Goal: Information Seeking & Learning: Learn about a topic

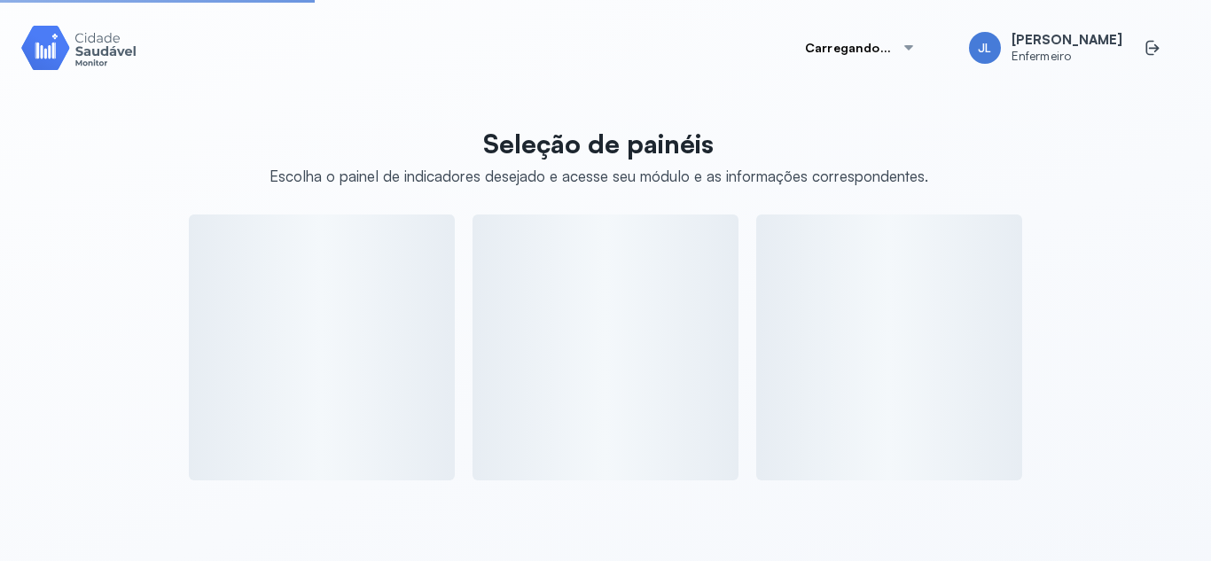
click at [106, 185] on div "Seleção de painéis Escolha o painel de indicadores desejado e acesse seu módulo…" at bounding box center [605, 299] width 1169 height 364
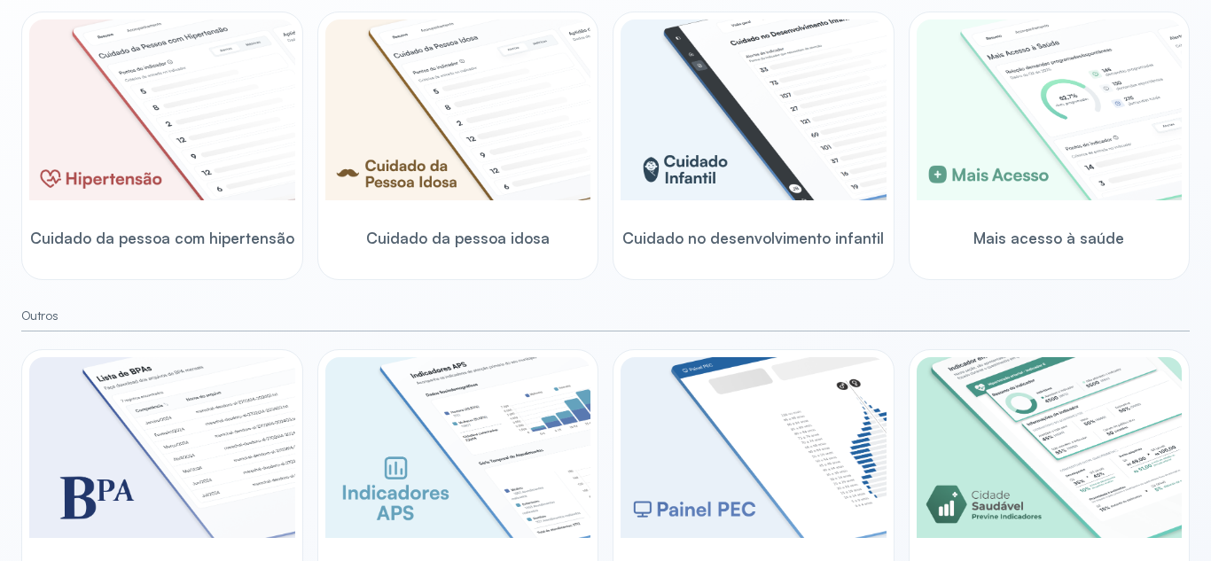
scroll to position [618, 0]
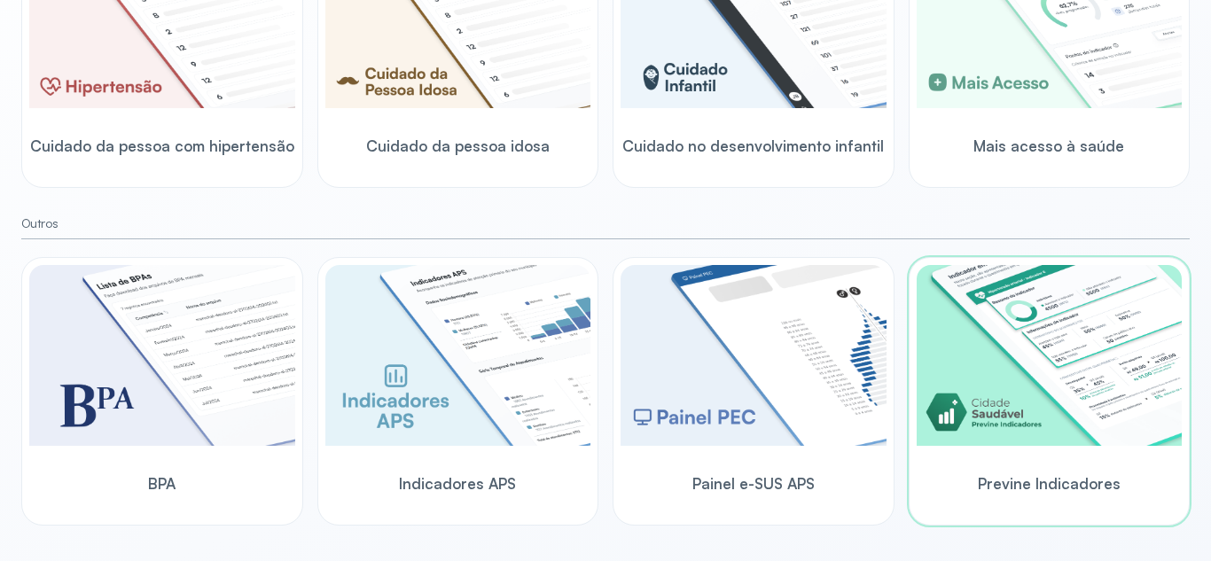
click at [1047, 376] on img at bounding box center [1050, 355] width 266 height 181
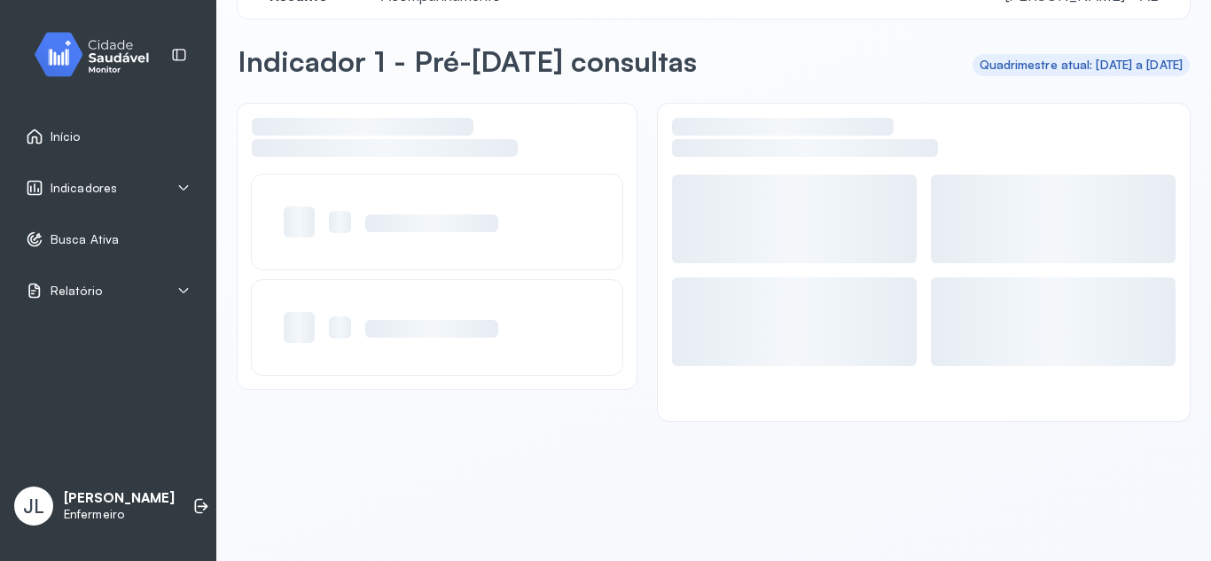
scroll to position [50, 0]
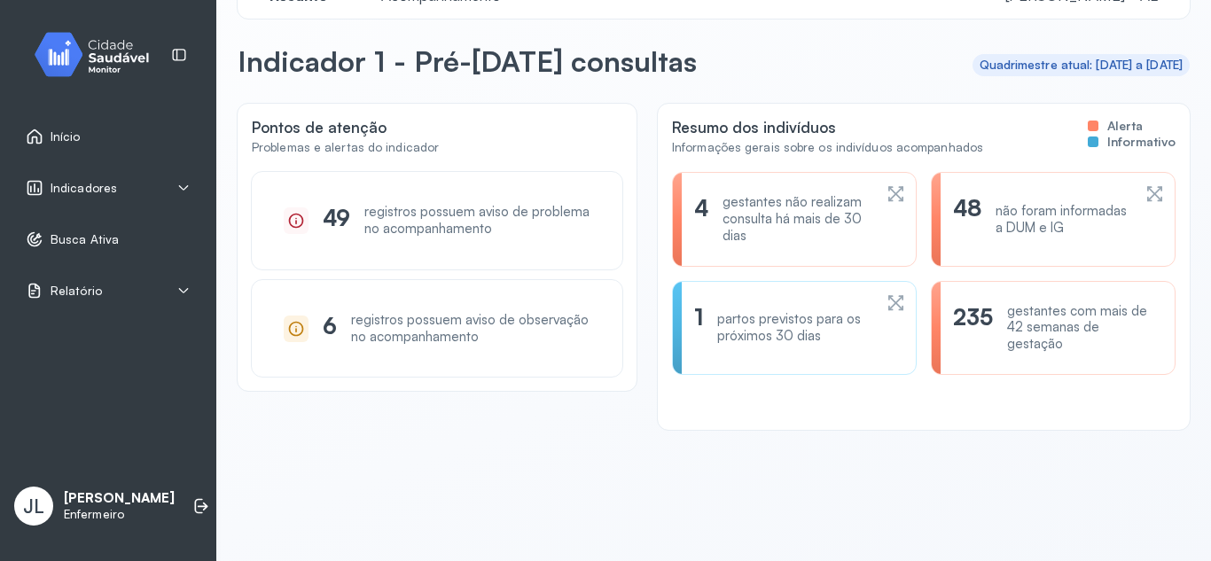
click at [874, 200] on div "4 gestantes não realizam consulta há mais de 30 dias" at bounding box center [794, 219] width 200 height 50
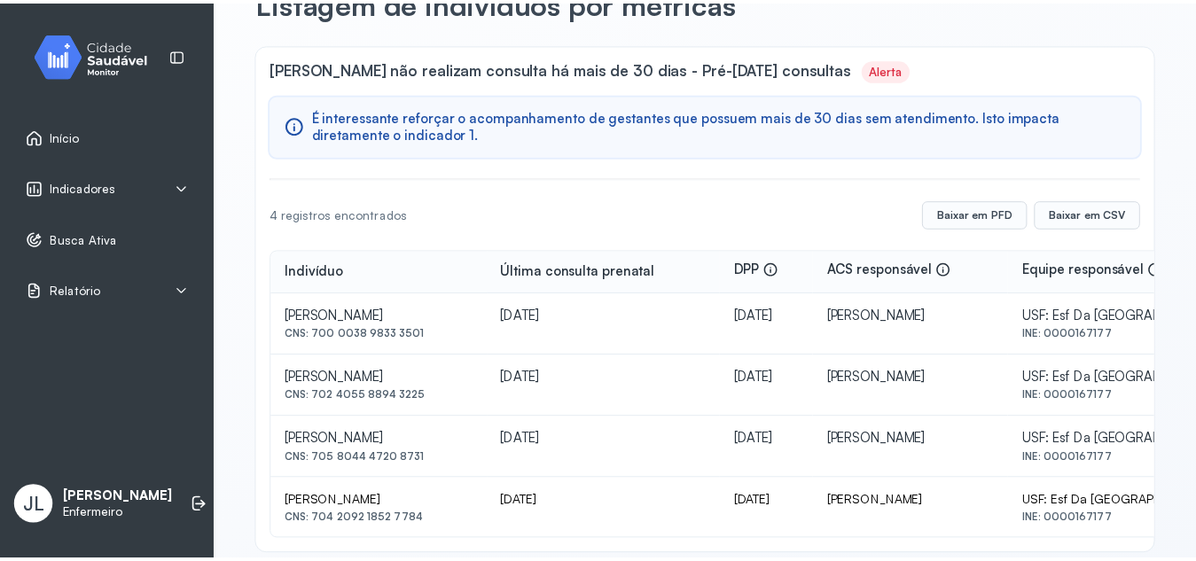
scroll to position [135, 0]
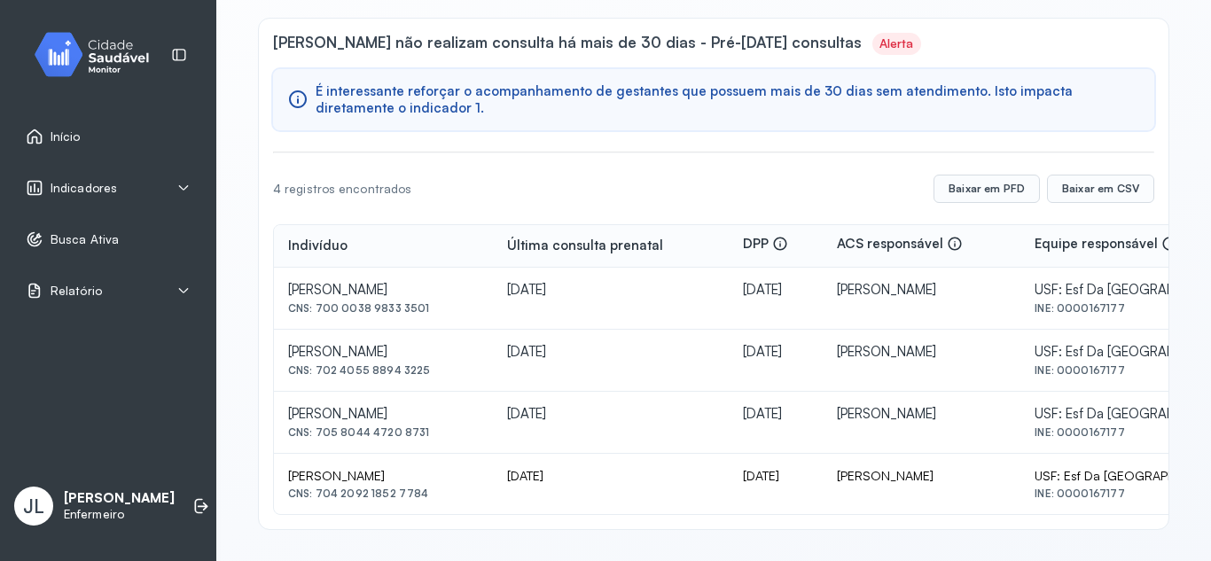
drag, startPoint x: 317, startPoint y: 307, endPoint x: 432, endPoint y: 304, distance: 115.3
click at [432, 304] on div "CNS: 700 0038 9833 3501" at bounding box center [383, 308] width 191 height 12
copy div "700 0038 9833 3501"
drag, startPoint x: 316, startPoint y: 495, endPoint x: 428, endPoint y: 501, distance: 112.8
click at [428, 501] on td "[PERSON_NAME] CNS: 704 2092 1852 7784" at bounding box center [383, 484] width 219 height 60
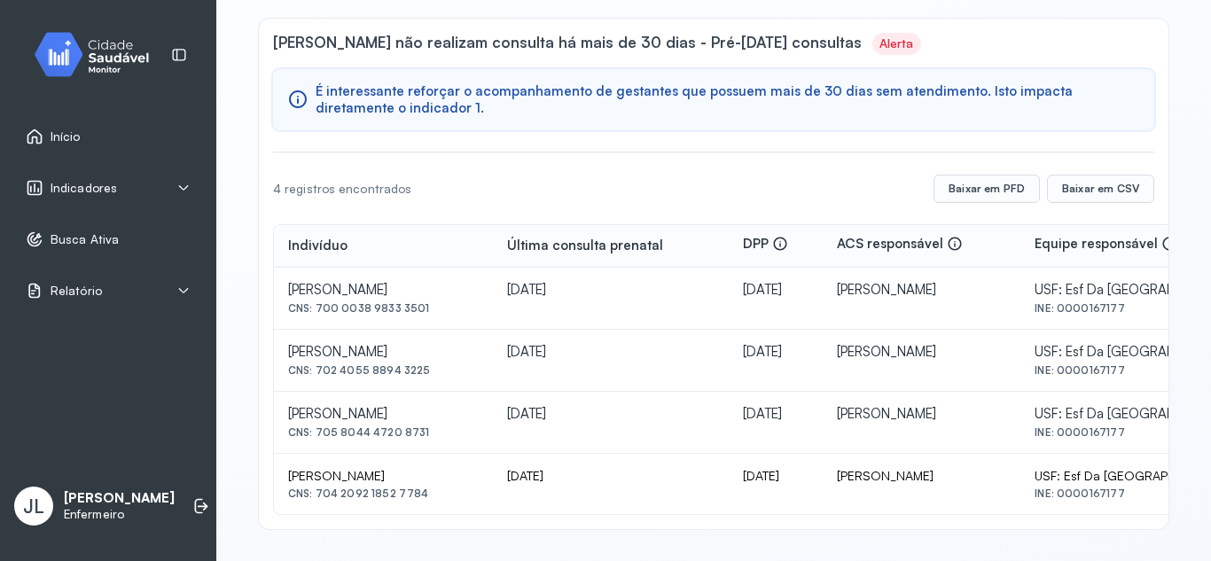
copy div "704 2092 1852 7784"
drag, startPoint x: 317, startPoint y: 432, endPoint x: 425, endPoint y: 440, distance: 107.6
click at [425, 440] on td "[PERSON_NAME] CNS: 705 8044 4720 8731" at bounding box center [383, 423] width 219 height 62
copy div "705 8044 4720 8731"
drag, startPoint x: 317, startPoint y: 371, endPoint x: 428, endPoint y: 385, distance: 112.6
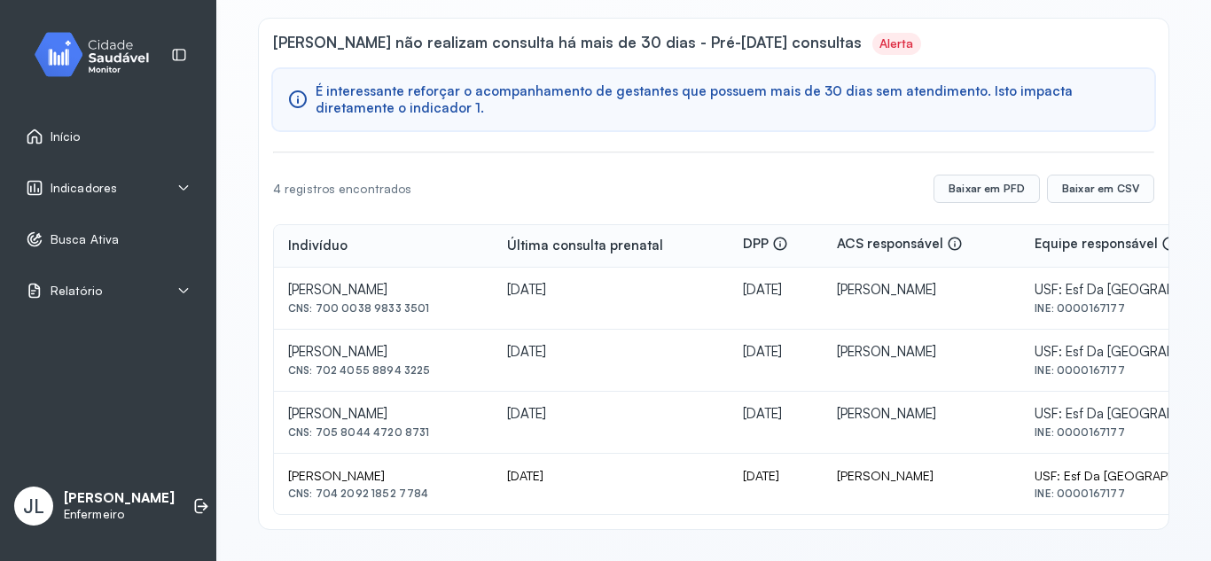
click at [428, 385] on td "[PERSON_NAME] CNS: 702 4055 8894 3225" at bounding box center [383, 361] width 219 height 62
copy div "702 4055 8894 3225"
drag, startPoint x: 313, startPoint y: 432, endPoint x: 434, endPoint y: 443, distance: 121.1
click at [434, 443] on td "[PERSON_NAME] CNS: 705 8044 4720 8731" at bounding box center [383, 423] width 219 height 62
copy div "705 8044 4720 8731"
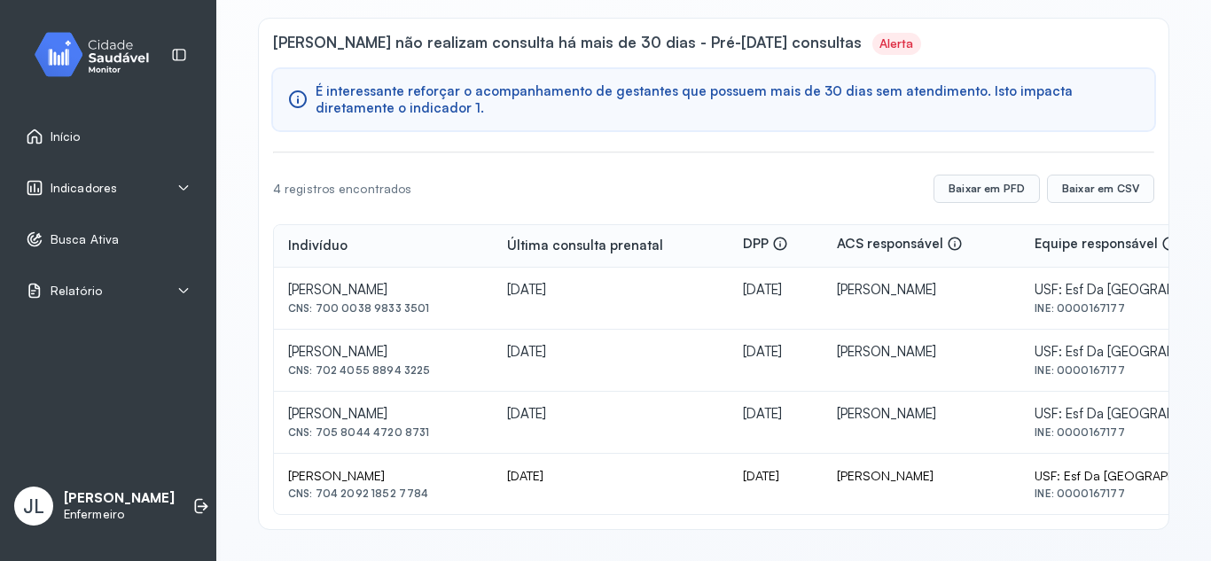
click at [129, 195] on div "Indicadores" at bounding box center [108, 188] width 165 height 18
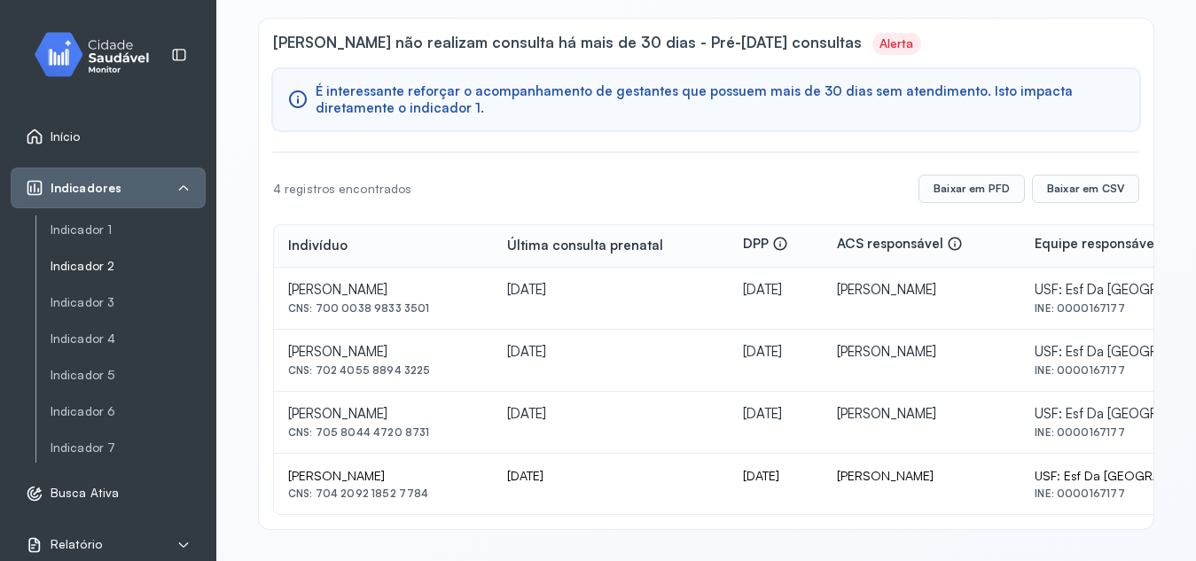
click at [106, 264] on link "Indicador 2" at bounding box center [128, 266] width 155 height 15
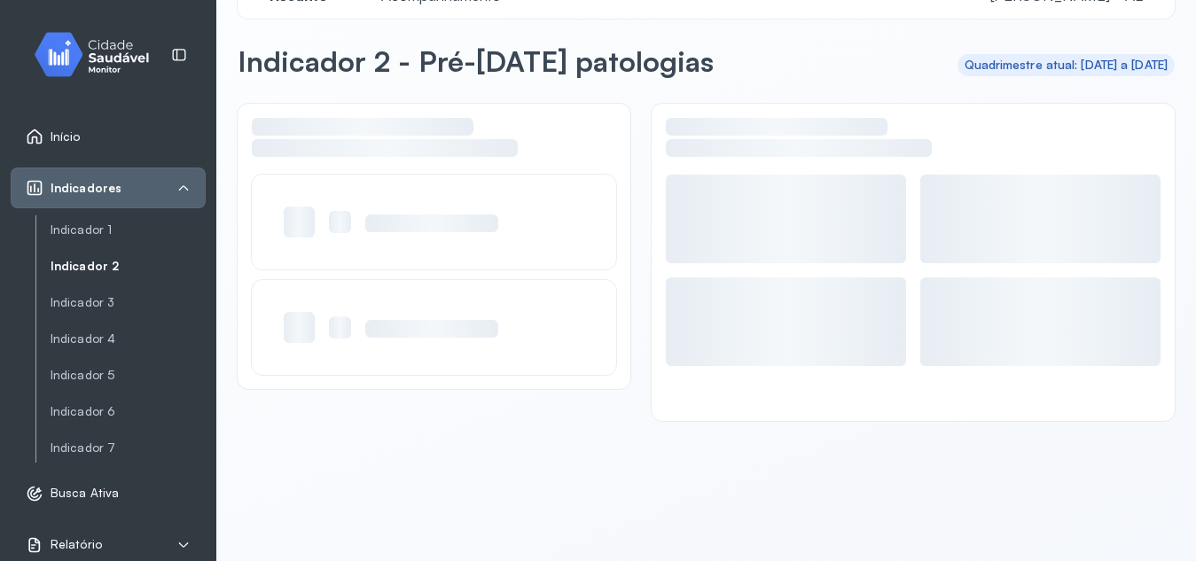
scroll to position [50, 0]
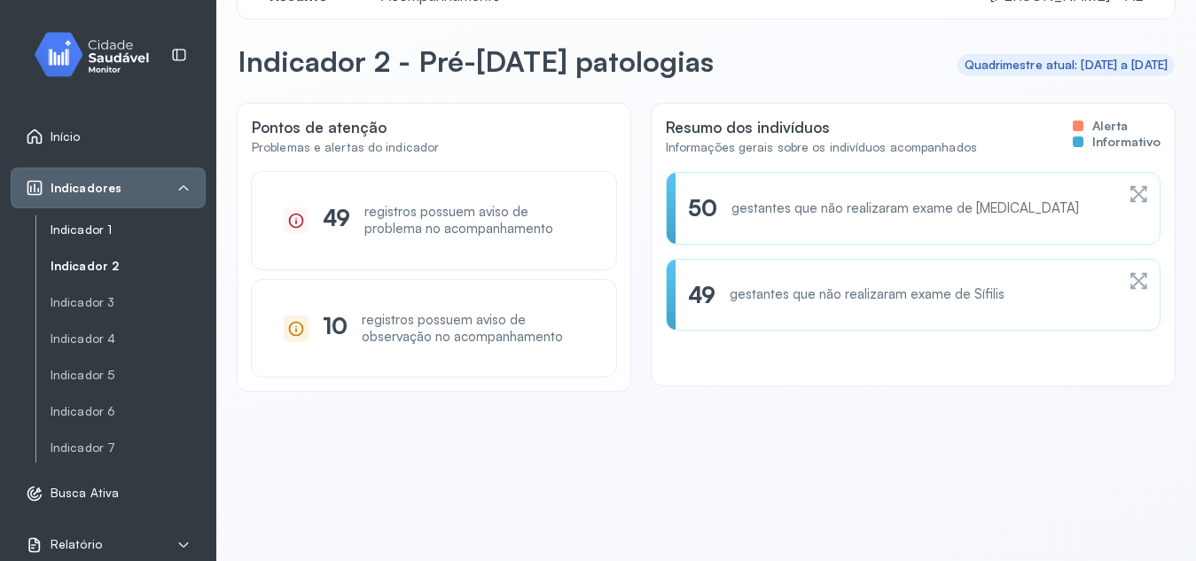
click at [99, 227] on link "Indicador 1" at bounding box center [128, 230] width 155 height 15
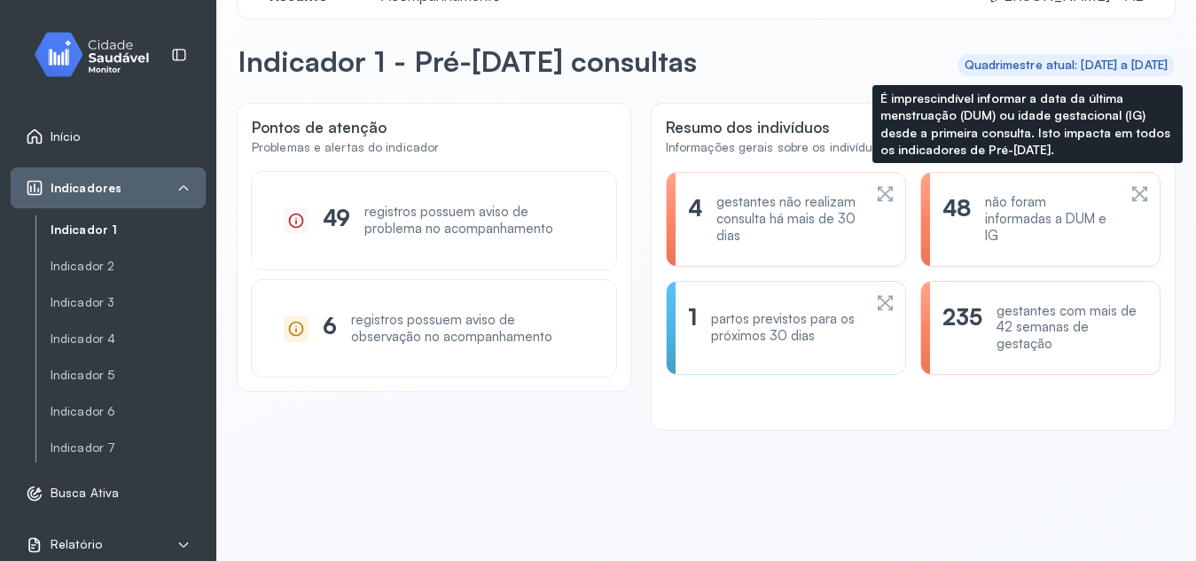
click at [1013, 222] on div "não foram informadas a DUM e IG" at bounding box center [1050, 219] width 131 height 50
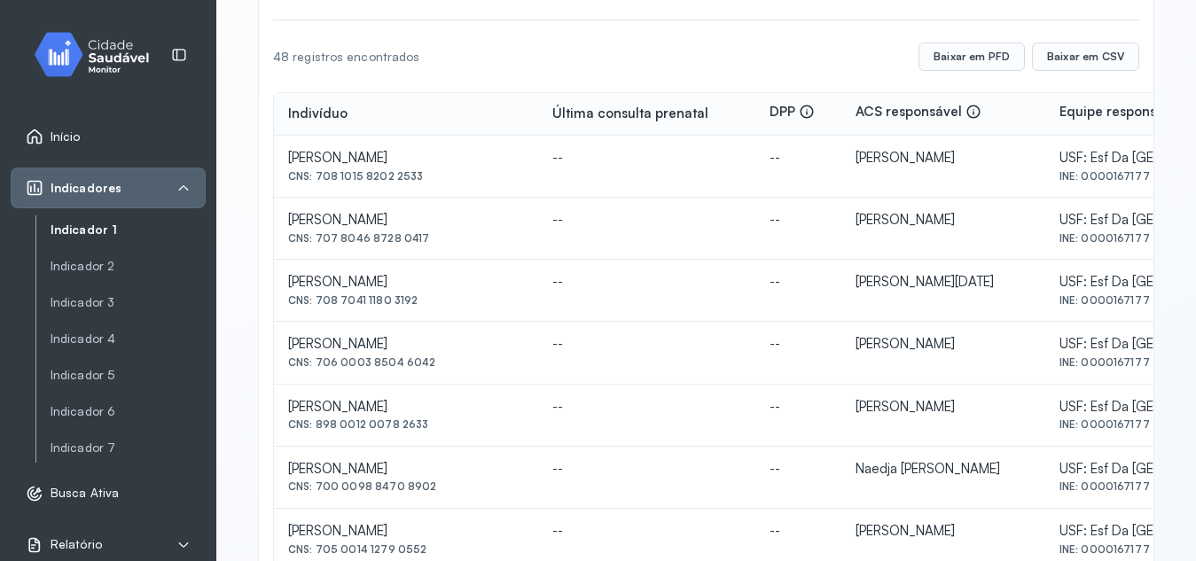
scroll to position [258, 0]
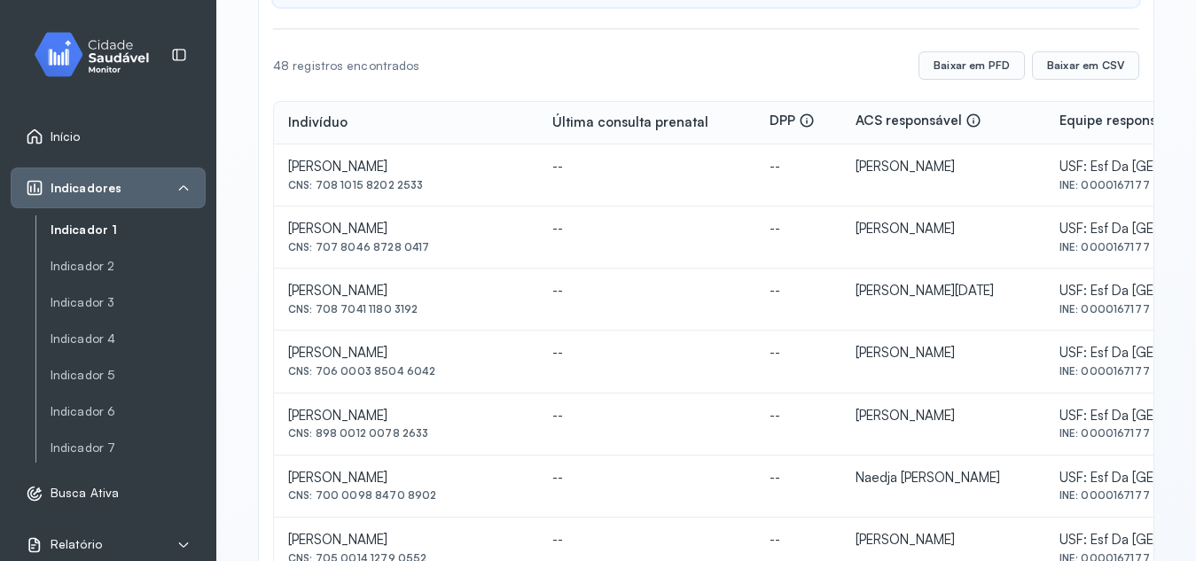
drag, startPoint x: 317, startPoint y: 182, endPoint x: 447, endPoint y: 203, distance: 132.1
click at [447, 203] on td "[PERSON_NAME] CNS: 708 1015 8202 2533" at bounding box center [406, 176] width 264 height 62
copy div "708 1015 8202 2533"
click at [447, 203] on td "[PERSON_NAME] CNS: 708 1015 8202 2533" at bounding box center [406, 176] width 264 height 62
drag, startPoint x: 314, startPoint y: 247, endPoint x: 427, endPoint y: 257, distance: 113.9
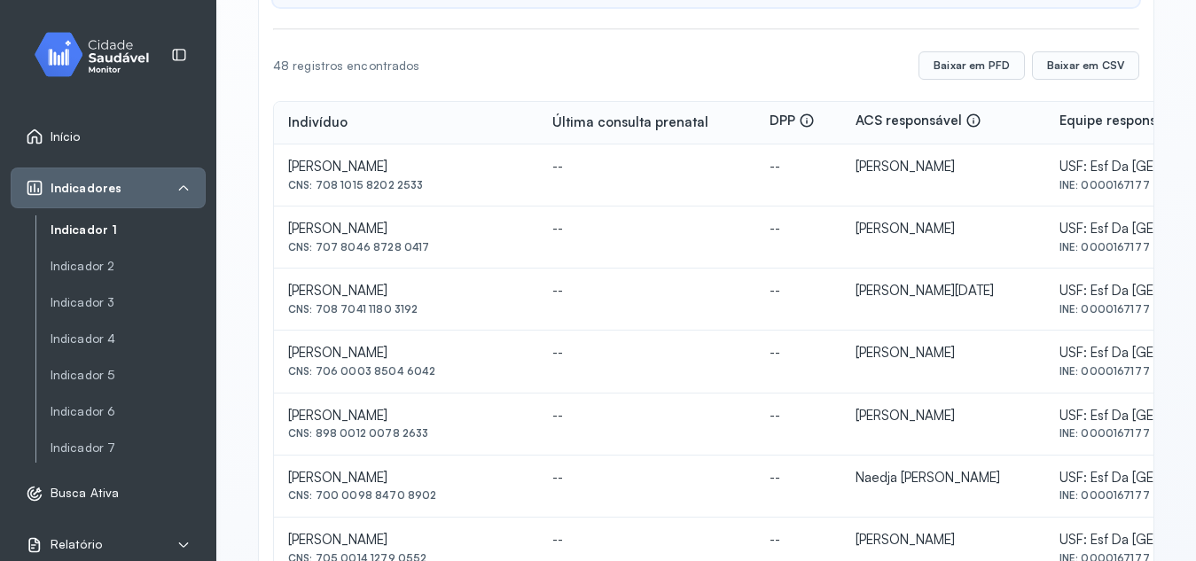
click at [427, 257] on td "[PERSON_NAME] CNS: 707 8046 8728 0417" at bounding box center [406, 238] width 264 height 62
copy div "707 8046 8728 0417"
drag, startPoint x: 318, startPoint y: 310, endPoint x: 419, endPoint y: 321, distance: 100.9
click at [419, 321] on td "[PERSON_NAME] CNS: 708 7041 1180 3192" at bounding box center [406, 300] width 264 height 62
copy div "708 7041 1180 3192"
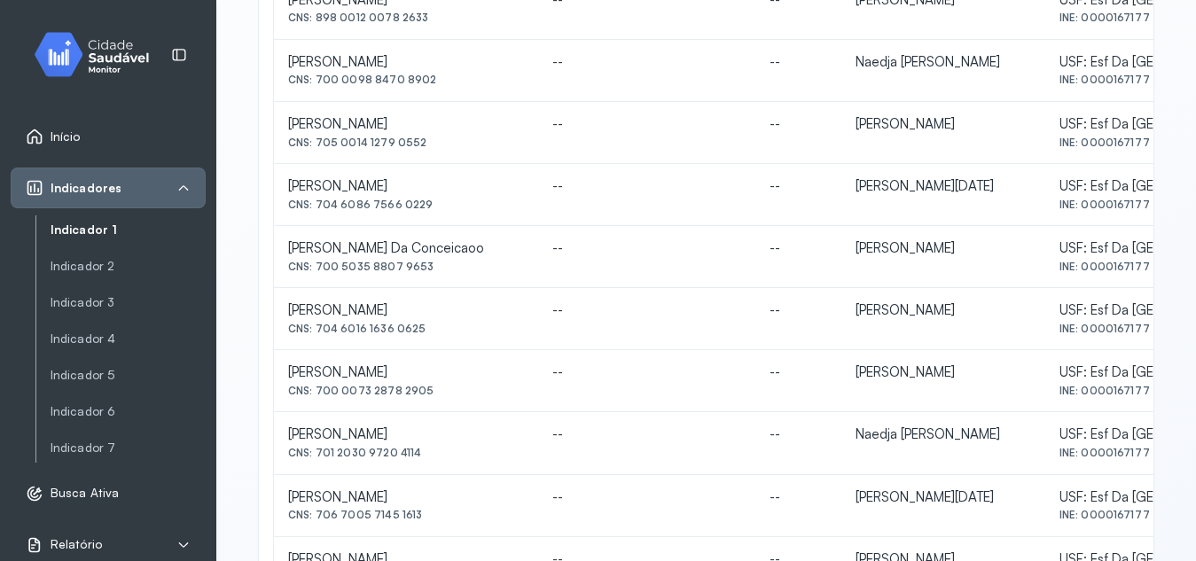
scroll to position [878, 0]
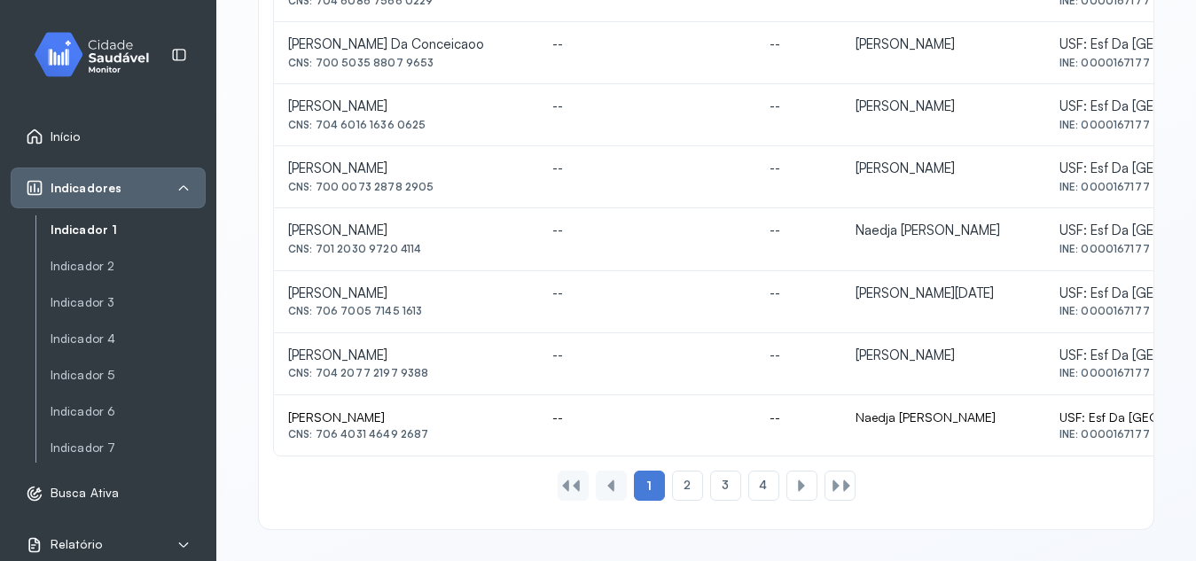
click at [112, 232] on link "Indicador 1" at bounding box center [128, 230] width 155 height 15
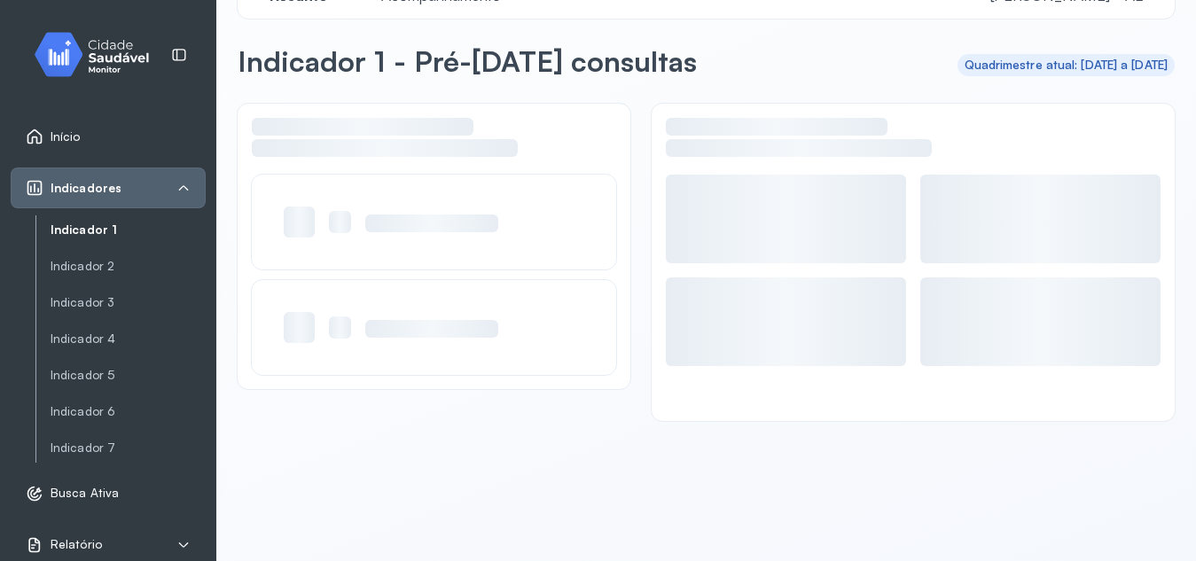
scroll to position [50, 0]
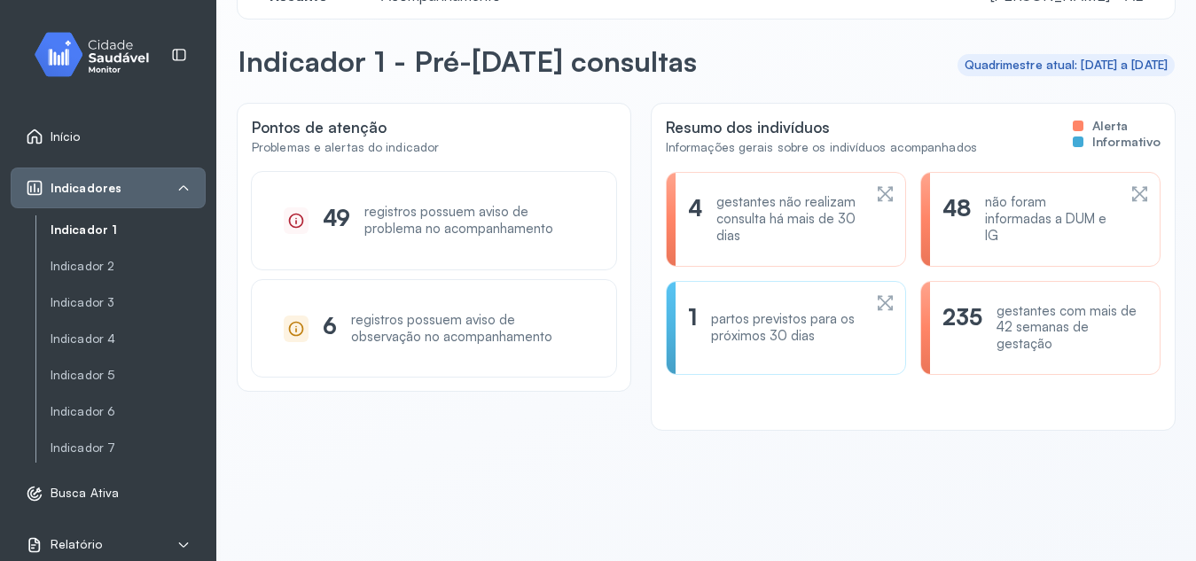
click at [878, 301] on icon at bounding box center [885, 302] width 15 height 15
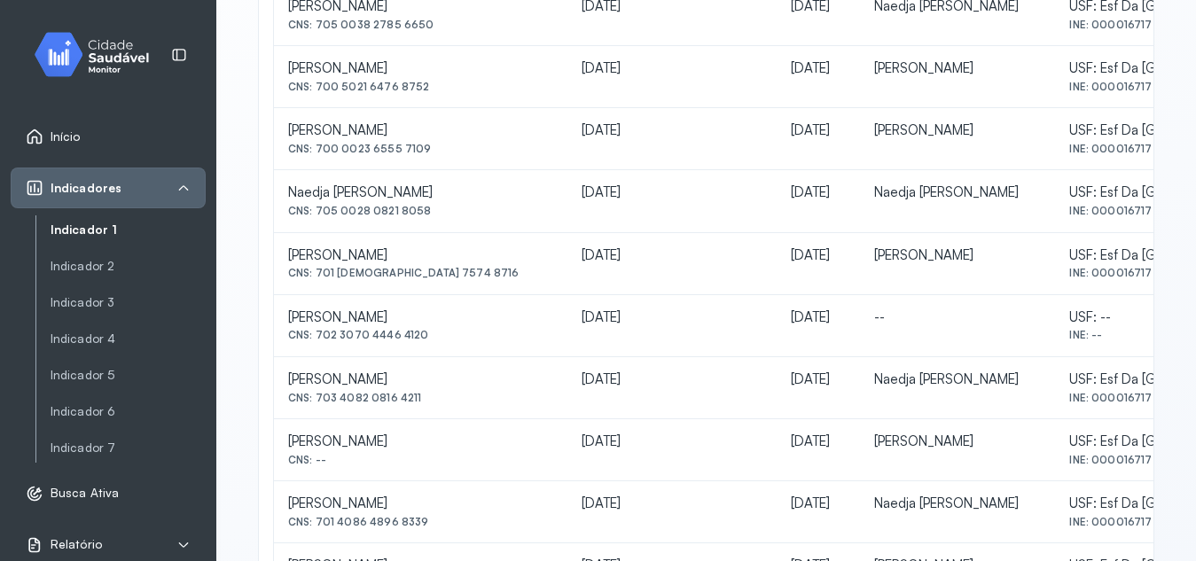
scroll to position [656, 0]
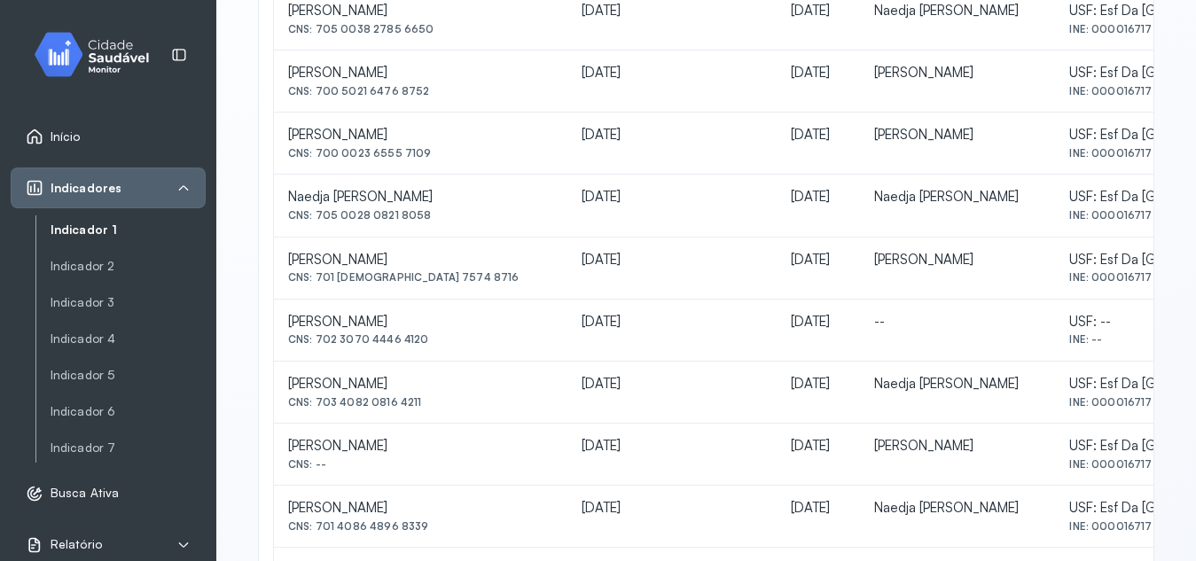
drag, startPoint x: 317, startPoint y: 341, endPoint x: 496, endPoint y: 345, distance: 178.3
click at [496, 345] on div "CNS: 702 3070 4446 4120" at bounding box center [420, 339] width 265 height 12
copy div "702 3070 4446 4120"
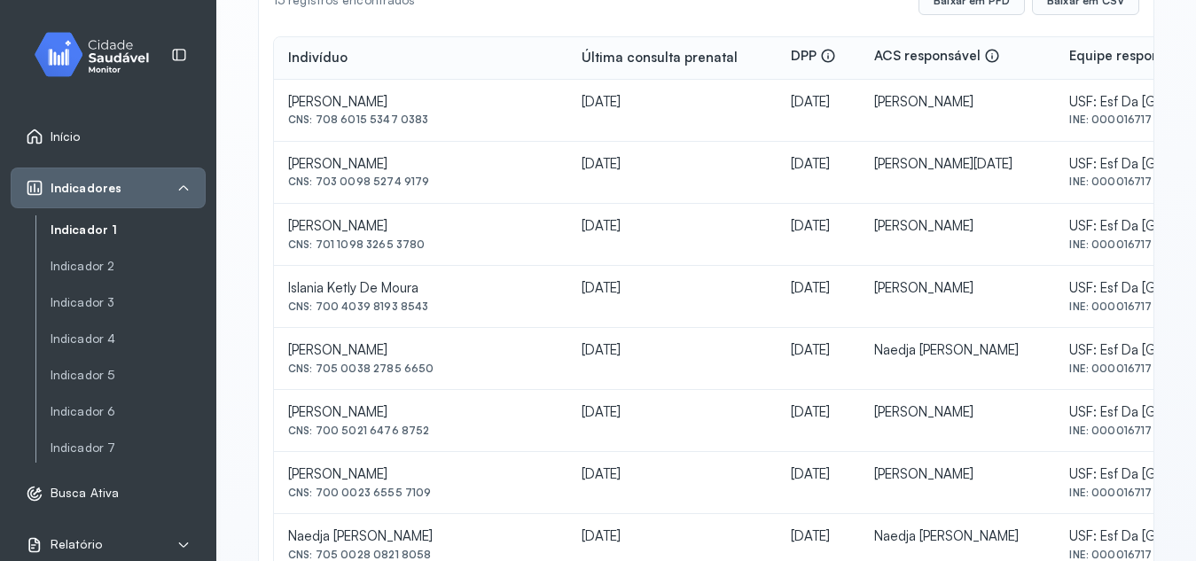
scroll to position [305, 0]
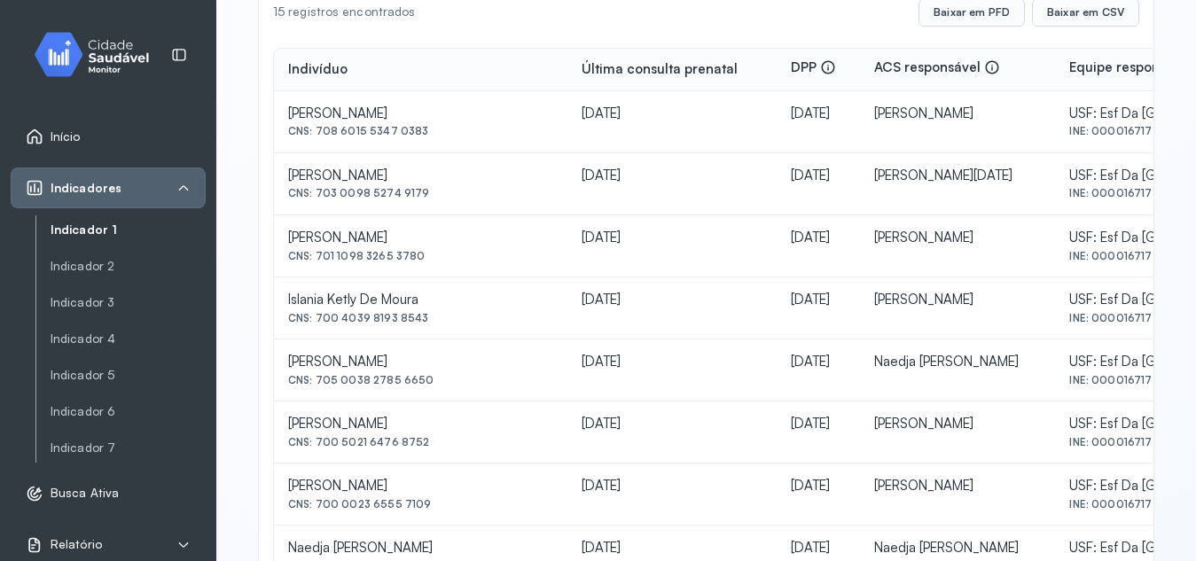
drag, startPoint x: 316, startPoint y: 191, endPoint x: 429, endPoint y: 200, distance: 113.9
click at [429, 200] on div "CNS: 703 0098 5274 9179" at bounding box center [420, 193] width 265 height 12
copy div "703 0098 5274 9179"
click at [429, 200] on div "CNS: 703 0098 5274 9179" at bounding box center [420, 193] width 265 height 12
drag, startPoint x: 317, startPoint y: 193, endPoint x: 435, endPoint y: 192, distance: 118.0
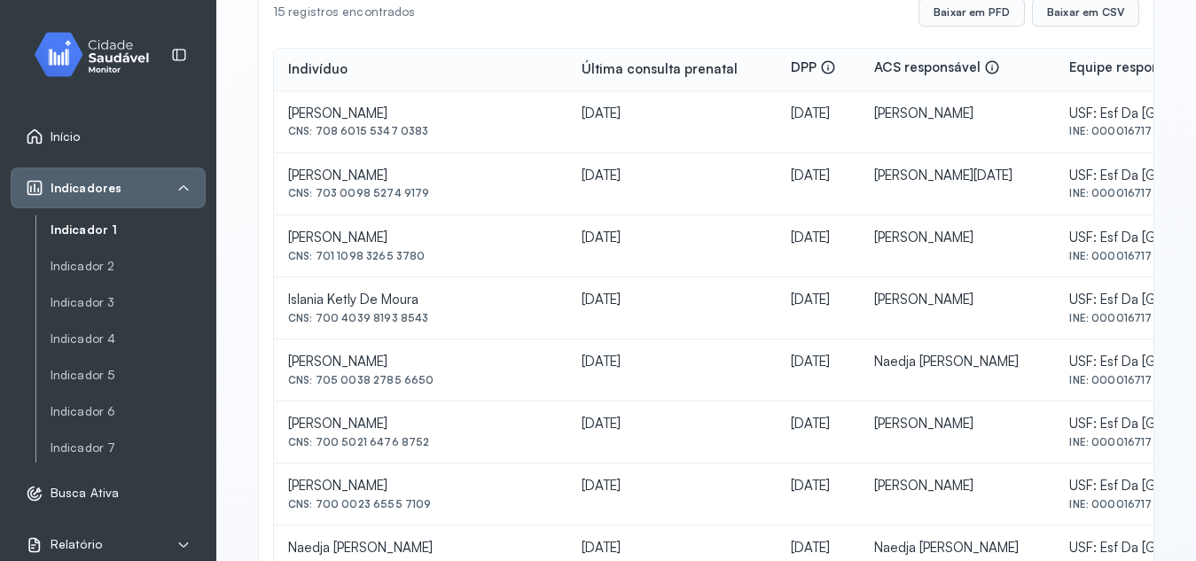
click at [435, 192] on div "CNS: 703 0098 5274 9179" at bounding box center [420, 193] width 265 height 12
drag, startPoint x: 322, startPoint y: 254, endPoint x: 335, endPoint y: 259, distance: 14.3
click at [335, 259] on div "CNS: 701 1098 3265 3780" at bounding box center [420, 256] width 265 height 12
click at [315, 254] on div "CNS: 701 1098 3265 3780" at bounding box center [420, 256] width 265 height 12
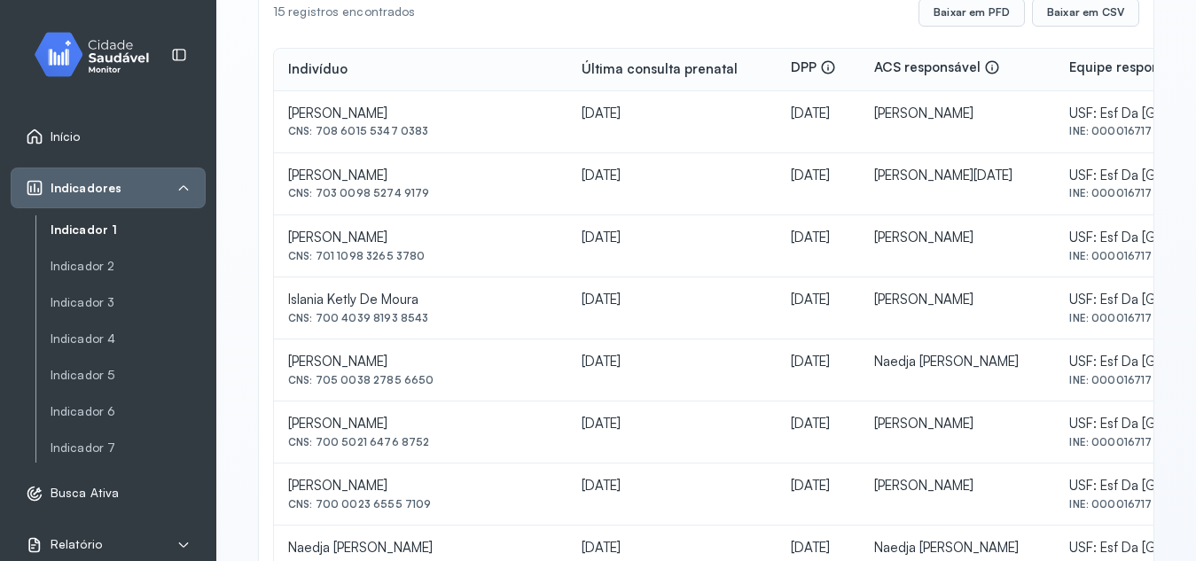
drag, startPoint x: 315, startPoint y: 254, endPoint x: 427, endPoint y: 255, distance: 112.6
click at [427, 255] on div "CNS: 701 1098 3265 3780" at bounding box center [420, 256] width 265 height 12
drag, startPoint x: 316, startPoint y: 317, endPoint x: 423, endPoint y: 328, distance: 107.9
click at [423, 328] on td "Islania Ketly De Moura CNS: 700 4039 8193 8543" at bounding box center [421, 309] width 294 height 62
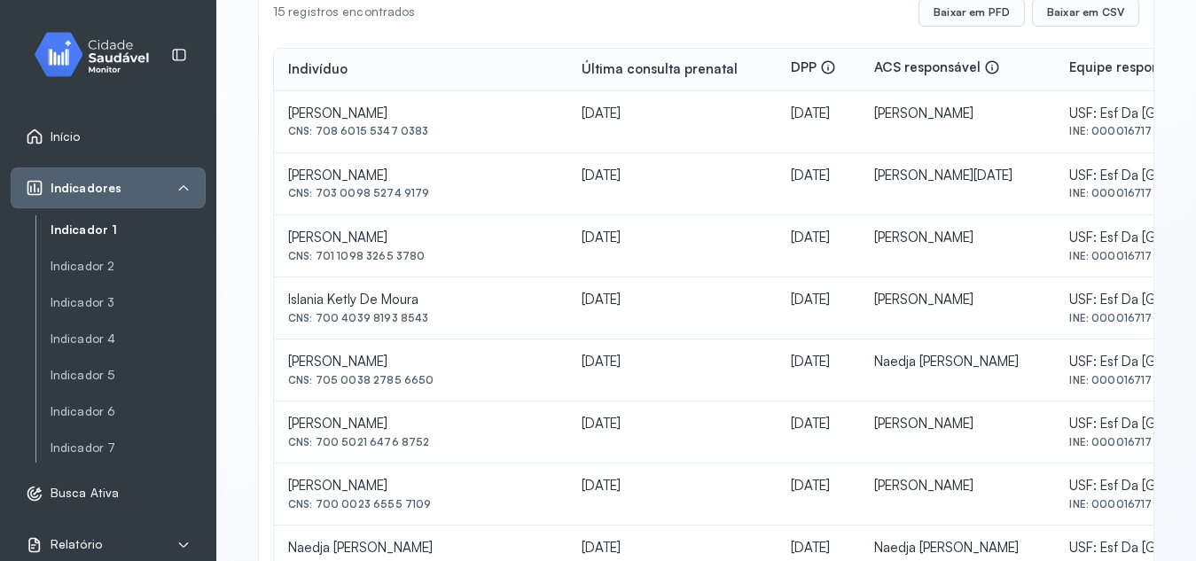
drag, startPoint x: 315, startPoint y: 378, endPoint x: 430, endPoint y: 396, distance: 116.8
click at [430, 396] on td "[PERSON_NAME] De Assis CNS: 705 0038 2785 6650" at bounding box center [421, 371] width 294 height 62
drag, startPoint x: 319, startPoint y: 442, endPoint x: 402, endPoint y: 441, distance: 82.5
click at [402, 441] on div "CNS: 700 5021 6476 8752" at bounding box center [420, 442] width 265 height 12
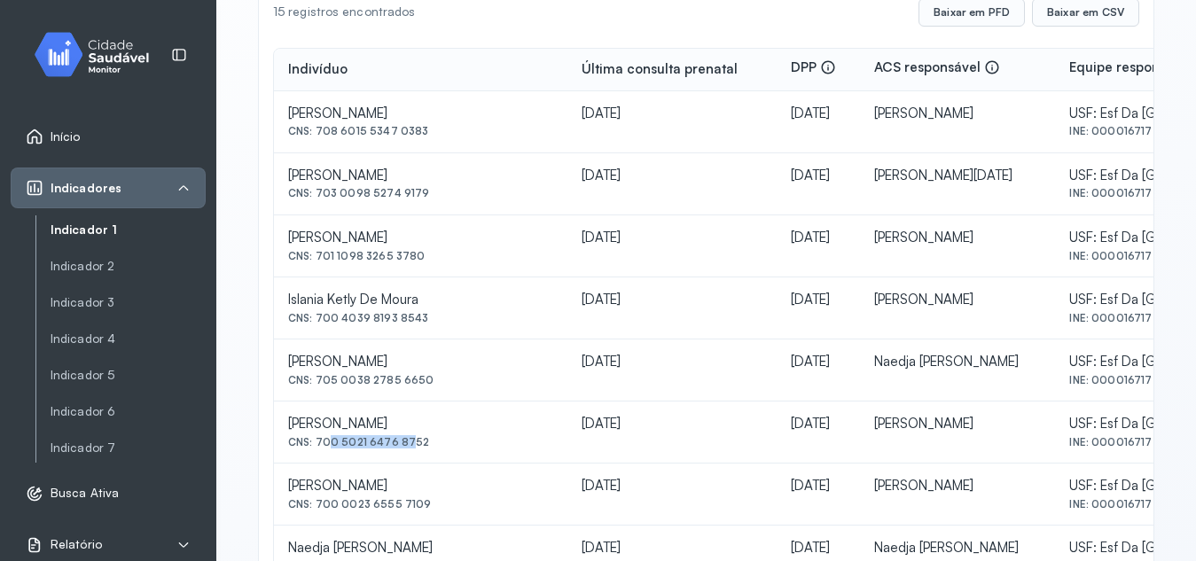
click at [402, 441] on div "CNS: 700 5021 6476 8752" at bounding box center [420, 442] width 265 height 12
drag, startPoint x: 316, startPoint y: 440, endPoint x: 429, endPoint y: 448, distance: 113.8
click at [429, 448] on div "CNS: 700 5021 6476 8752" at bounding box center [420, 442] width 265 height 12
drag, startPoint x: 317, startPoint y: 504, endPoint x: 441, endPoint y: 506, distance: 123.3
click at [441, 506] on div "CNS: 700 0023 6555 7109" at bounding box center [420, 504] width 265 height 12
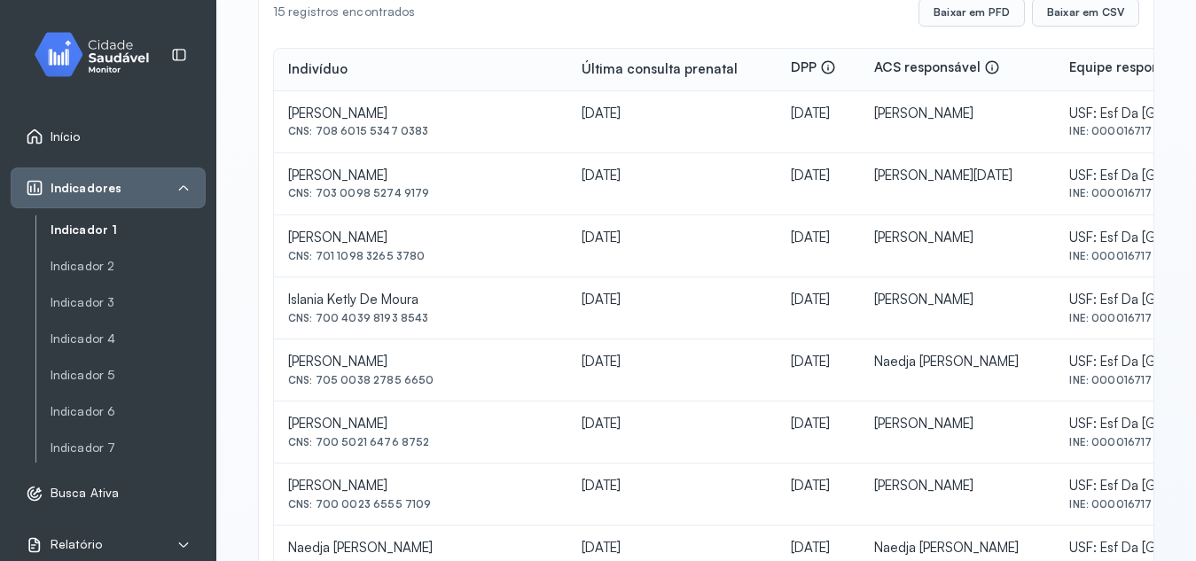
click at [441, 506] on div "CNS: 700 0023 6555 7109" at bounding box center [420, 504] width 265 height 12
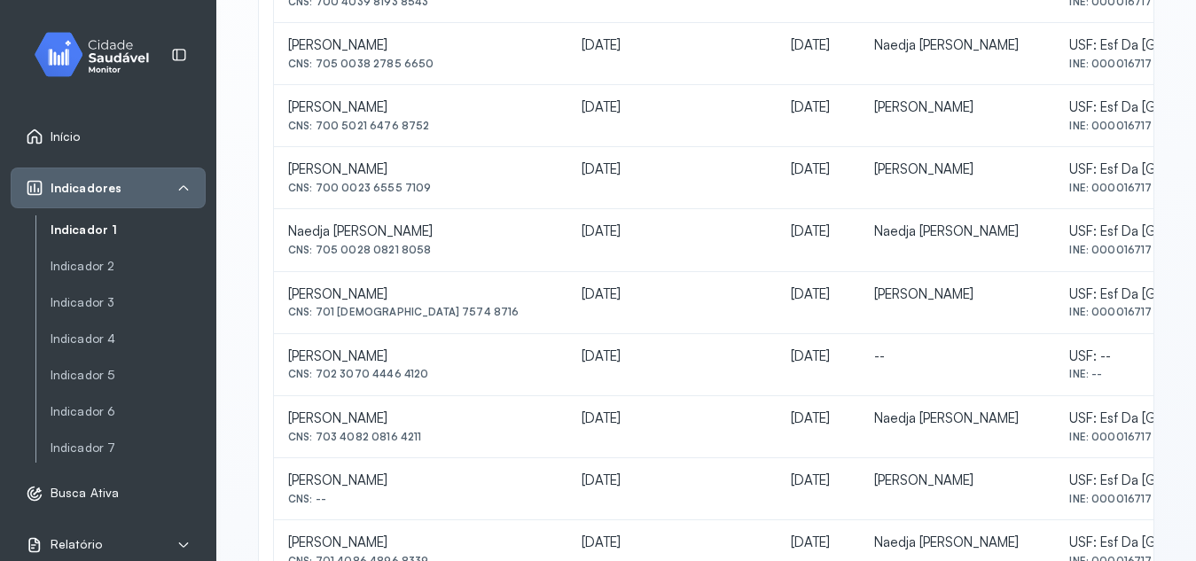
scroll to position [624, 0]
drag, startPoint x: 318, startPoint y: 247, endPoint x: 442, endPoint y: 261, distance: 124.0
click at [442, 261] on td "Naedja [PERSON_NAME] Santos CNS: 705 0028 0821 8058" at bounding box center [421, 238] width 294 height 62
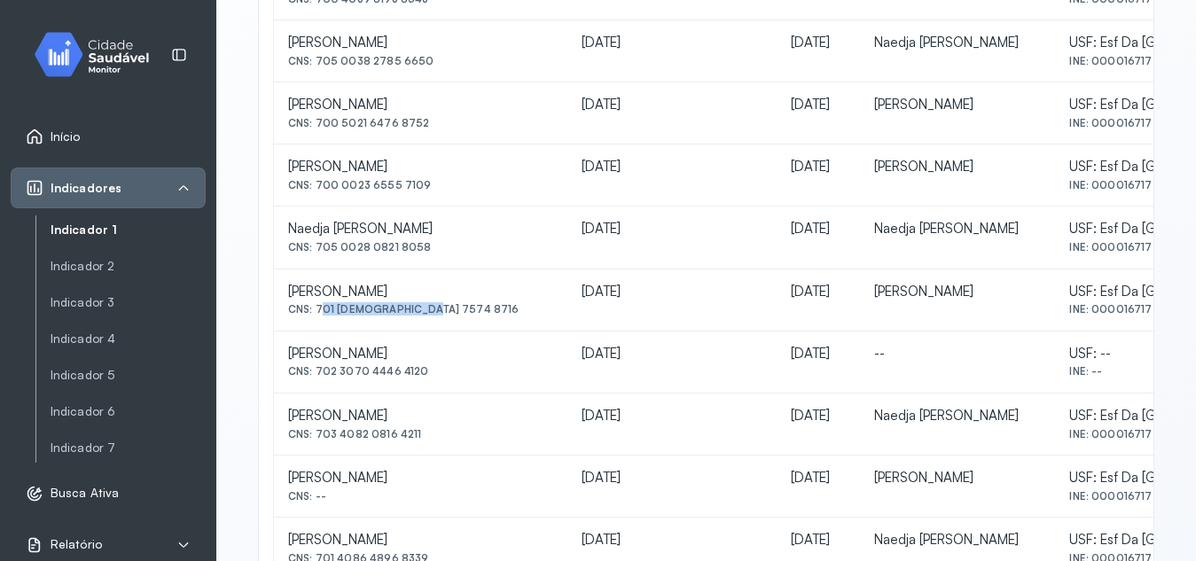
drag, startPoint x: 318, startPoint y: 311, endPoint x: 456, endPoint y: 304, distance: 137.6
click at [456, 304] on div "CNS: 701 [DEMOGRAPHIC_DATA] 7574 8716" at bounding box center [420, 309] width 265 height 12
click at [568, 449] on td "[DATE]" at bounding box center [672, 425] width 208 height 62
drag, startPoint x: 318, startPoint y: 435, endPoint x: 443, endPoint y: 445, distance: 125.4
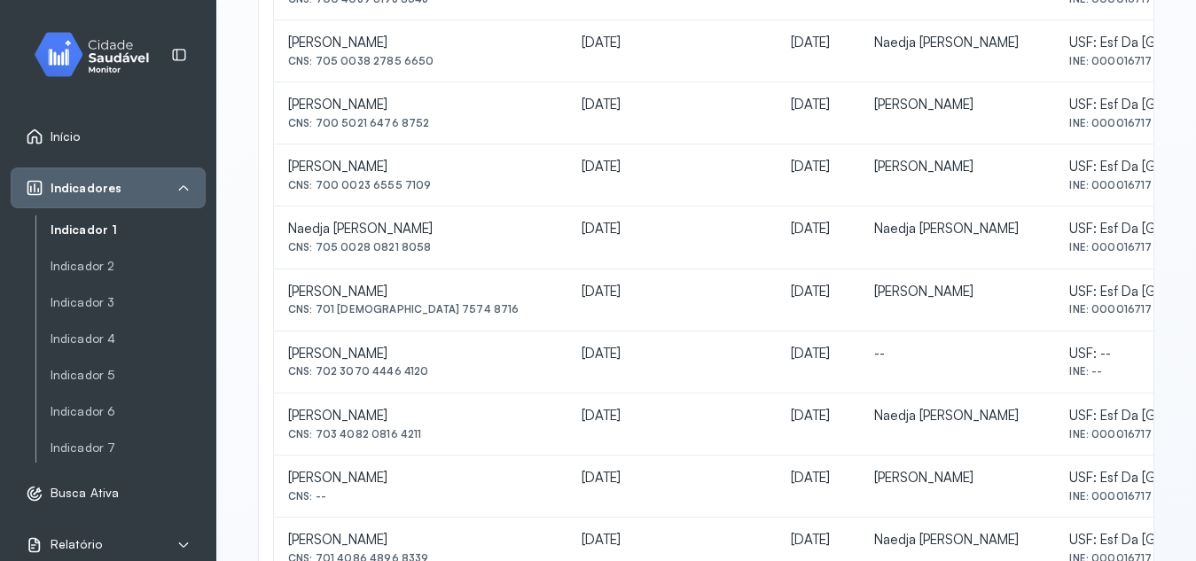
click at [443, 445] on td "[PERSON_NAME] De Lima CNS: 703 4082 0816 4211" at bounding box center [421, 425] width 294 height 62
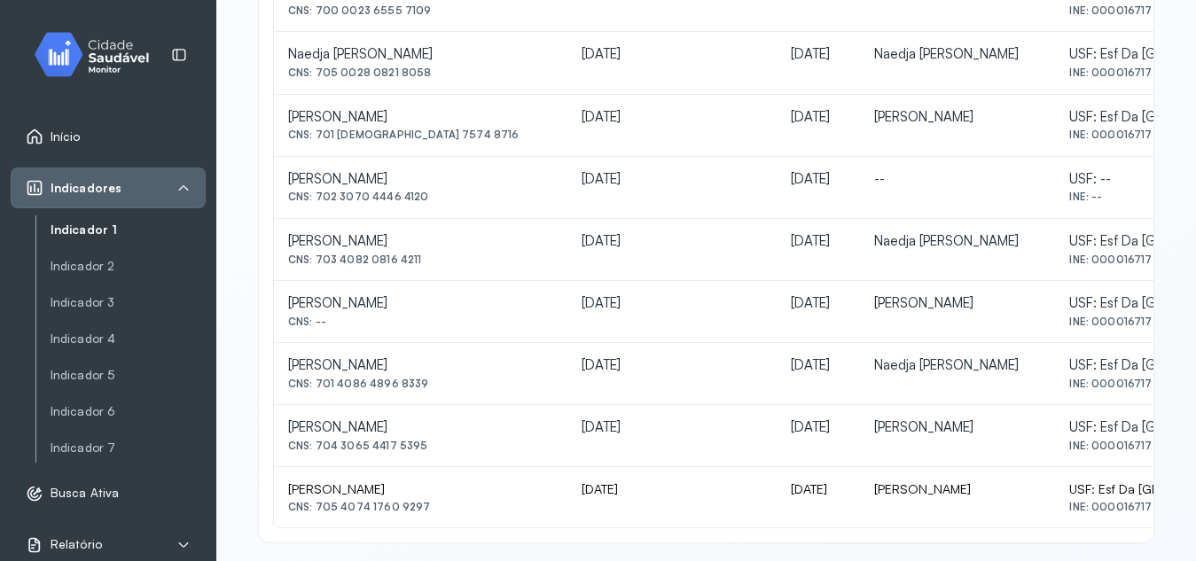
scroll to position [812, 0]
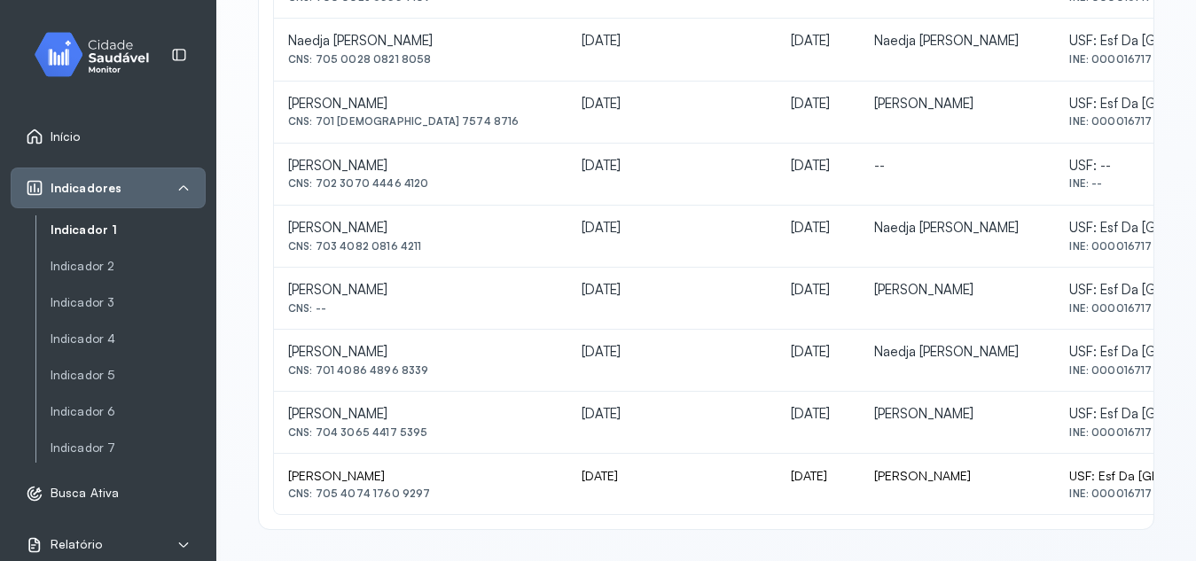
drag, startPoint x: 290, startPoint y: 292, endPoint x: 446, endPoint y: 301, distance: 156.3
click at [446, 301] on div "[PERSON_NAME] CNS: --" at bounding box center [420, 298] width 265 height 33
drag, startPoint x: 318, startPoint y: 372, endPoint x: 426, endPoint y: 380, distance: 107.7
click at [426, 380] on td "[PERSON_NAME] Dos Santos CNS: 701 4086 4896 8339" at bounding box center [421, 361] width 294 height 62
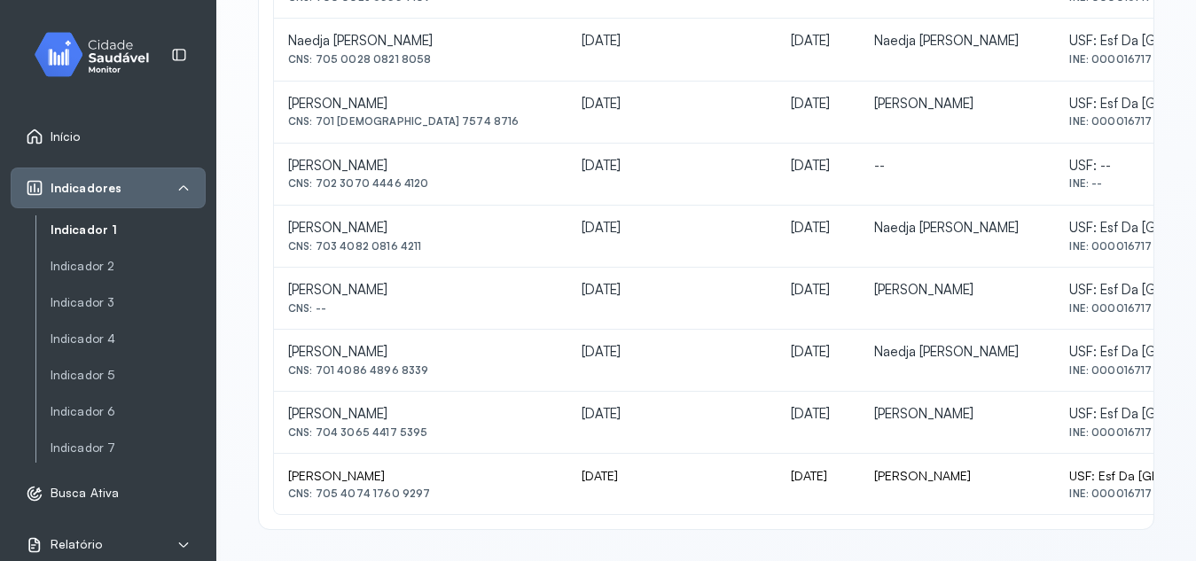
drag, startPoint x: 316, startPoint y: 429, endPoint x: 432, endPoint y: 447, distance: 117.5
click at [432, 447] on td "[PERSON_NAME] CNS: 704 3065 4417 5395" at bounding box center [421, 423] width 294 height 62
click at [109, 309] on link "Indicador 3" at bounding box center [128, 302] width 155 height 15
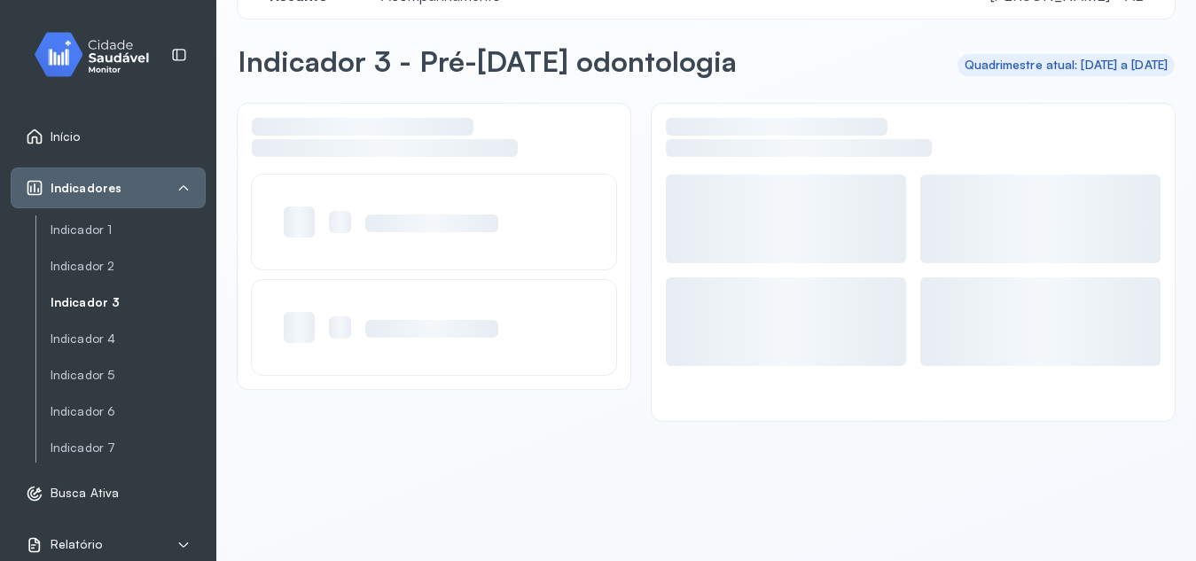
scroll to position [50, 0]
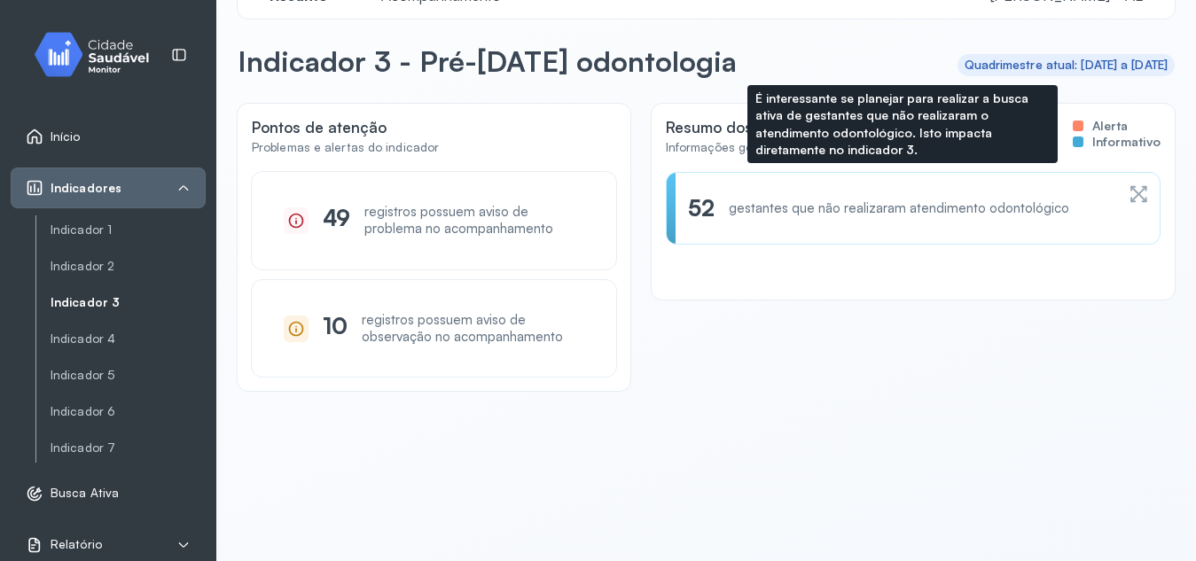
click at [1131, 197] on icon at bounding box center [1135, 194] width 9 height 16
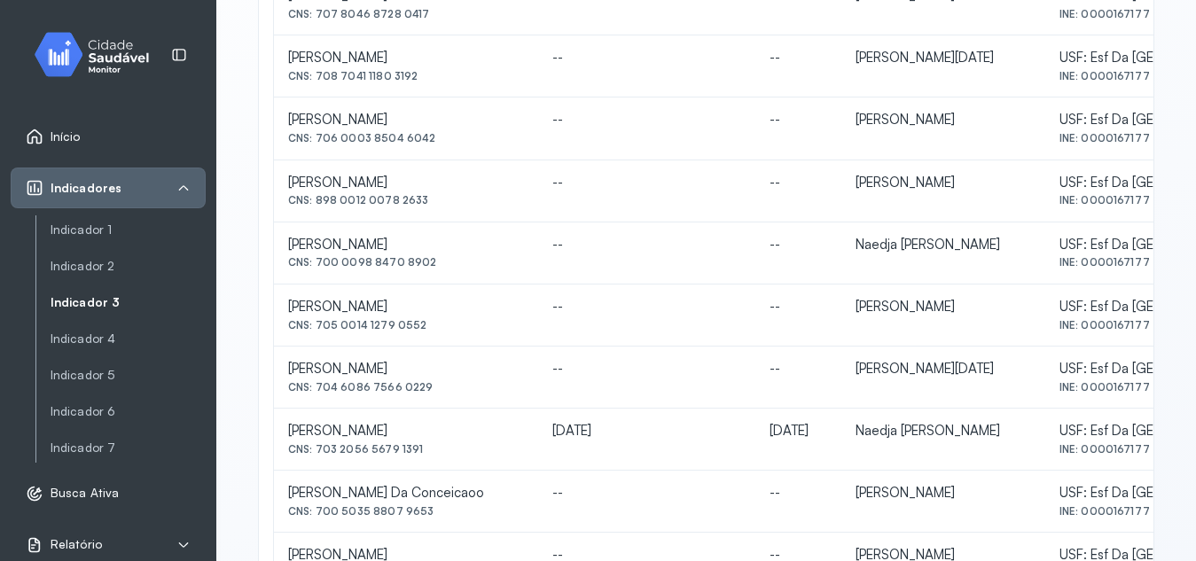
scroll to position [878, 0]
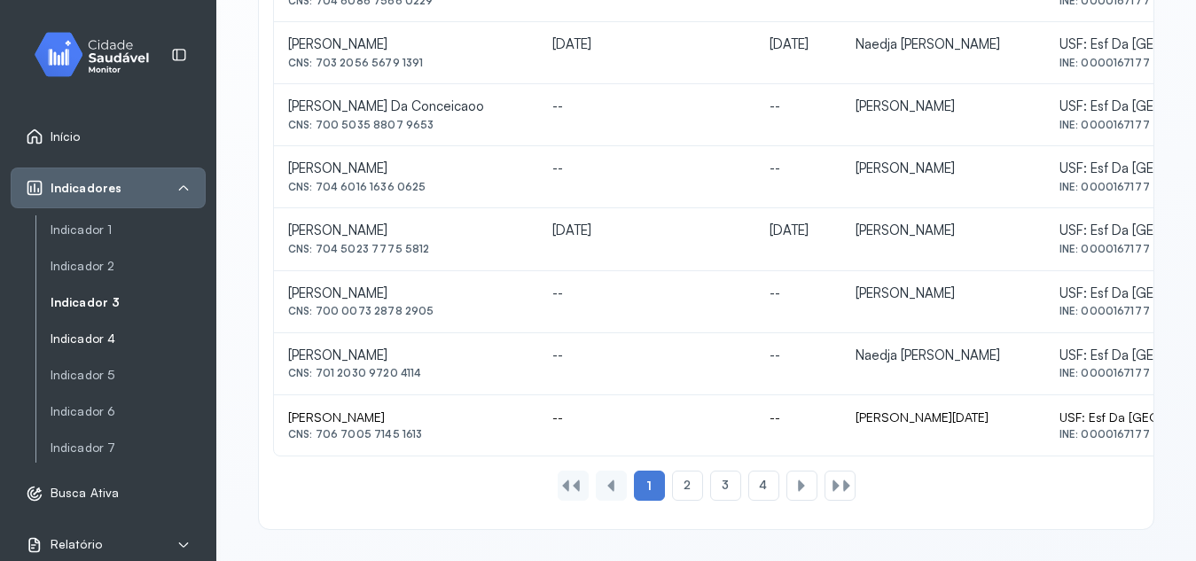
click at [90, 346] on link "Indicador 4" at bounding box center [128, 339] width 155 height 15
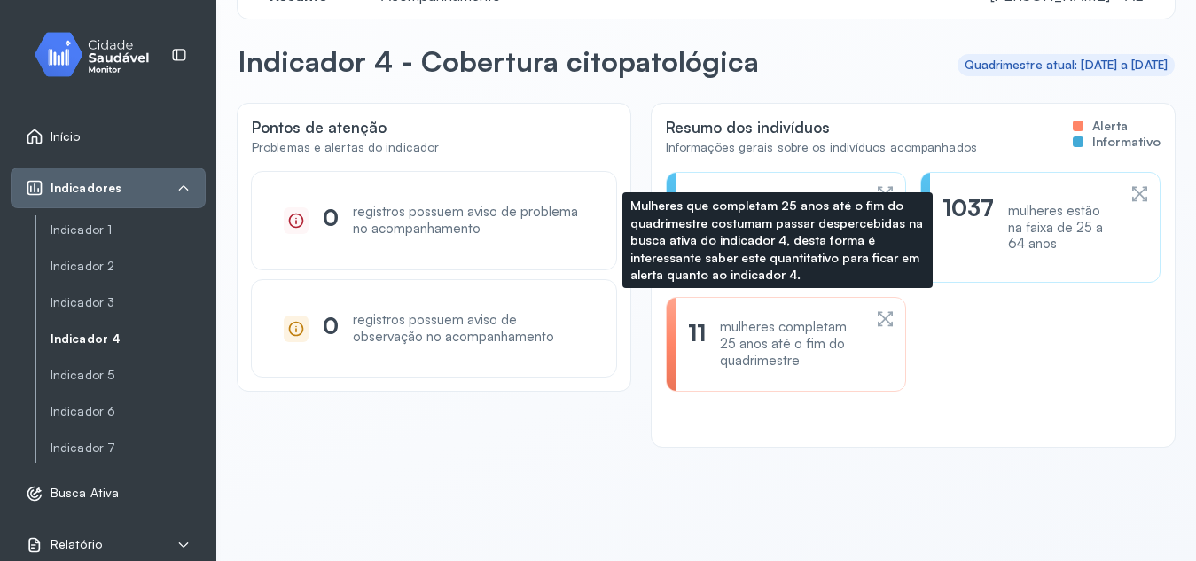
click at [876, 323] on icon at bounding box center [885, 319] width 19 height 21
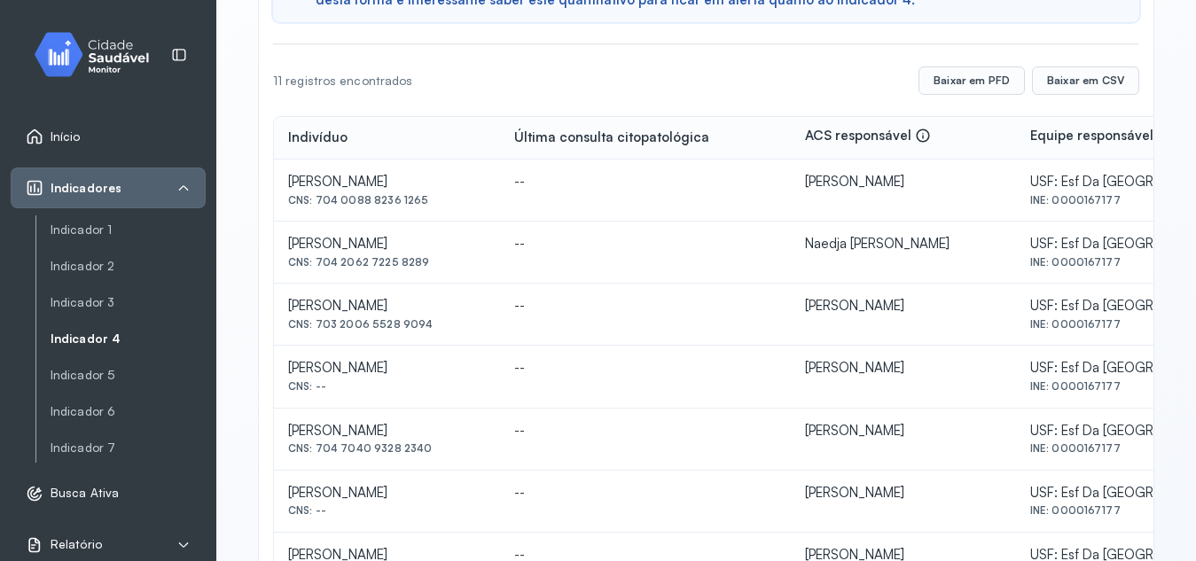
scroll to position [240, 0]
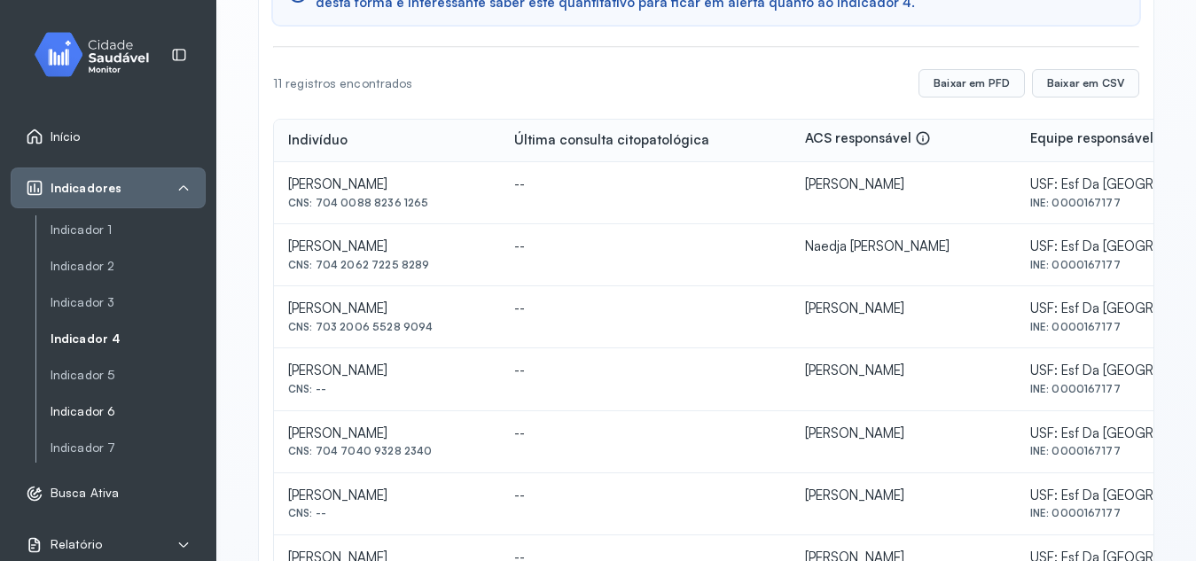
click at [83, 410] on link "Indicador 6" at bounding box center [128, 411] width 155 height 15
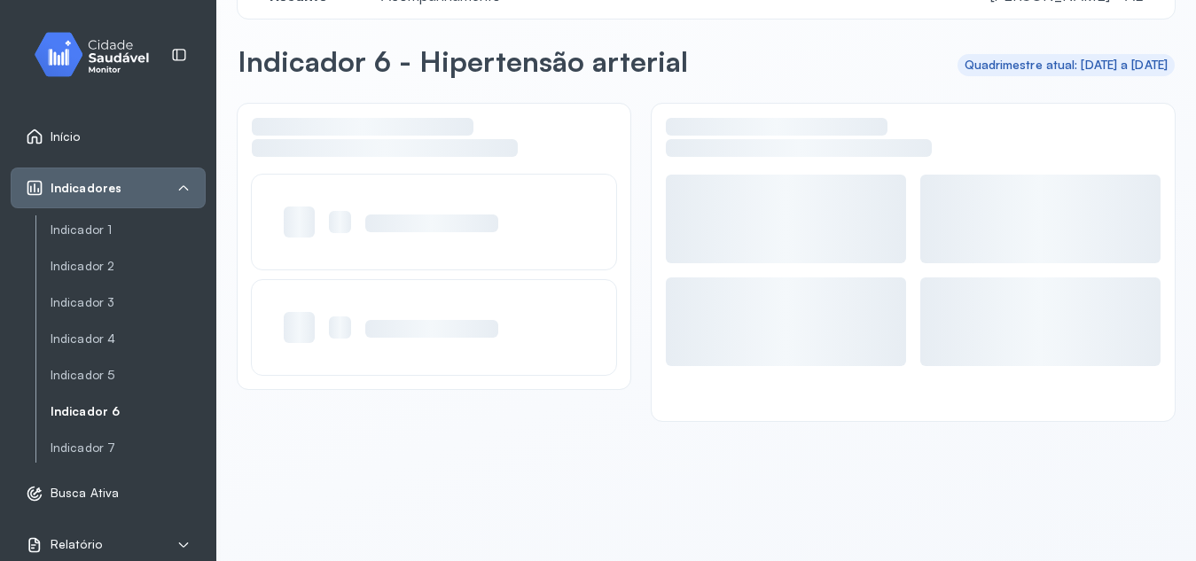
click at [83, 410] on link "Indicador 6" at bounding box center [128, 411] width 155 height 15
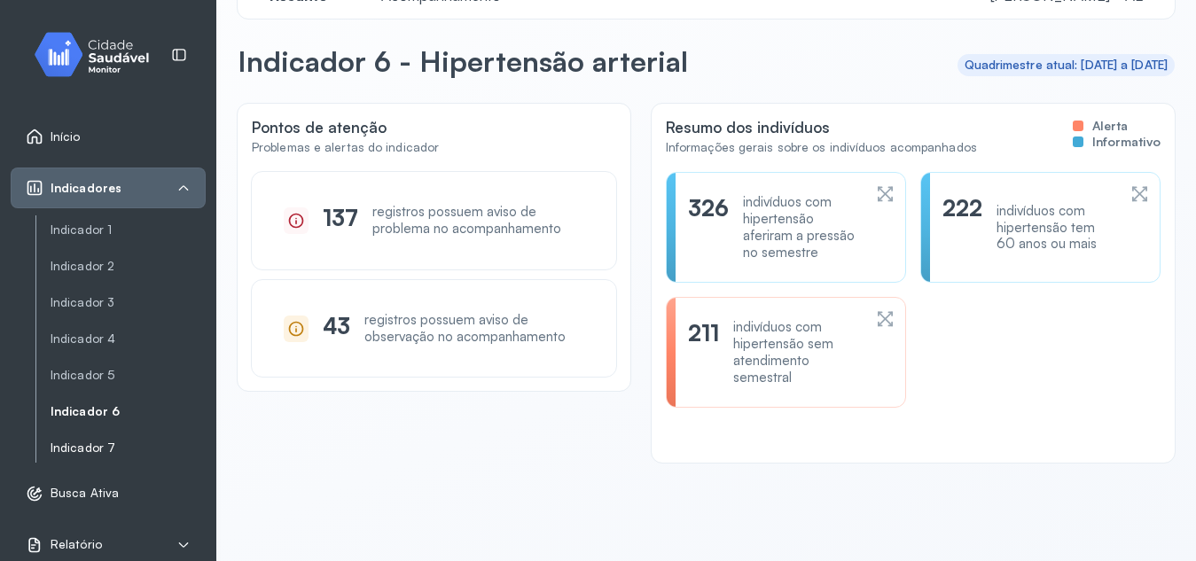
click at [97, 446] on link "Indicador 7" at bounding box center [128, 448] width 155 height 15
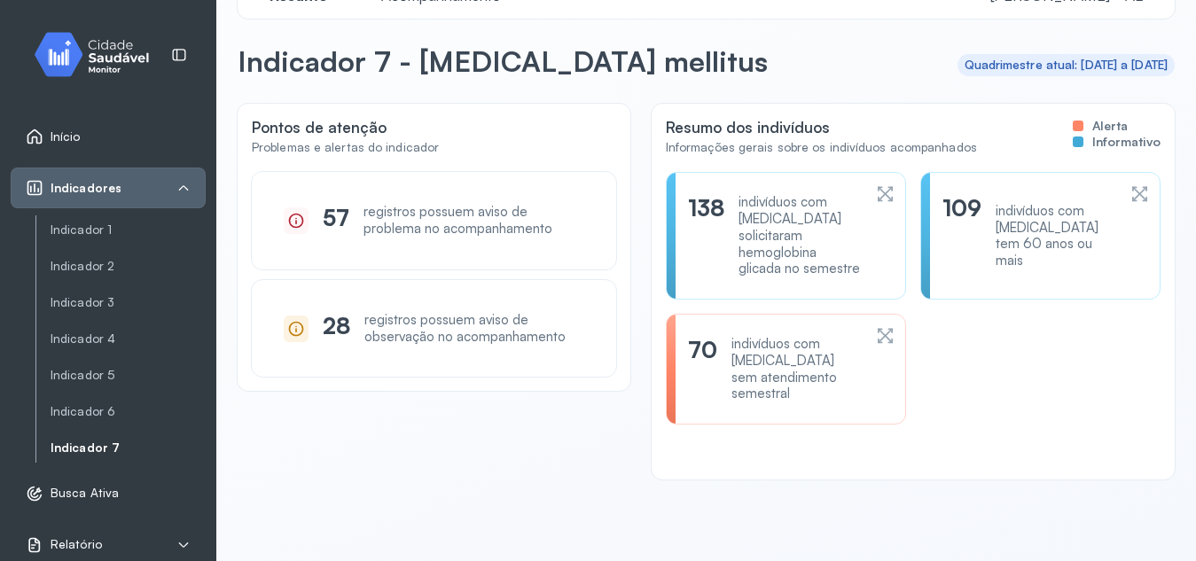
click at [859, 346] on div "70 indivíduos com [MEDICAL_DATA] sem atendimento semestral" at bounding box center [786, 369] width 196 height 67
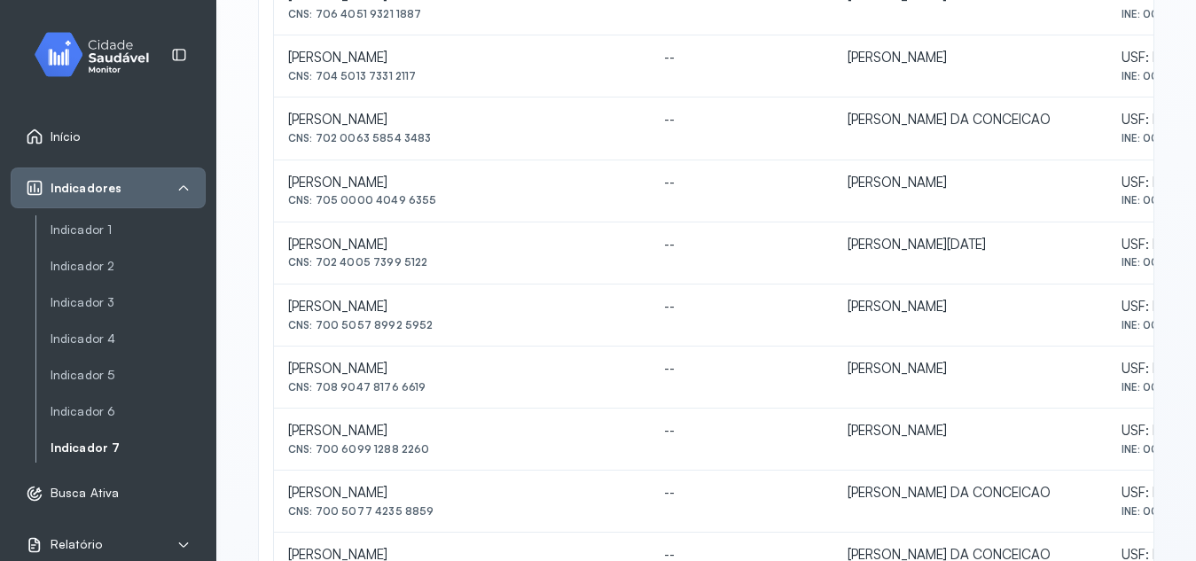
scroll to position [878, 0]
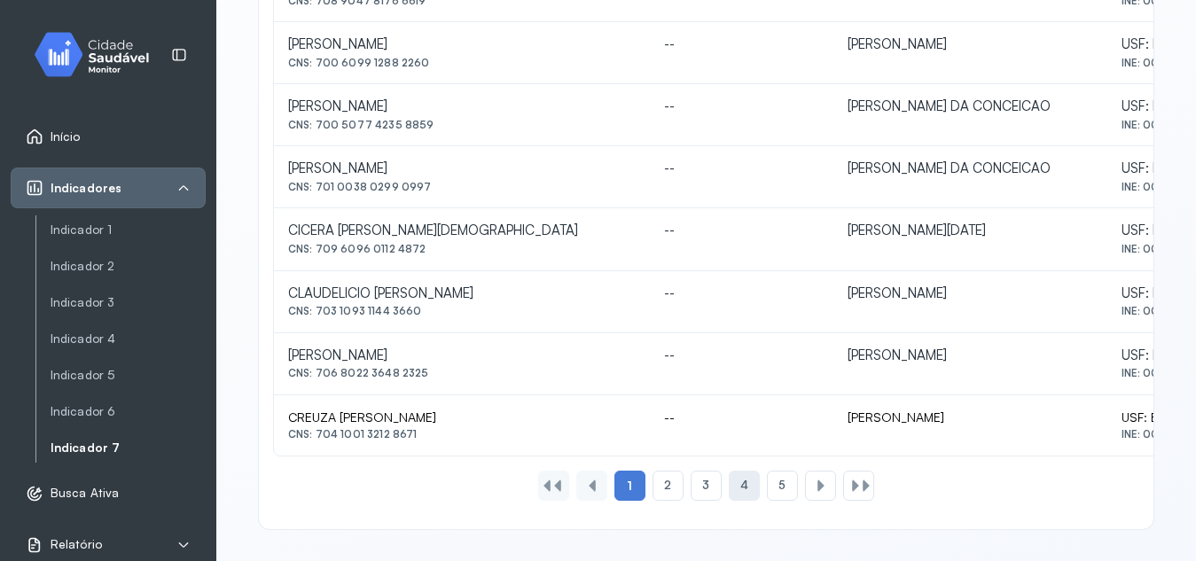
click at [729, 490] on div "4" at bounding box center [744, 486] width 31 height 30
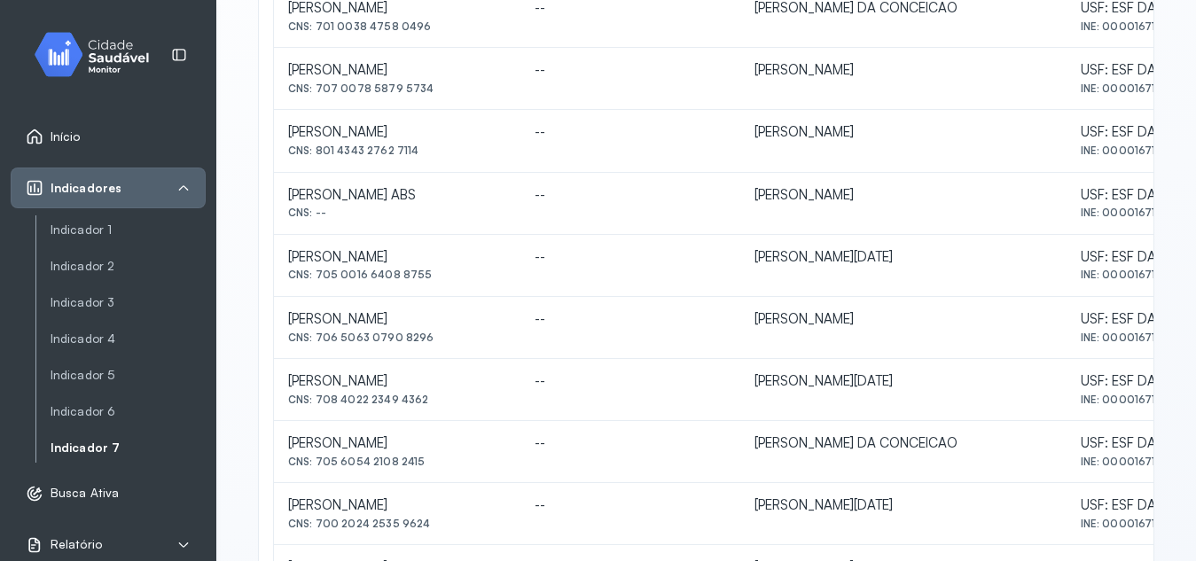
scroll to position [482, 0]
drag, startPoint x: 318, startPoint y: 268, endPoint x: 456, endPoint y: 270, distance: 137.5
click at [456, 270] on div "CNS: 705 0016 6408 8755" at bounding box center [397, 272] width 218 height 12
drag, startPoint x: 317, startPoint y: 521, endPoint x: 429, endPoint y: 523, distance: 112.7
click at [429, 523] on div "CNS: 700 2024 2535 9624" at bounding box center [397, 521] width 218 height 12
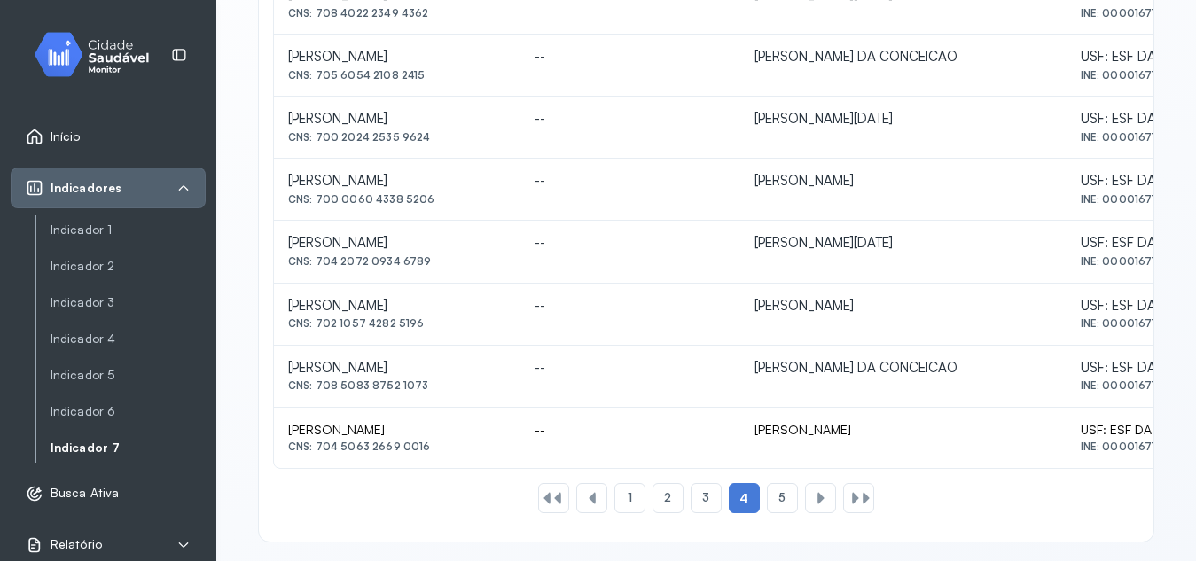
scroll to position [878, 0]
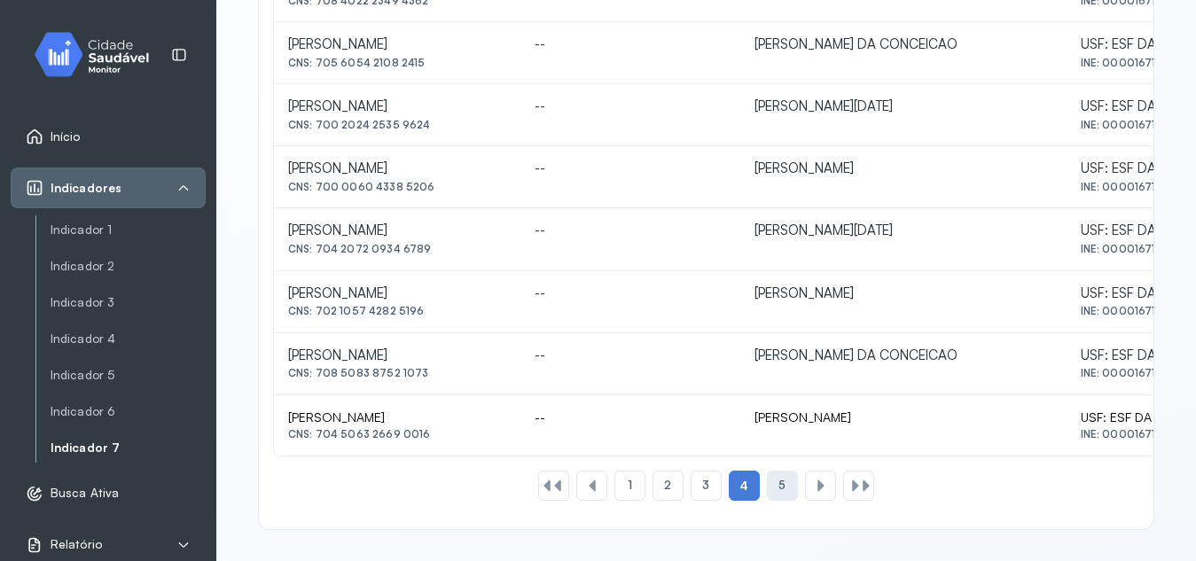
click at [781, 487] on div "5" at bounding box center [782, 486] width 31 height 30
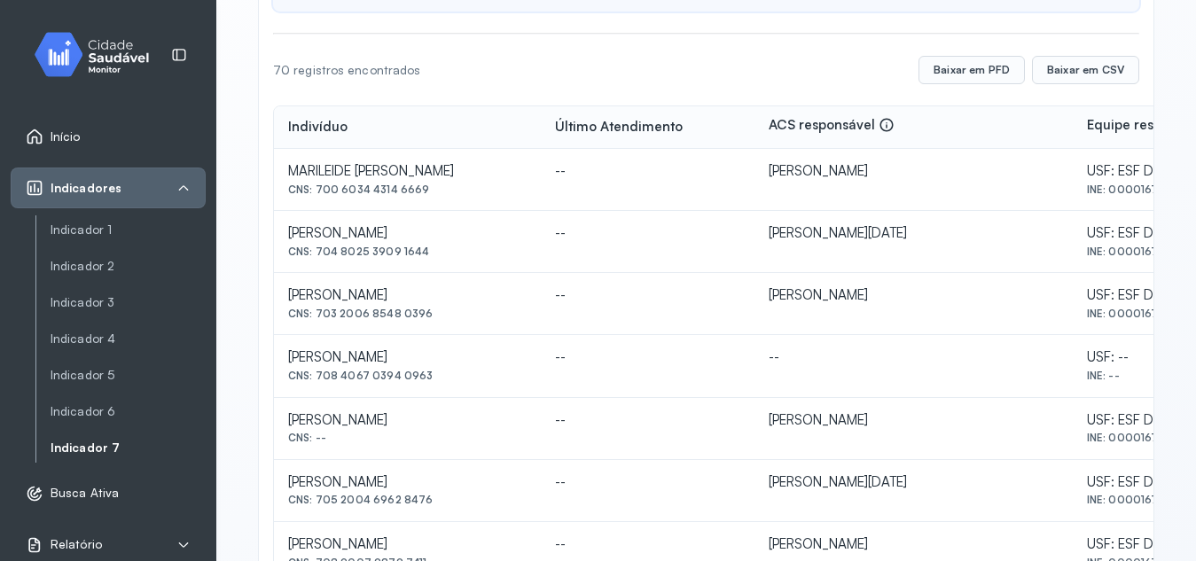
scroll to position [256, 0]
drag, startPoint x: 319, startPoint y: 248, endPoint x: 336, endPoint y: 249, distance: 16.9
click at [336, 249] on div "CNS: 704 8025 3909 1644" at bounding box center [407, 249] width 239 height 12
drag, startPoint x: 315, startPoint y: 247, endPoint x: 454, endPoint y: 265, distance: 140.4
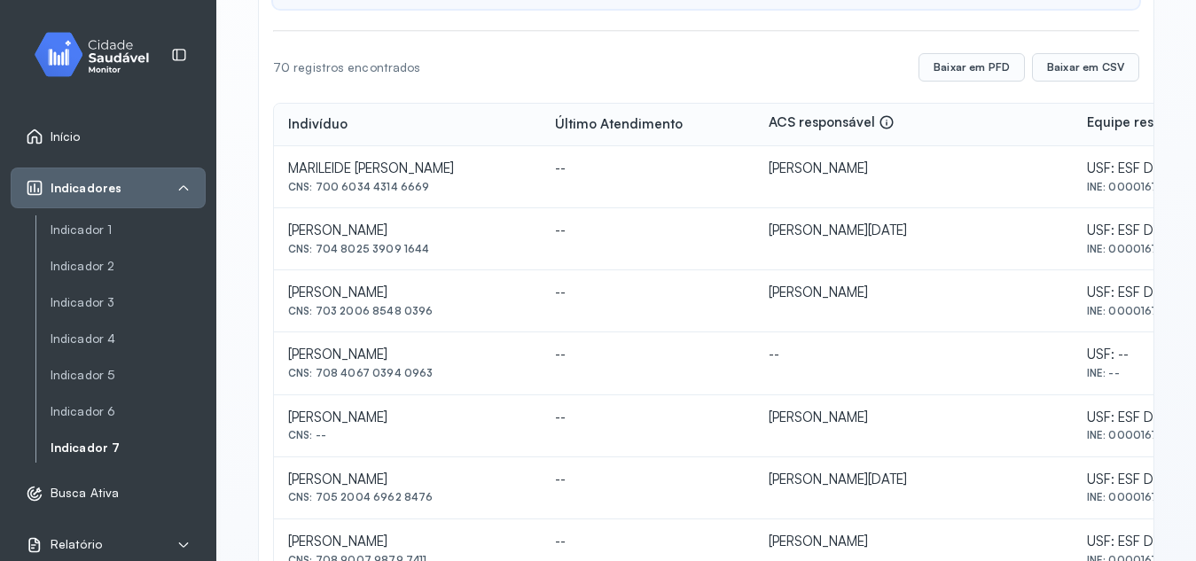
click at [454, 265] on td "[PERSON_NAME] CNS: 704 8025 3909 1644" at bounding box center [407, 239] width 267 height 62
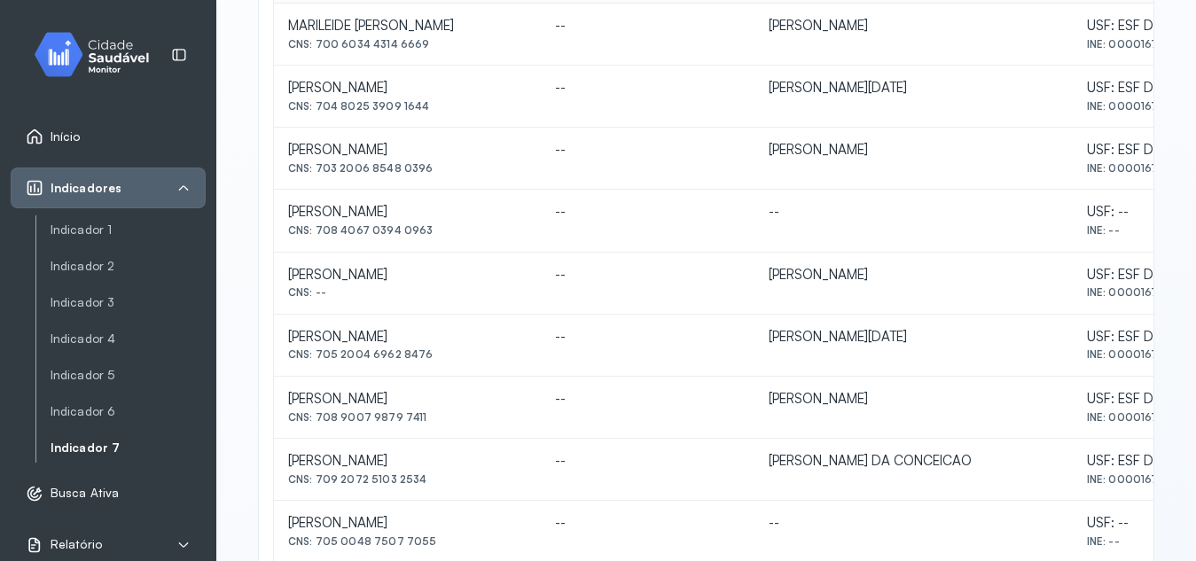
scroll to position [411, 0]
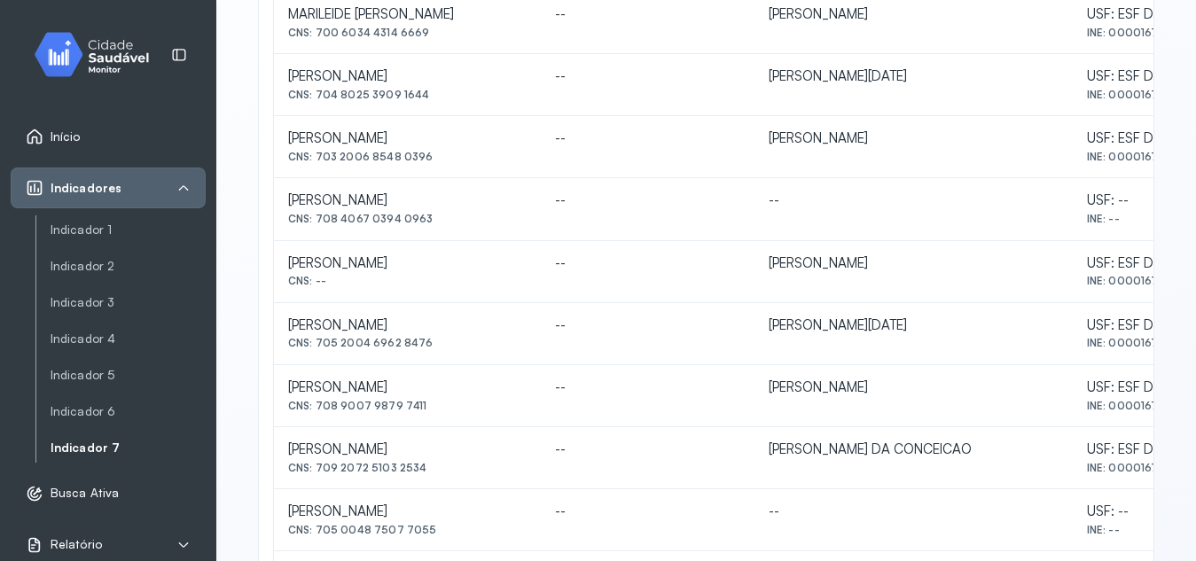
drag, startPoint x: 317, startPoint y: 343, endPoint x: 429, endPoint y: 358, distance: 112.8
click at [429, 358] on td "[PERSON_NAME] CNS: 705 2004 6962 8476" at bounding box center [407, 334] width 267 height 62
drag, startPoint x: 756, startPoint y: 517, endPoint x: 995, endPoint y: 548, distance: 240.6
click at [995, 548] on tbody "MARILEIDE LAURETINO DE ASSIS CNS: 700 6034 4314 6669 -- [PERSON_NAME] [GEOGRAPH…" at bounding box center [796, 302] width 1045 height 620
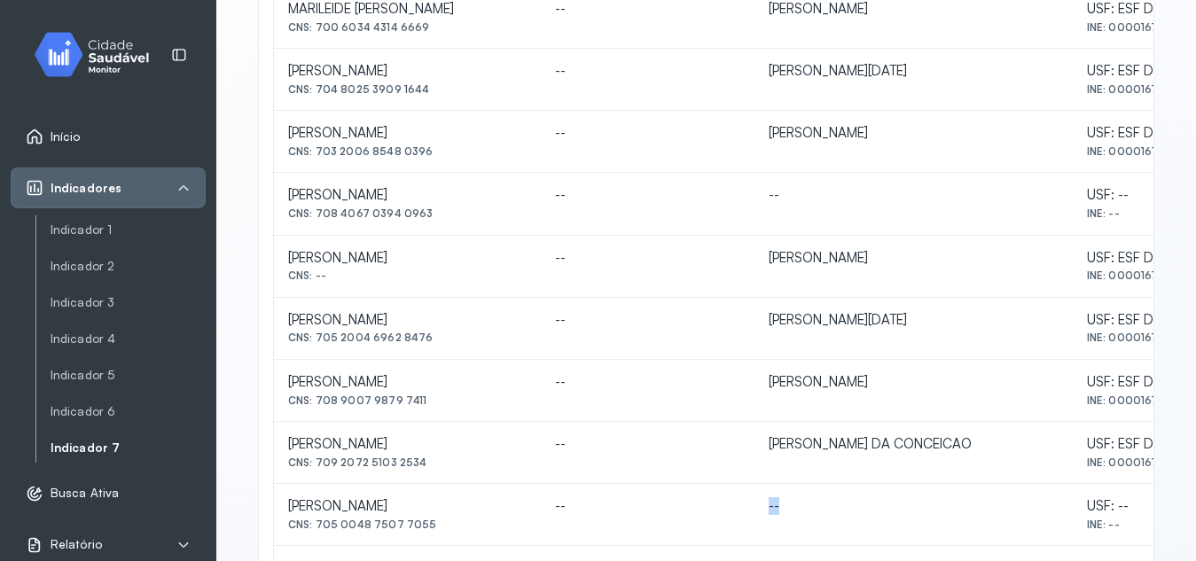
scroll to position [567, 0]
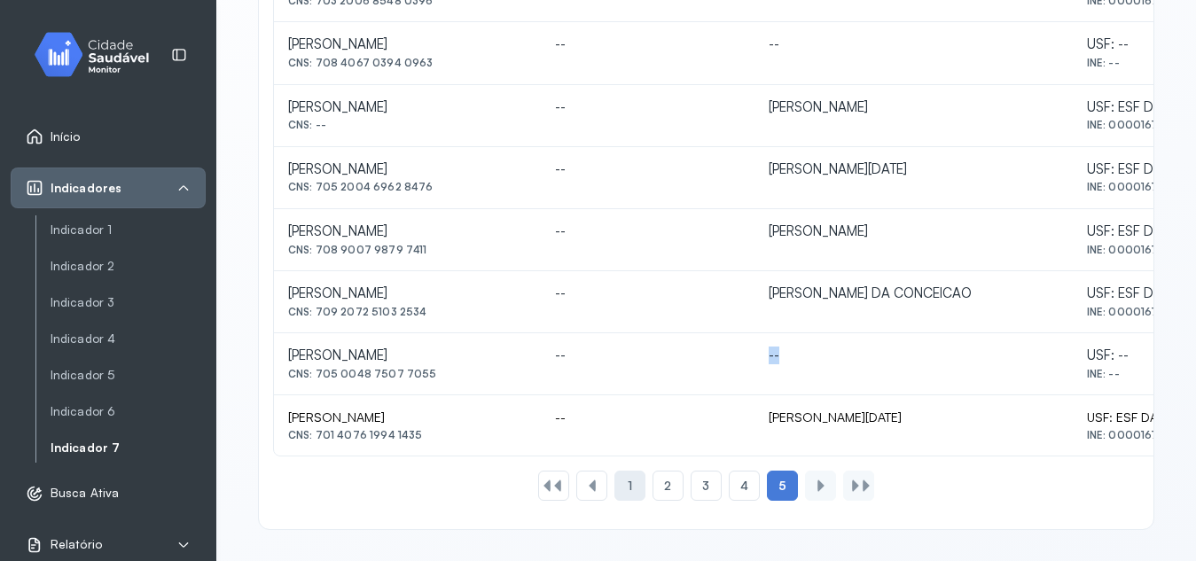
click at [617, 483] on div "1" at bounding box center [630, 486] width 31 height 30
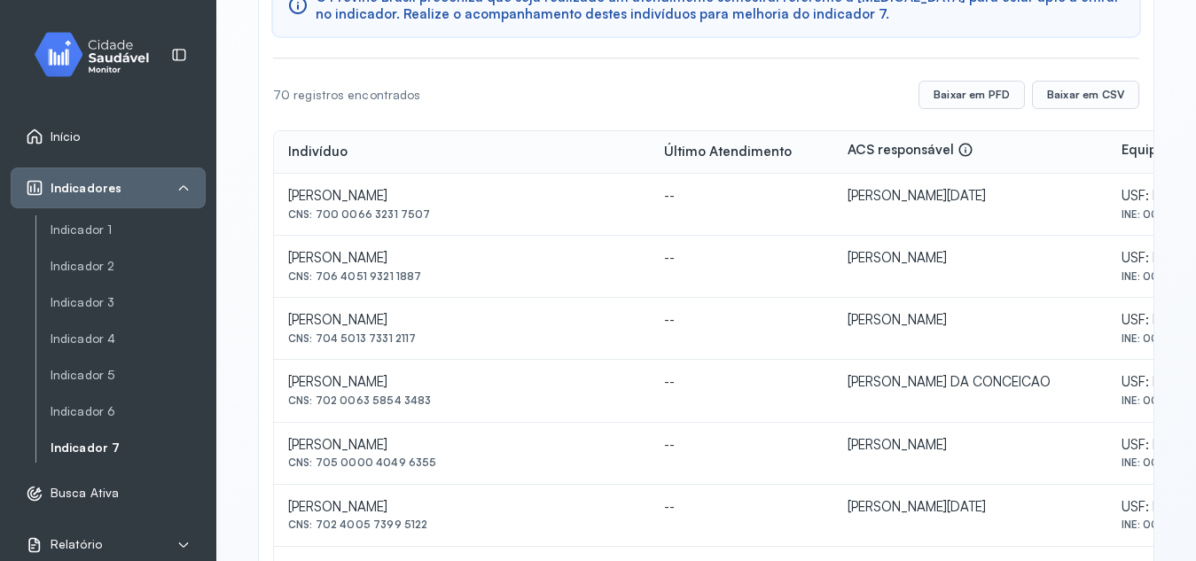
scroll to position [247, 0]
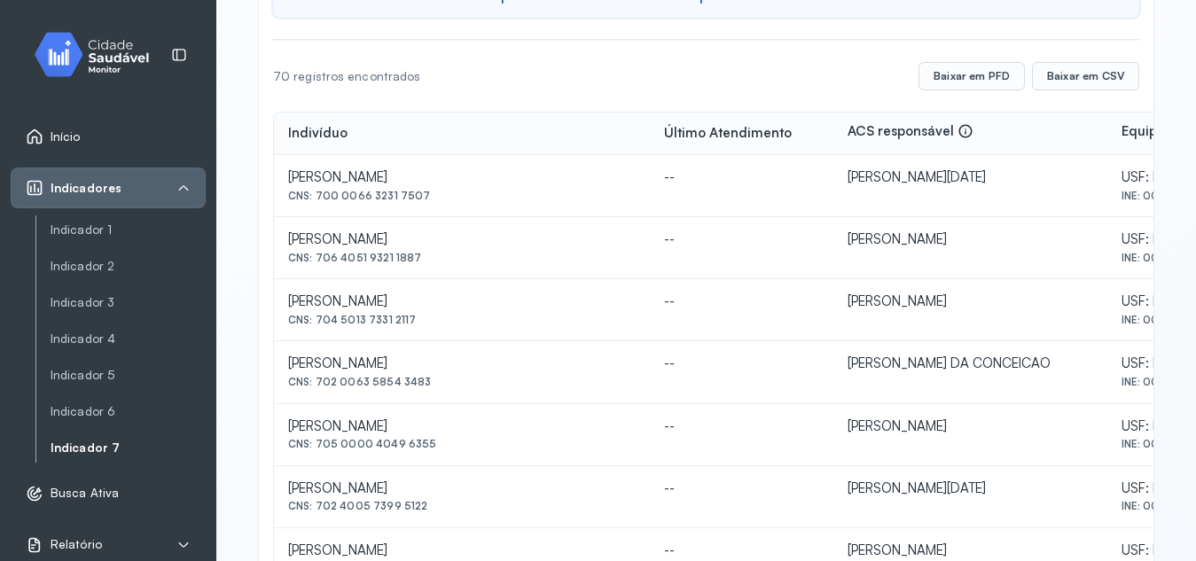
drag, startPoint x: 317, startPoint y: 259, endPoint x: 443, endPoint y: 295, distance: 131.1
click at [443, 295] on div "[PERSON_NAME]" at bounding box center [462, 302] width 348 height 17
drag, startPoint x: 318, startPoint y: 255, endPoint x: 432, endPoint y: 266, distance: 114.0
click at [432, 266] on td "[PERSON_NAME] CNS: 706 4051 9321 1887" at bounding box center [462, 248] width 376 height 62
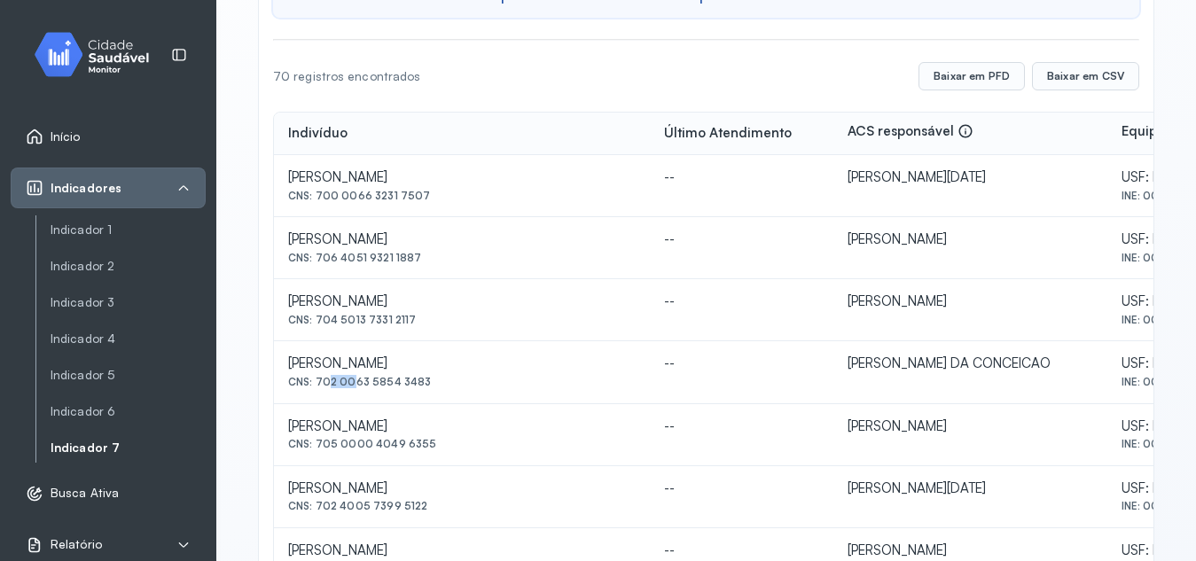
drag, startPoint x: 319, startPoint y: 384, endPoint x: 345, endPoint y: 387, distance: 25.9
click at [345, 387] on div "CNS: 702 0063 5854 3483" at bounding box center [462, 382] width 348 height 12
drag, startPoint x: 315, startPoint y: 384, endPoint x: 426, endPoint y: 397, distance: 111.7
click at [426, 397] on td "[PERSON_NAME] CNS: 702 0063 5854 3483" at bounding box center [462, 372] width 376 height 62
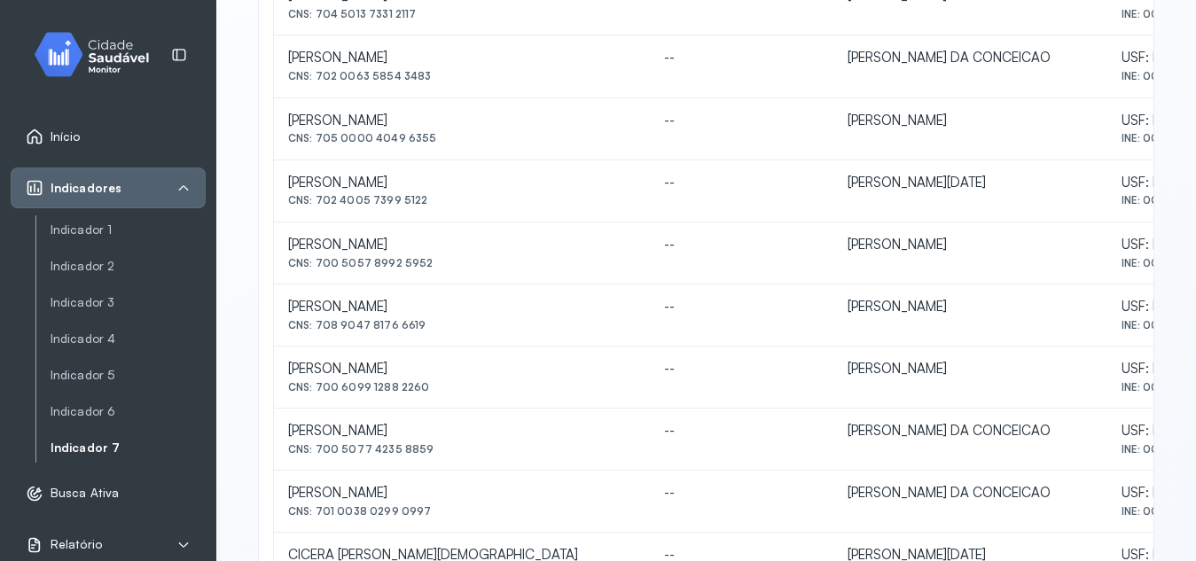
scroll to position [558, 0]
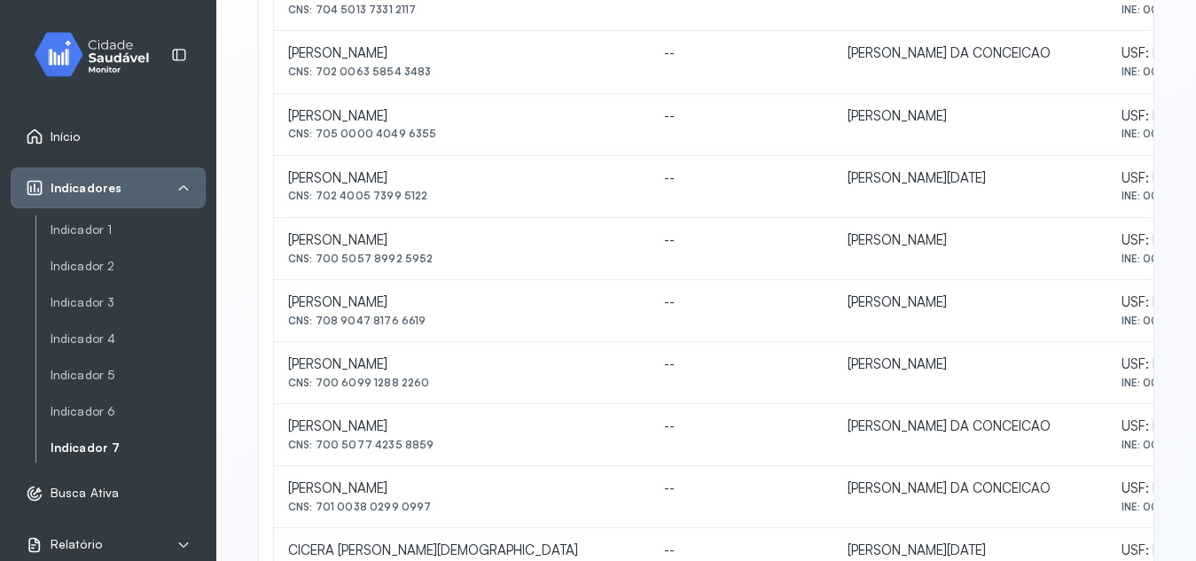
click at [320, 447] on div "CNS: 700 5077 4235 8859" at bounding box center [462, 445] width 348 height 12
click at [386, 450] on div "CNS: 700 5077 4235 8859" at bounding box center [462, 445] width 348 height 12
drag, startPoint x: 318, startPoint y: 443, endPoint x: 451, endPoint y: 460, distance: 133.3
click at [451, 460] on td "BENEDITO DOS SANTOS CNS: 700 5077 4235 8859" at bounding box center [462, 435] width 376 height 62
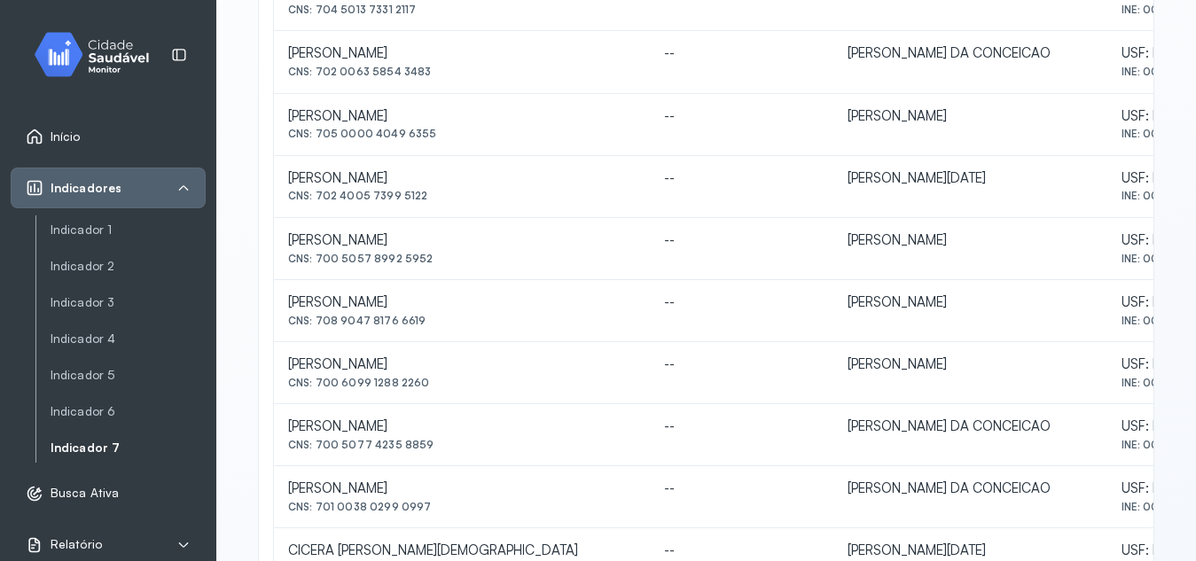
click at [716, 329] on td "--" at bounding box center [742, 311] width 184 height 62
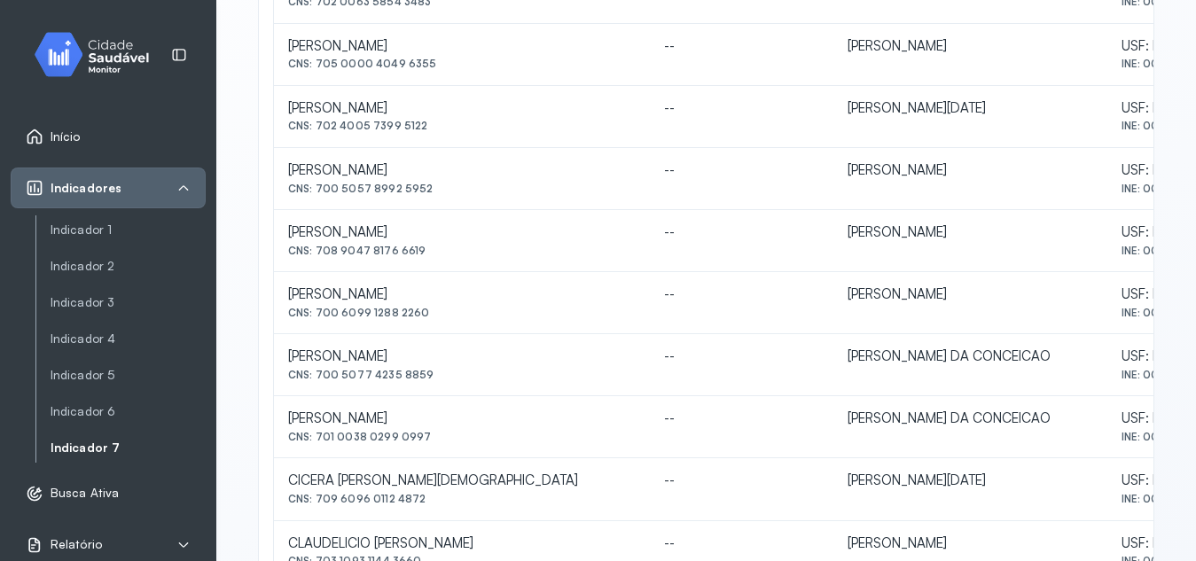
scroll to position [632, 0]
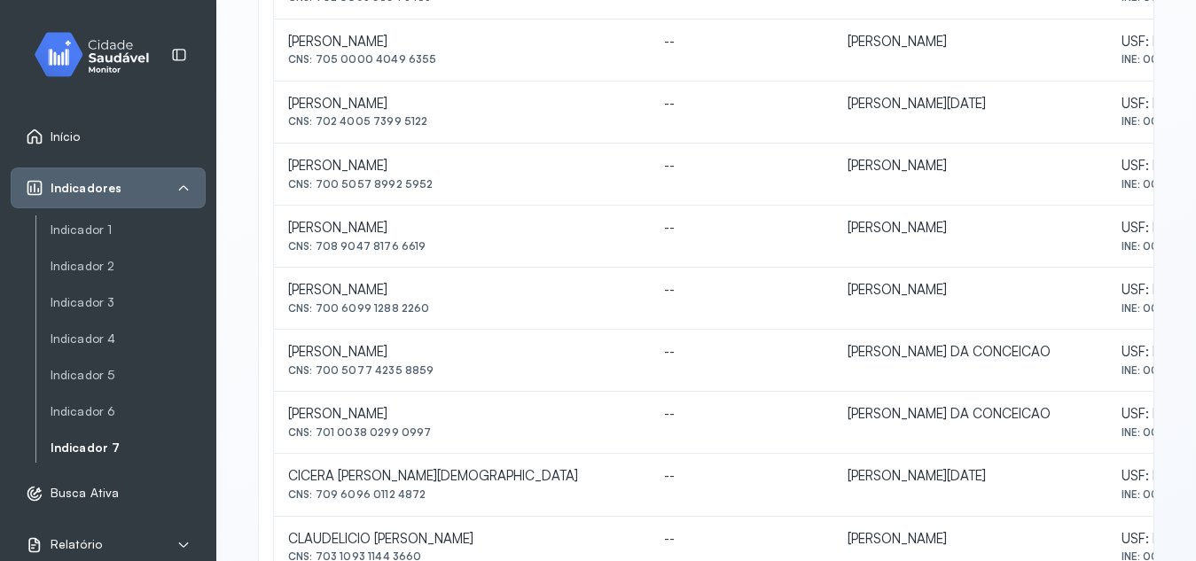
drag, startPoint x: 316, startPoint y: 432, endPoint x: 430, endPoint y: 440, distance: 114.7
click at [430, 440] on td "[PERSON_NAME] CNS: 701 0038 0299 0997" at bounding box center [462, 423] width 376 height 62
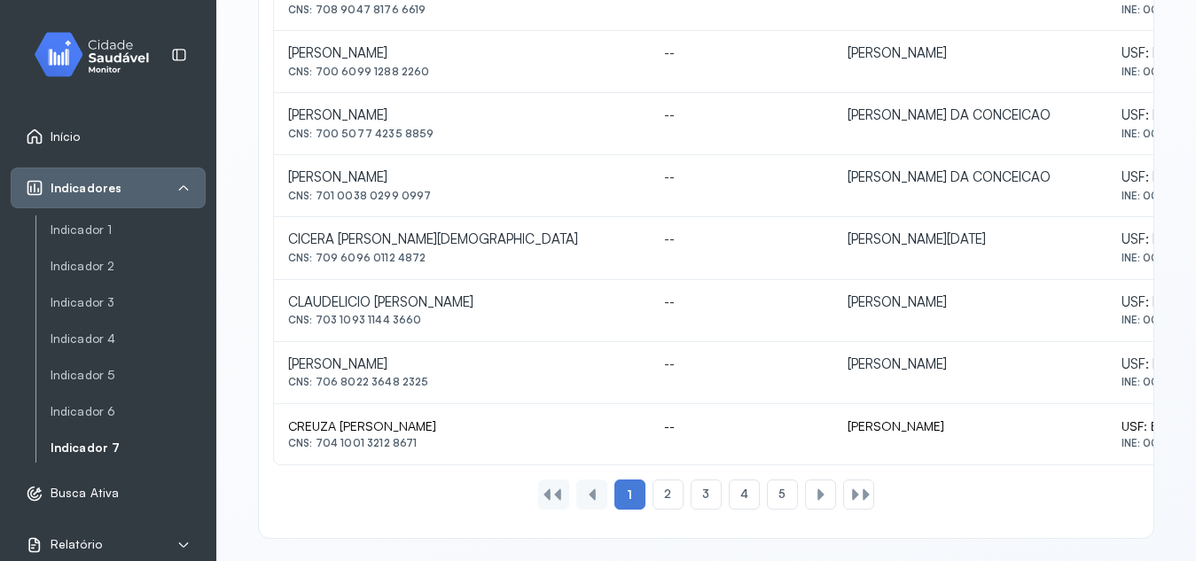
scroll to position [878, 0]
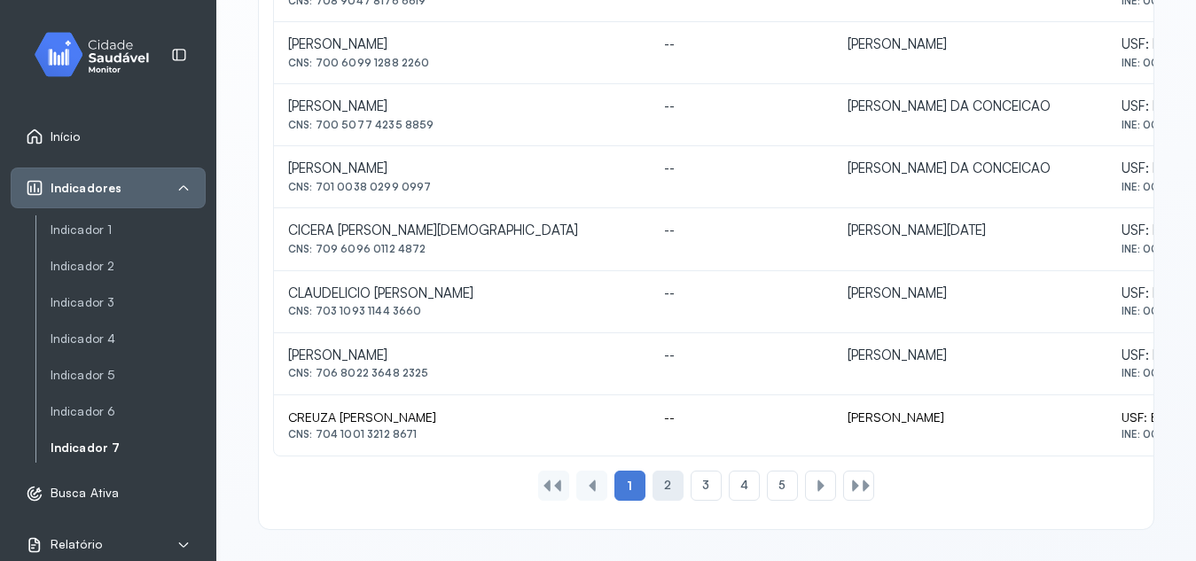
click at [666, 485] on div "2" at bounding box center [668, 486] width 31 height 30
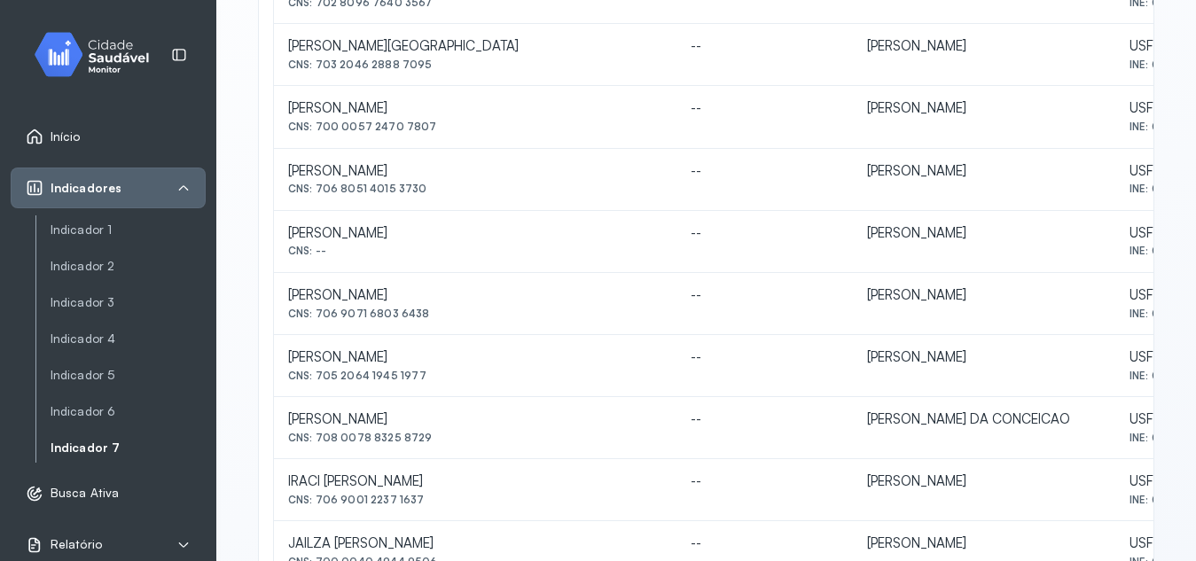
scroll to position [517, 0]
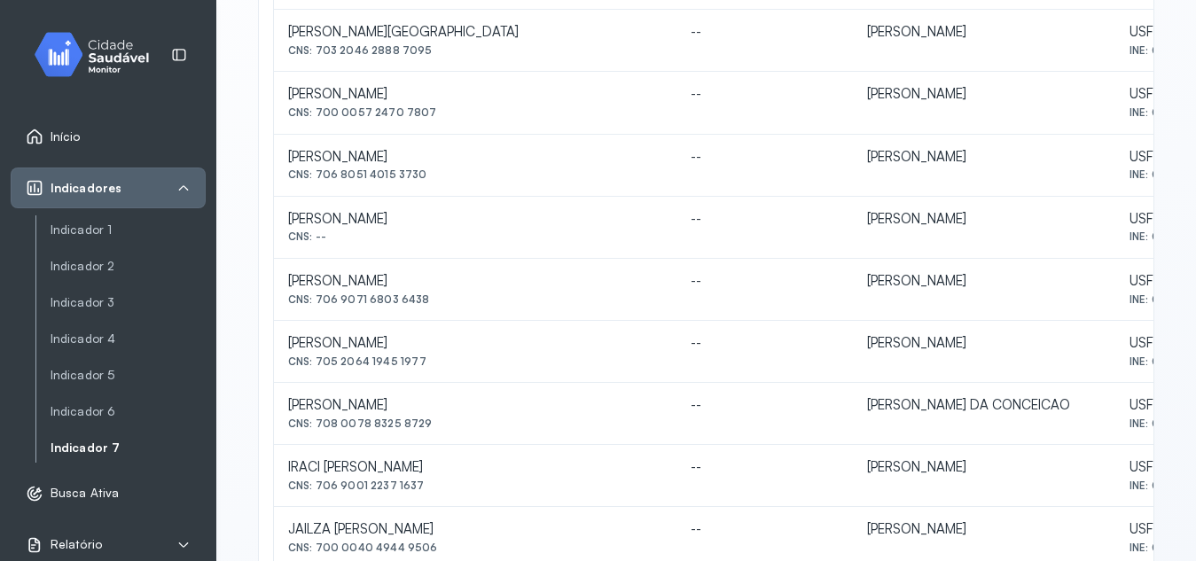
click at [318, 423] on div "CNS: 708 0078 8325 8729" at bounding box center [475, 424] width 374 height 12
drag, startPoint x: 318, startPoint y: 423, endPoint x: 394, endPoint y: 437, distance: 76.7
click at [394, 437] on td "[PERSON_NAME] CNS: 708 0078 8325 8729" at bounding box center [475, 414] width 403 height 62
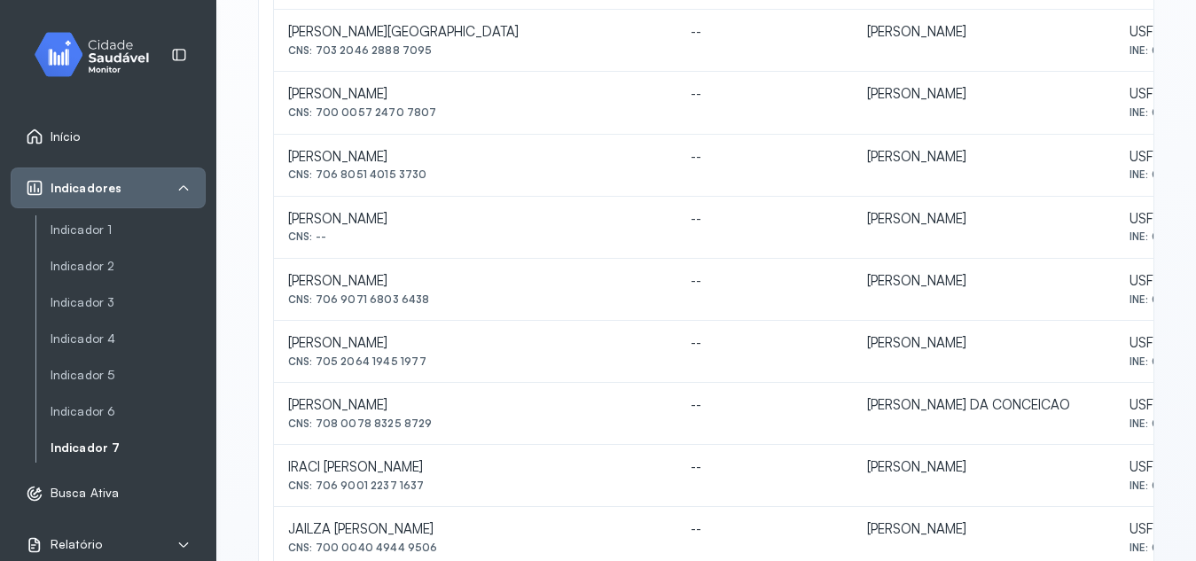
drag, startPoint x: 317, startPoint y: 420, endPoint x: 429, endPoint y: 436, distance: 112.9
click at [429, 436] on td "[PERSON_NAME] CNS: 708 0078 8325 8729" at bounding box center [475, 414] width 403 height 62
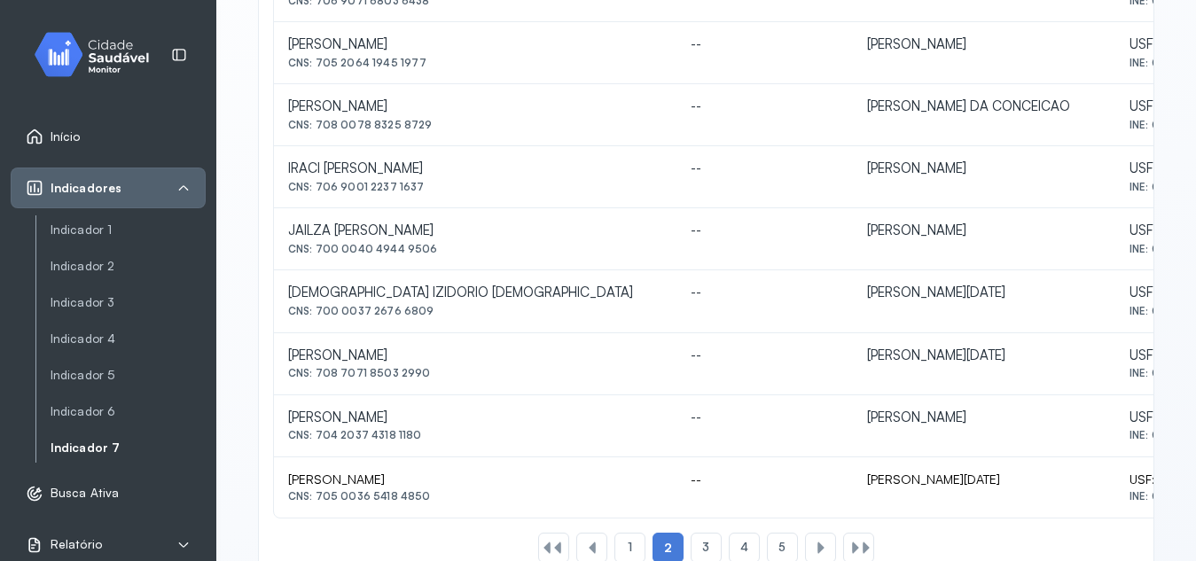
scroll to position [878, 0]
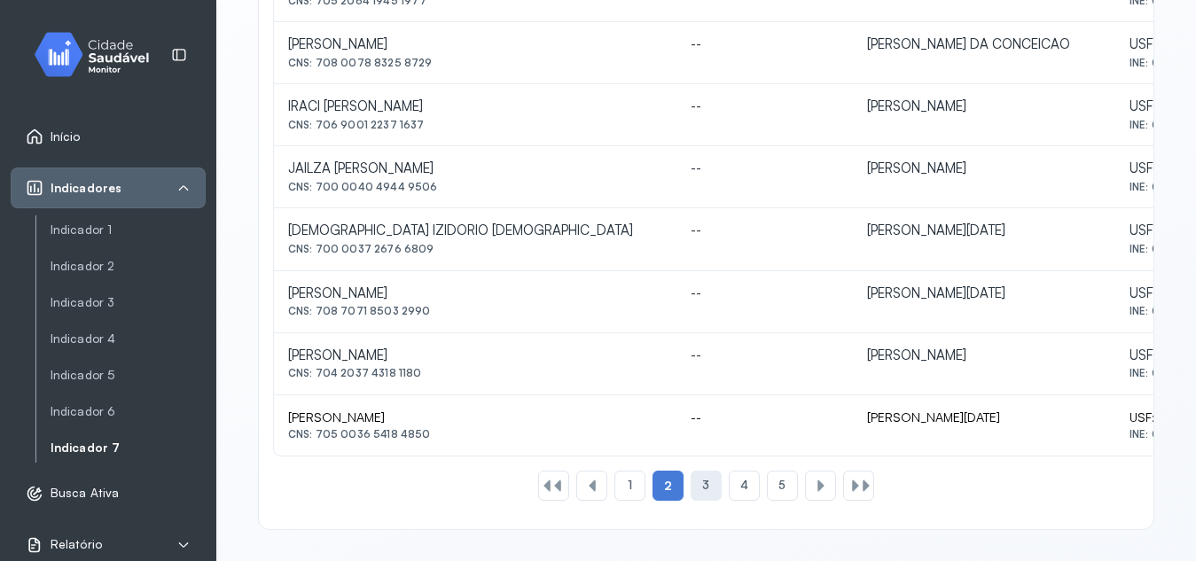
click at [702, 490] on span "3" at bounding box center [705, 485] width 7 height 15
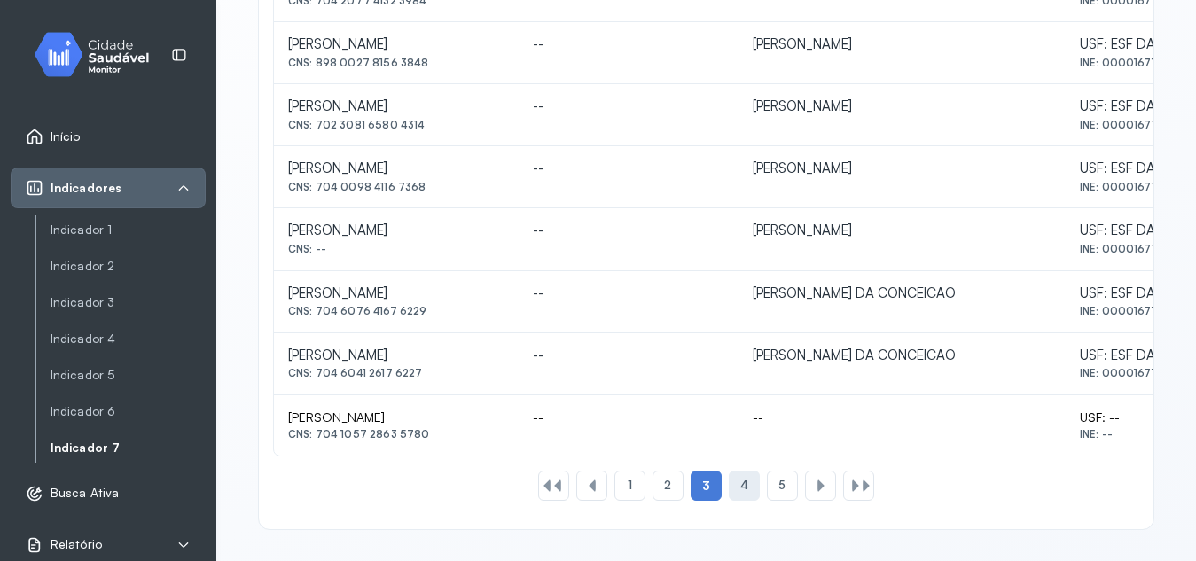
click at [741, 483] on span "4" at bounding box center [745, 485] width 8 height 15
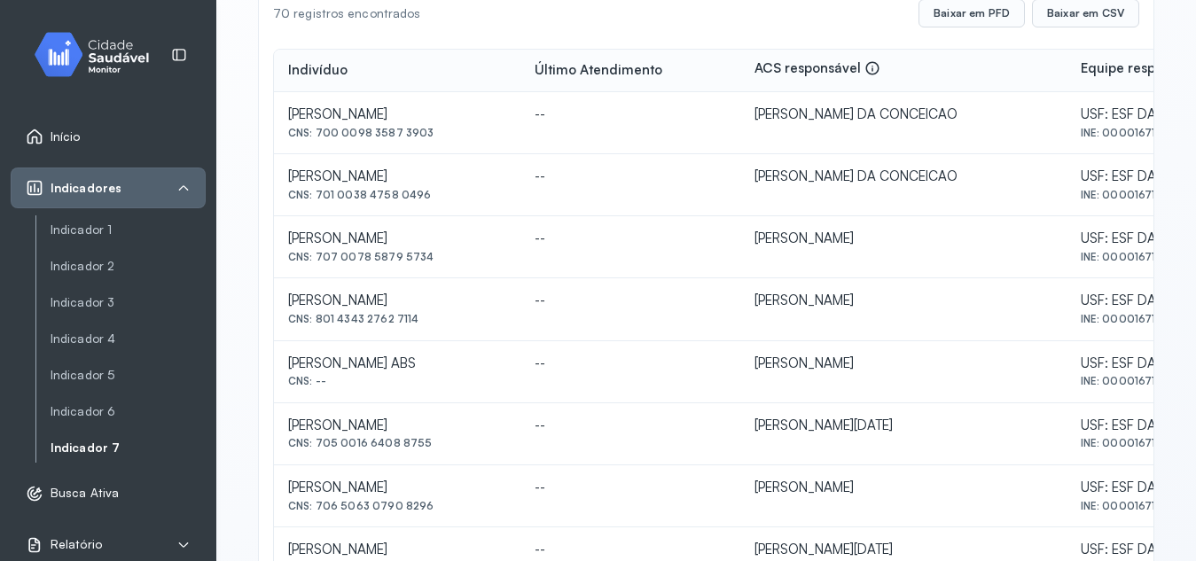
scroll to position [308, 0]
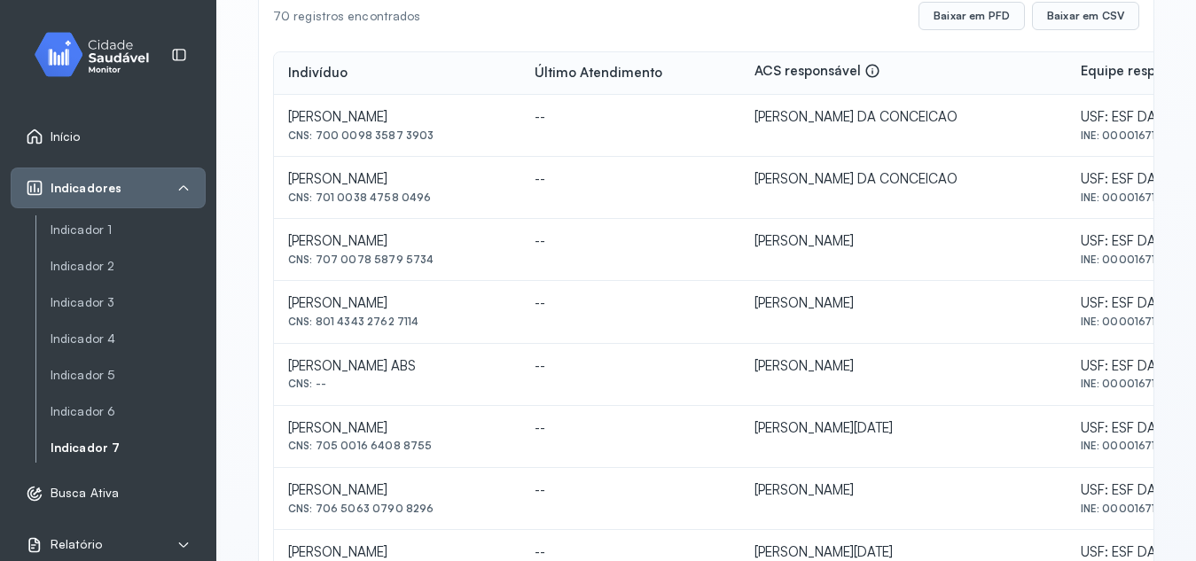
drag, startPoint x: 314, startPoint y: 132, endPoint x: 428, endPoint y: 137, distance: 114.5
click at [428, 137] on div "CNS: 700 0098 3587 3903" at bounding box center [397, 135] width 218 height 12
drag, startPoint x: 317, startPoint y: 200, endPoint x: 444, endPoint y: 212, distance: 127.4
click at [444, 212] on td "[PERSON_NAME] CNS: 701 0038 4758 0496" at bounding box center [397, 188] width 247 height 62
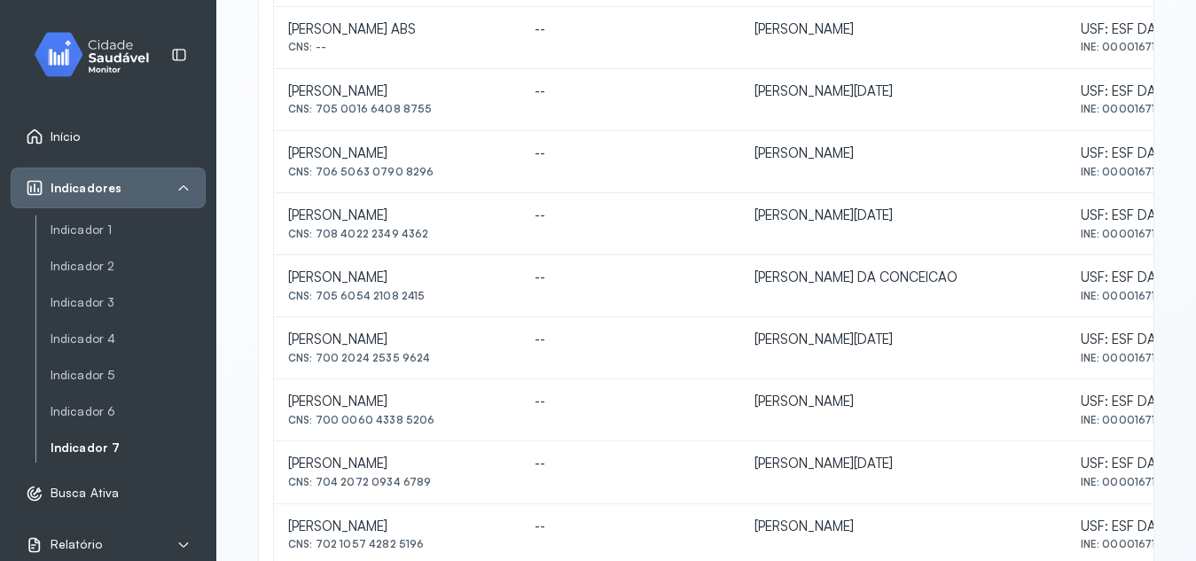
scroll to position [659, 0]
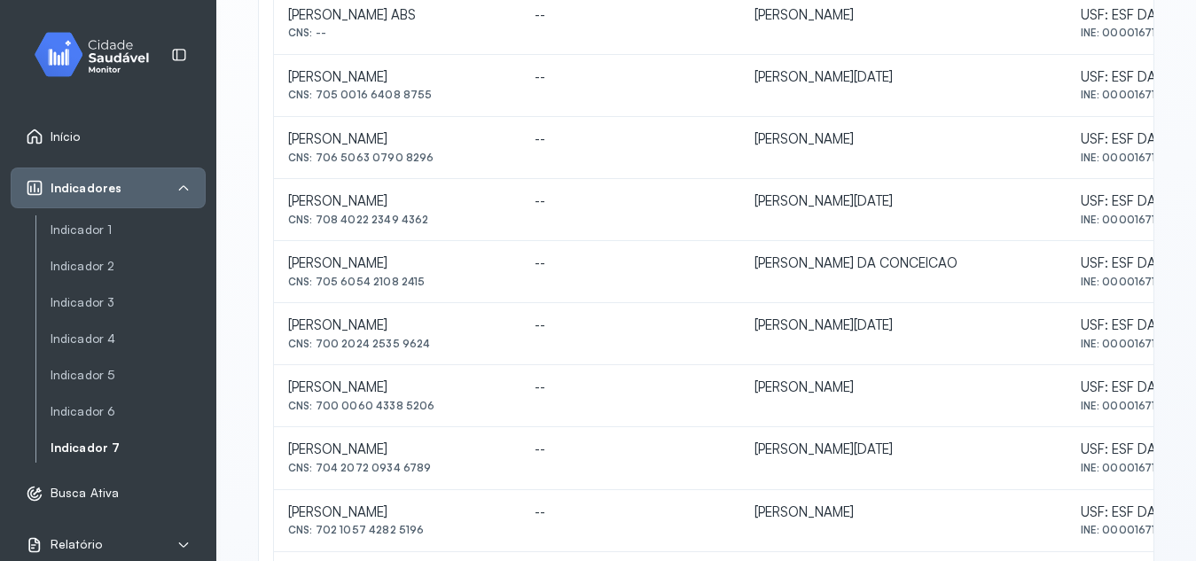
drag, startPoint x: 317, startPoint y: 280, endPoint x: 435, endPoint y: 286, distance: 119.0
click at [435, 286] on div "CNS: 705 6054 2108 2415" at bounding box center [397, 282] width 218 height 12
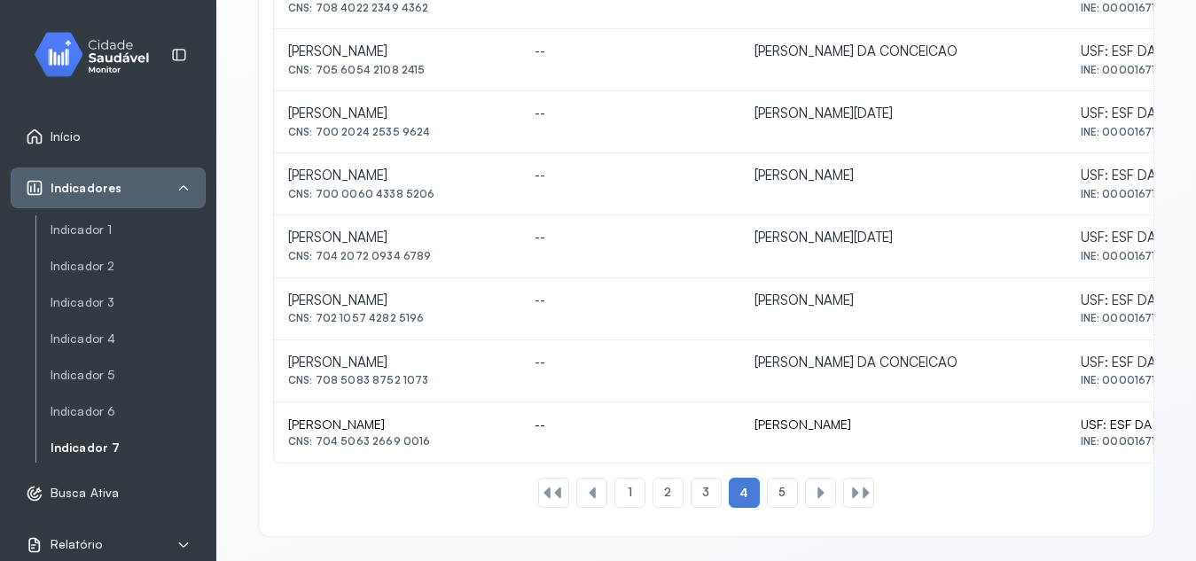
scroll to position [878, 0]
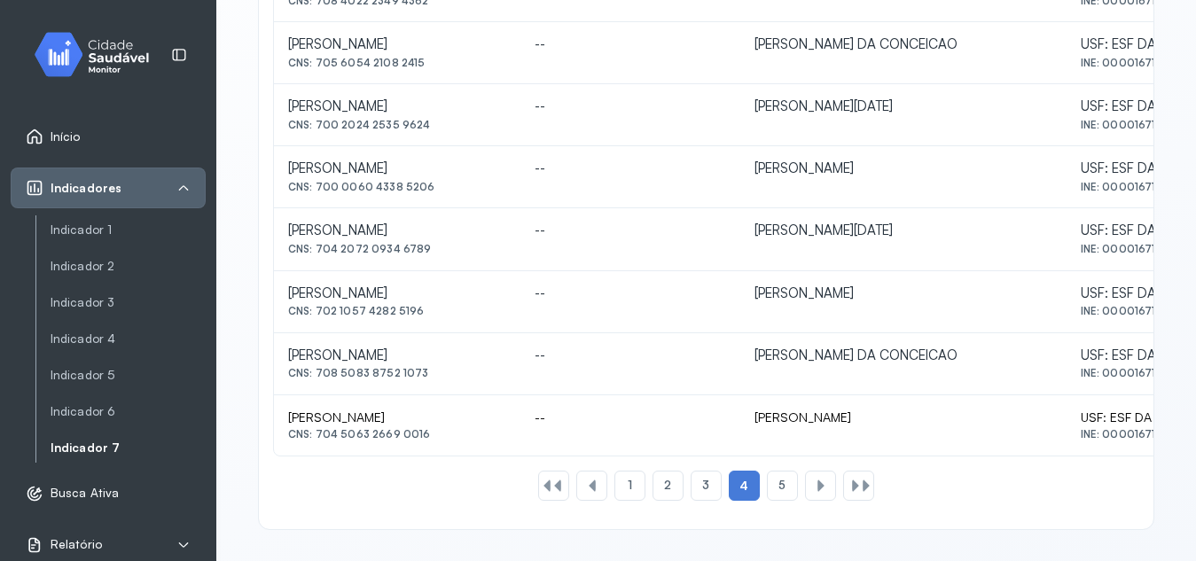
drag, startPoint x: 317, startPoint y: 372, endPoint x: 449, endPoint y: 370, distance: 132.2
click at [449, 370] on div "CNS: 708 5083 8752 1073" at bounding box center [397, 373] width 218 height 12
click at [779, 483] on span "5" at bounding box center [782, 485] width 7 height 15
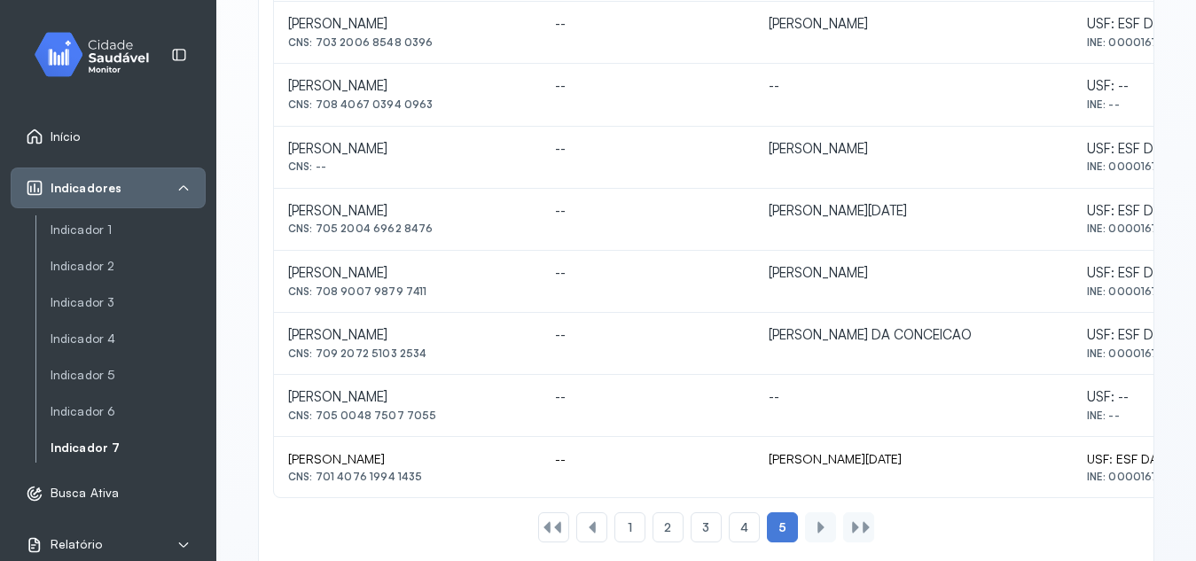
scroll to position [529, 0]
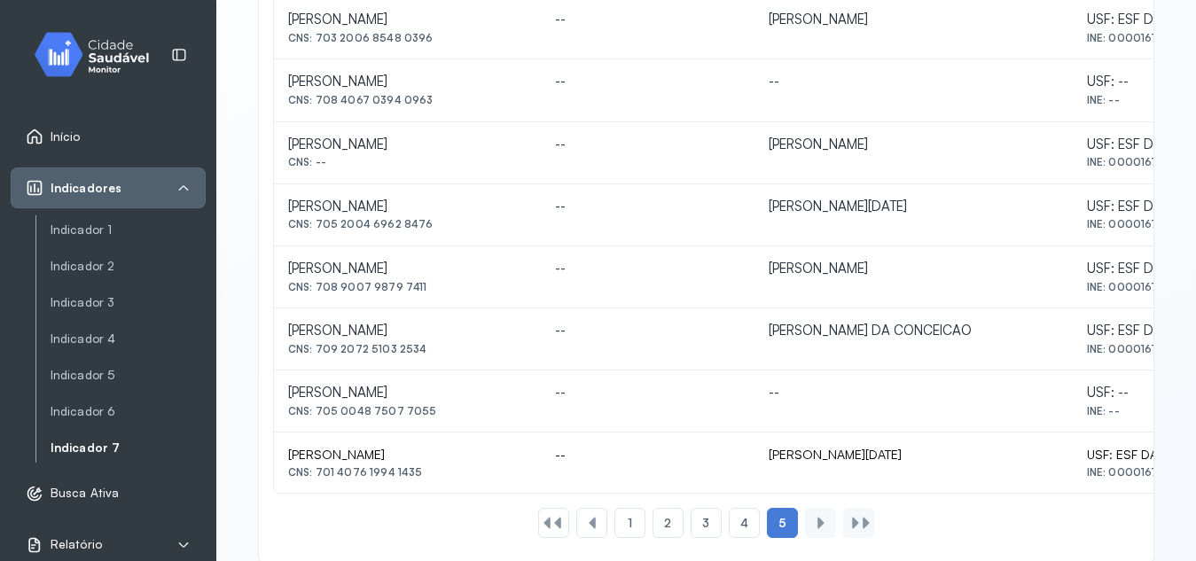
drag, startPoint x: 317, startPoint y: 347, endPoint x: 431, endPoint y: 349, distance: 114.4
click at [431, 349] on div "CNS: 709 2072 5103 2534" at bounding box center [407, 349] width 239 height 12
click at [815, 525] on div at bounding box center [821, 523] width 14 height 14
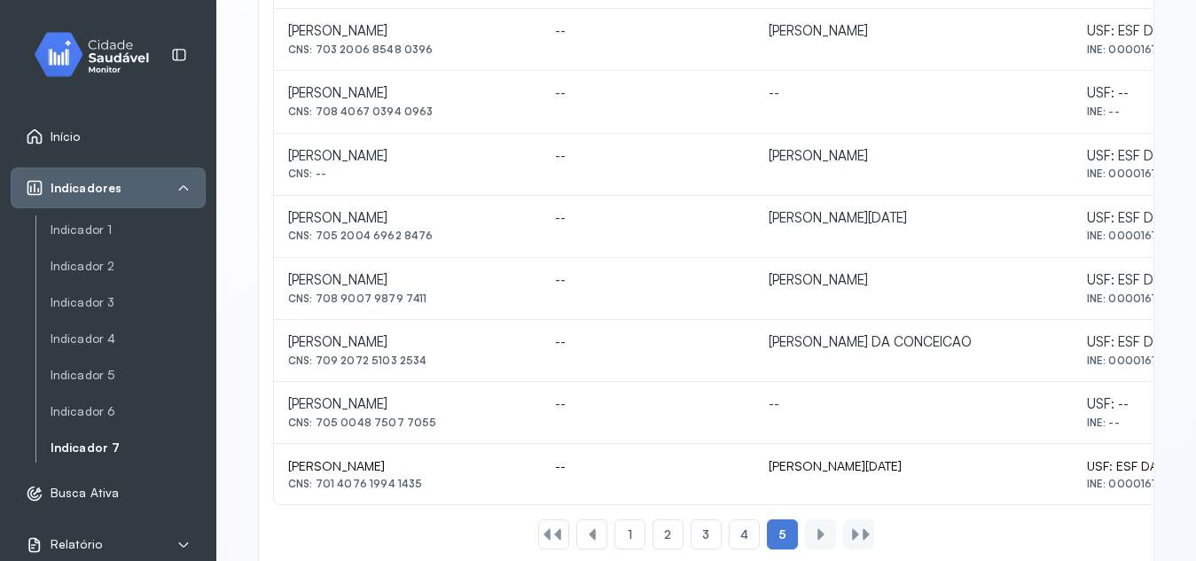
scroll to position [567, 0]
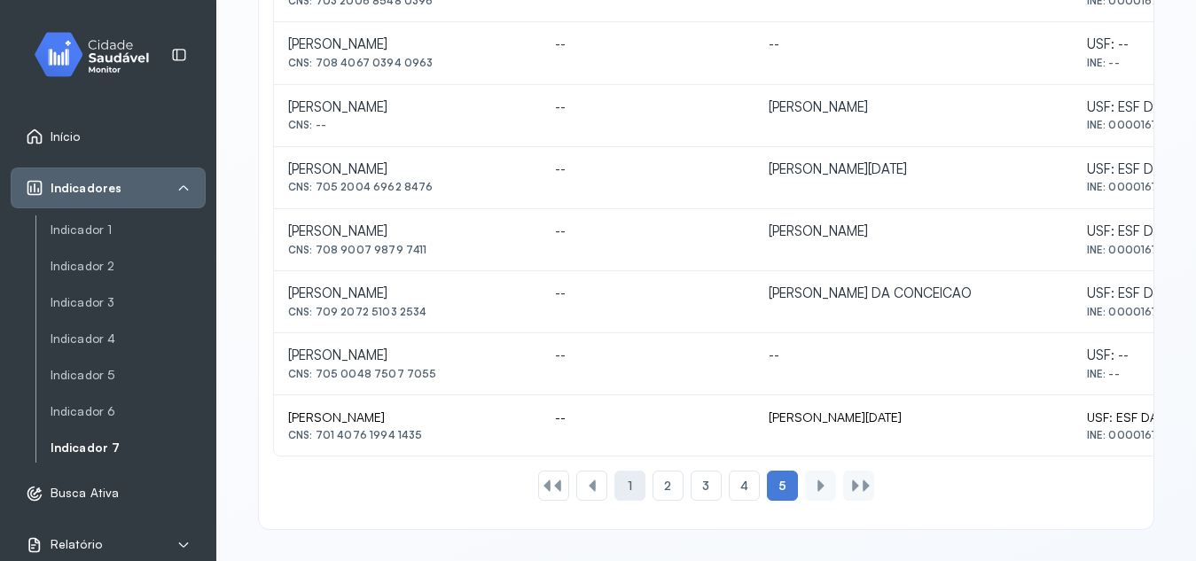
click at [626, 491] on div "1" at bounding box center [630, 486] width 31 height 30
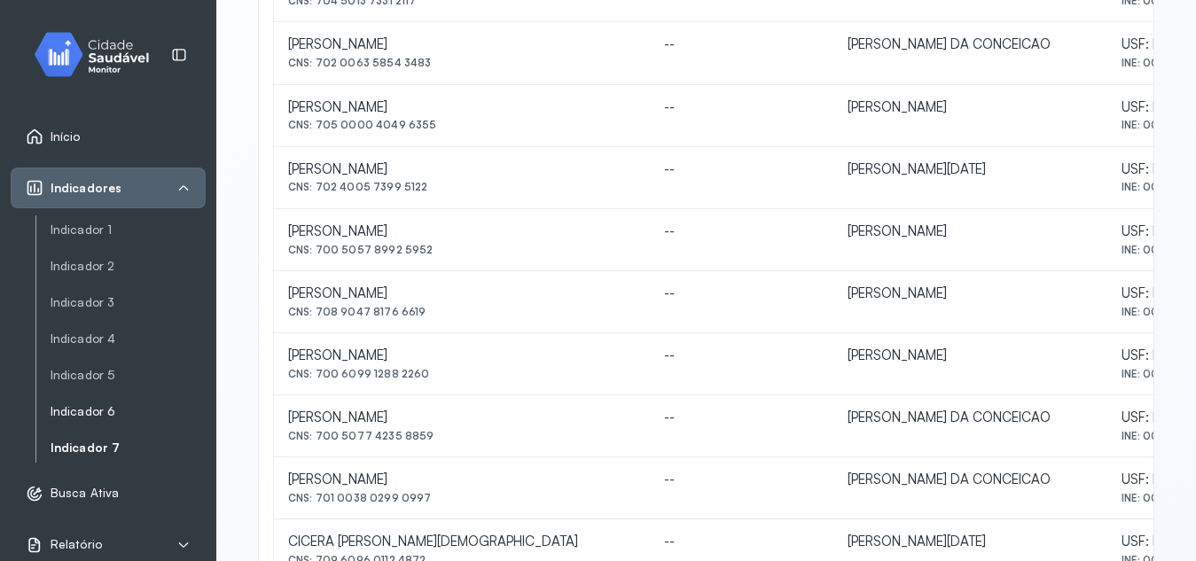
click at [83, 417] on link "Indicador 6" at bounding box center [128, 411] width 155 height 15
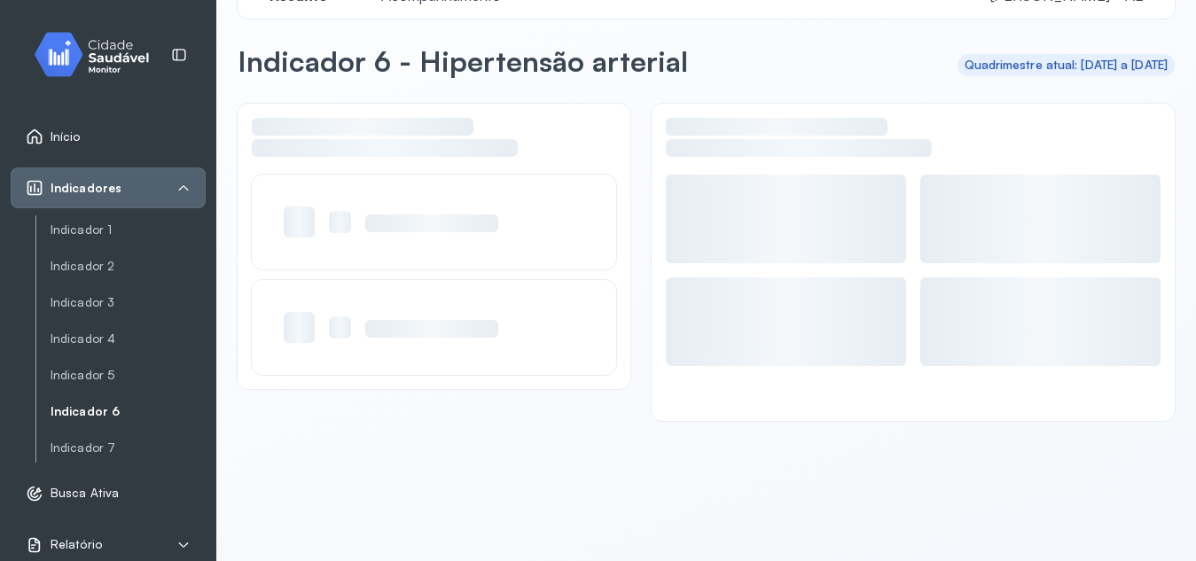
scroll to position [50, 0]
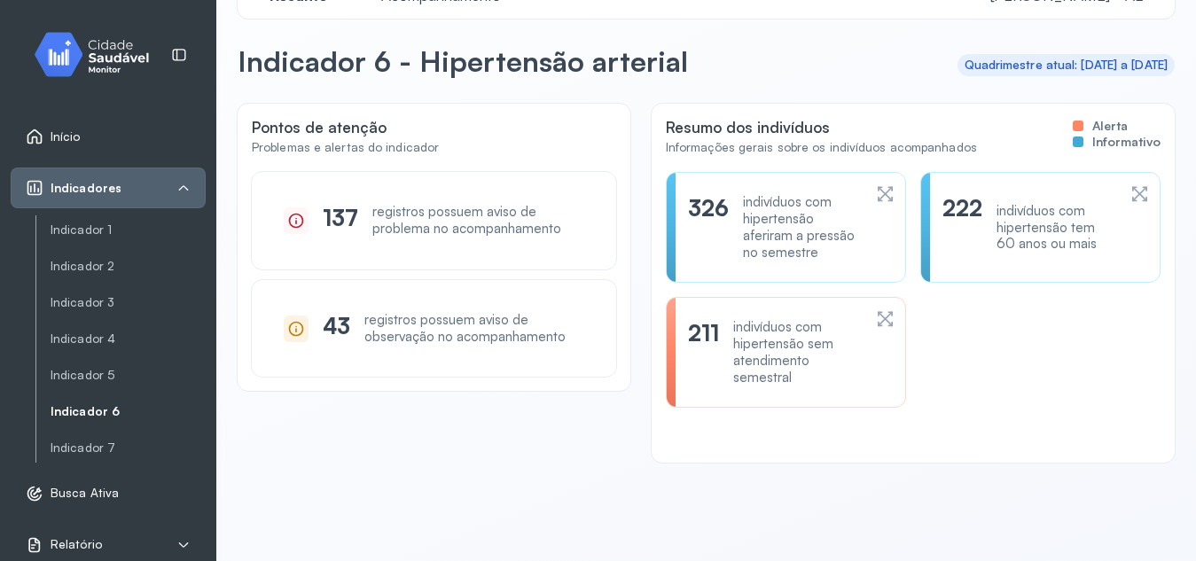
click at [814, 347] on div "indivíduos com hipertensão sem atendimento semestral" at bounding box center [797, 352] width 128 height 67
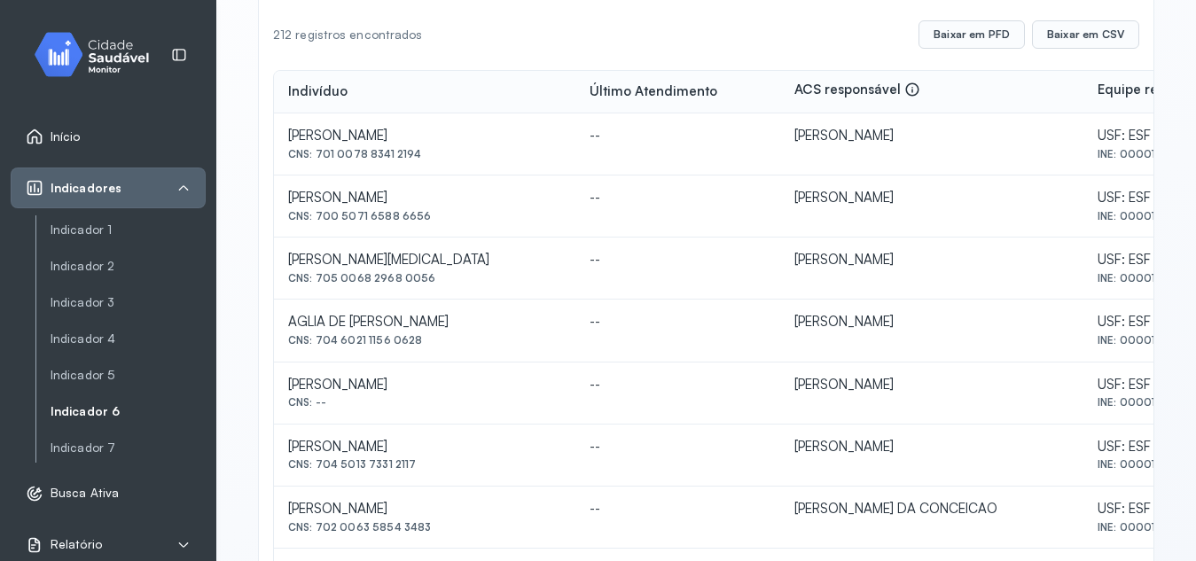
scroll to position [264, 0]
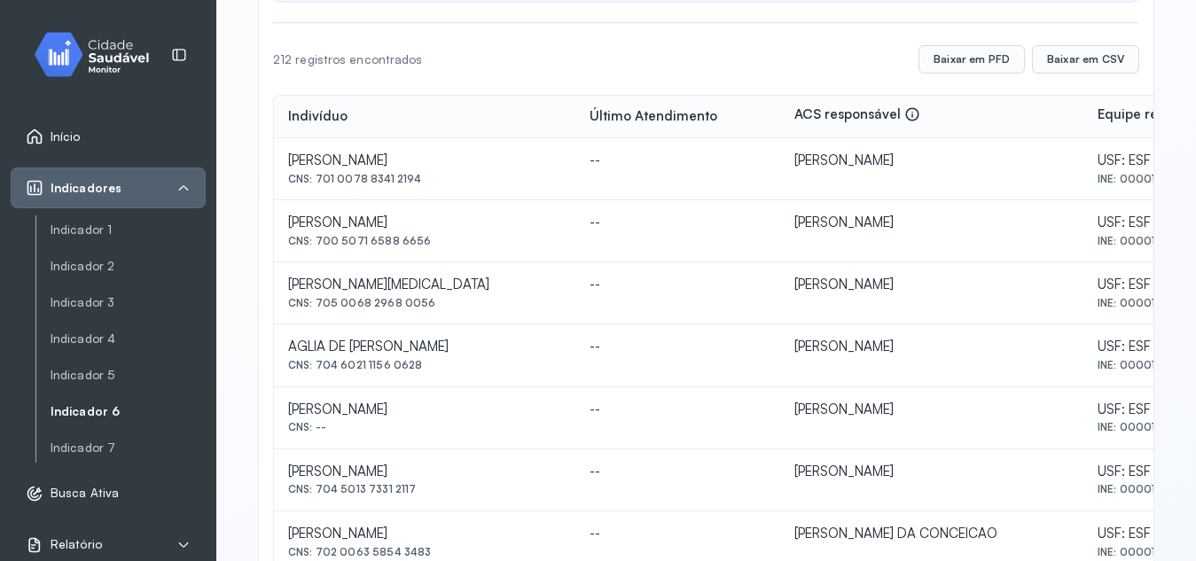
drag, startPoint x: 316, startPoint y: 366, endPoint x: 430, endPoint y: 367, distance: 114.4
click at [430, 367] on div "CNS: 704 6021 1156 0628" at bounding box center [424, 365] width 273 height 12
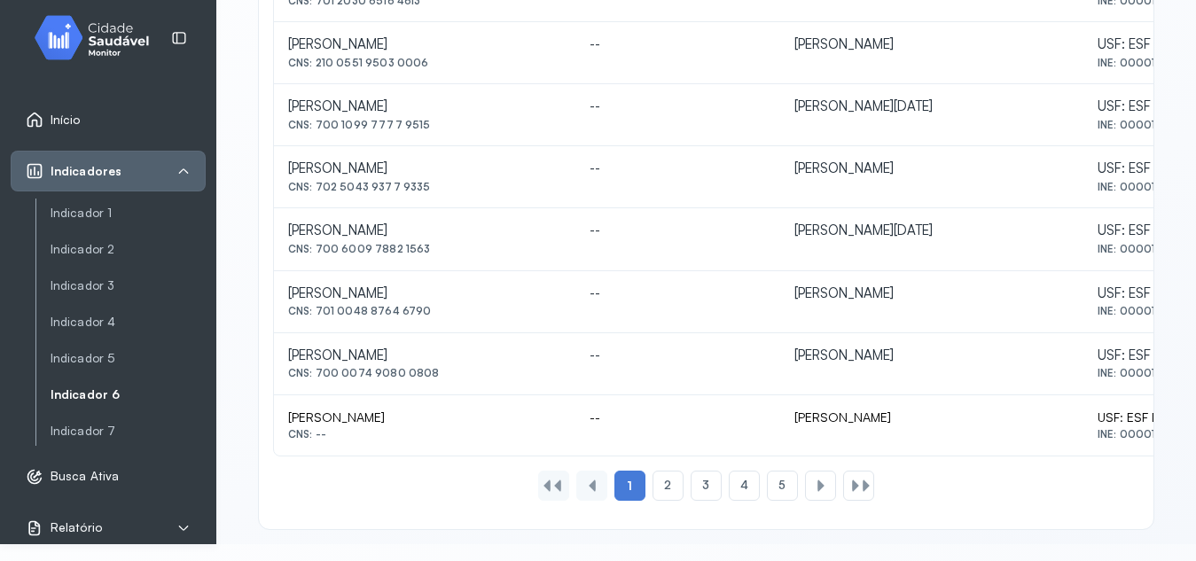
scroll to position [864, 0]
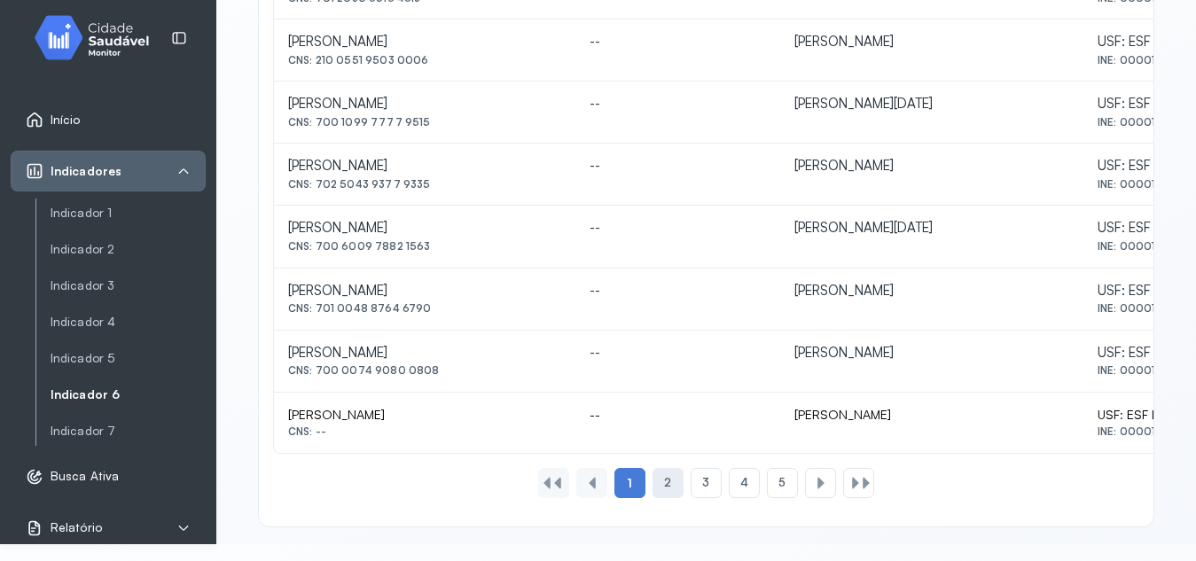
click at [664, 486] on span "2" at bounding box center [667, 482] width 7 height 15
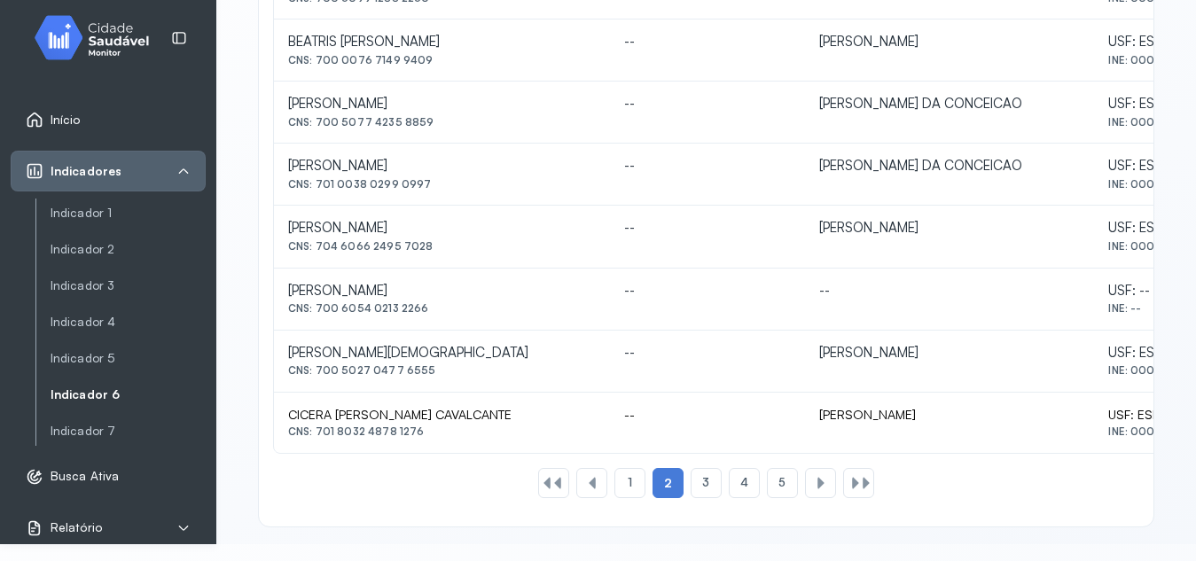
scroll to position [878, 0]
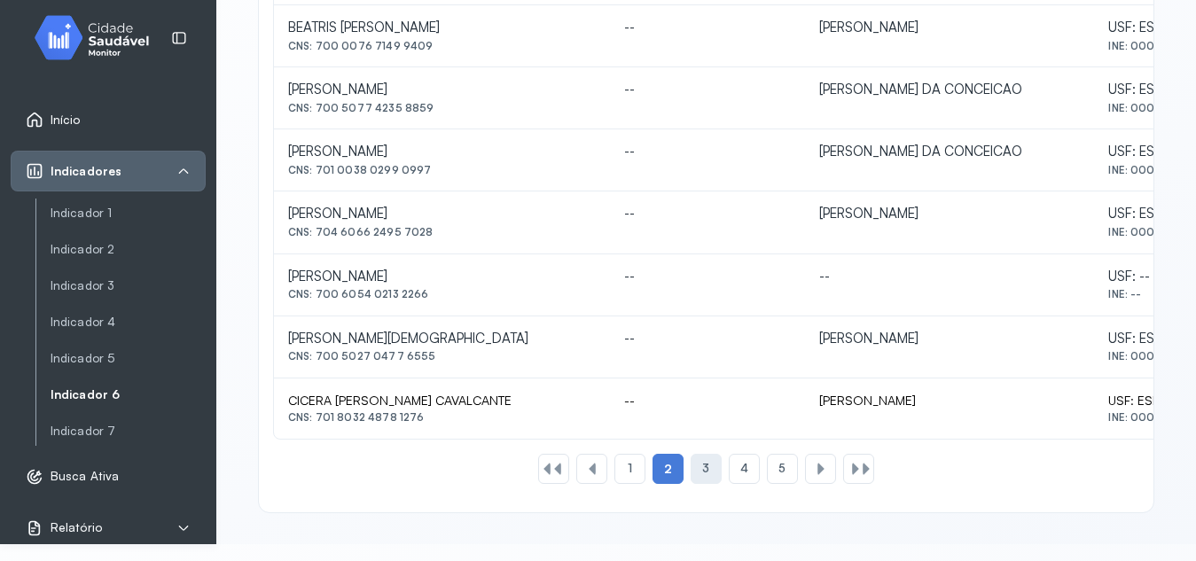
click at [702, 466] on span "3" at bounding box center [705, 468] width 7 height 15
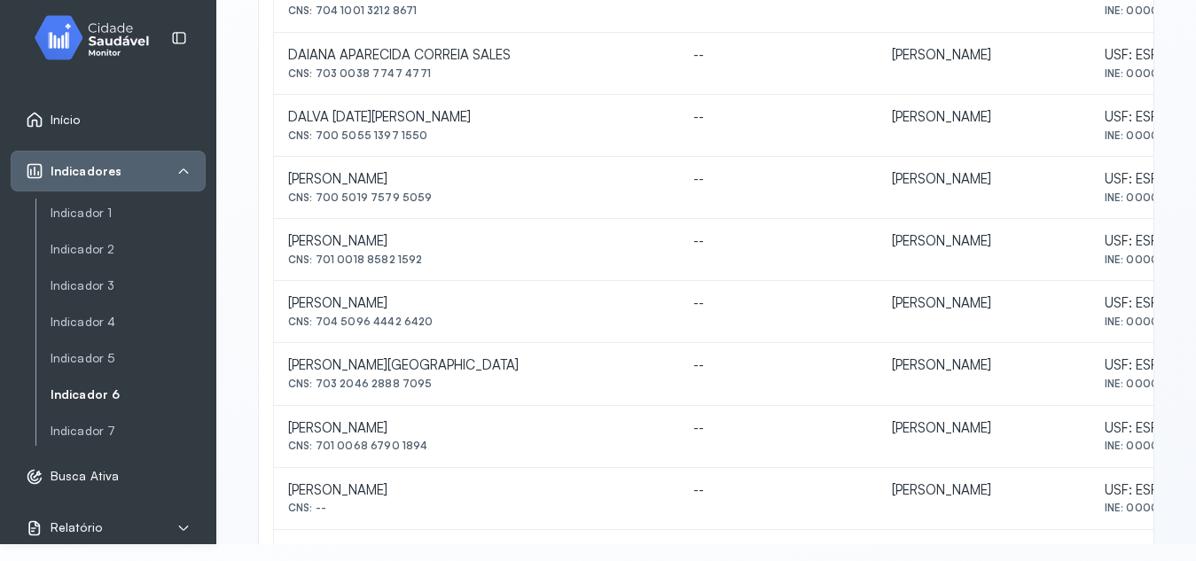
scroll to position [731, 0]
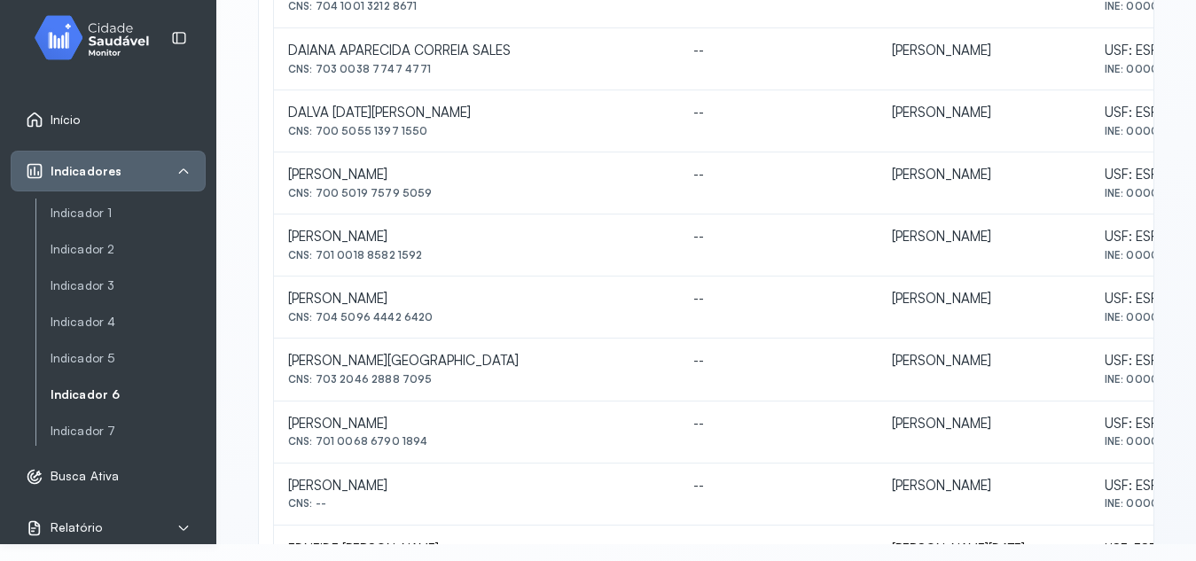
drag, startPoint x: 317, startPoint y: 443, endPoint x: 440, endPoint y: 442, distance: 123.3
click at [440, 442] on div "CNS: 701 0068 6790 1894" at bounding box center [476, 441] width 377 height 12
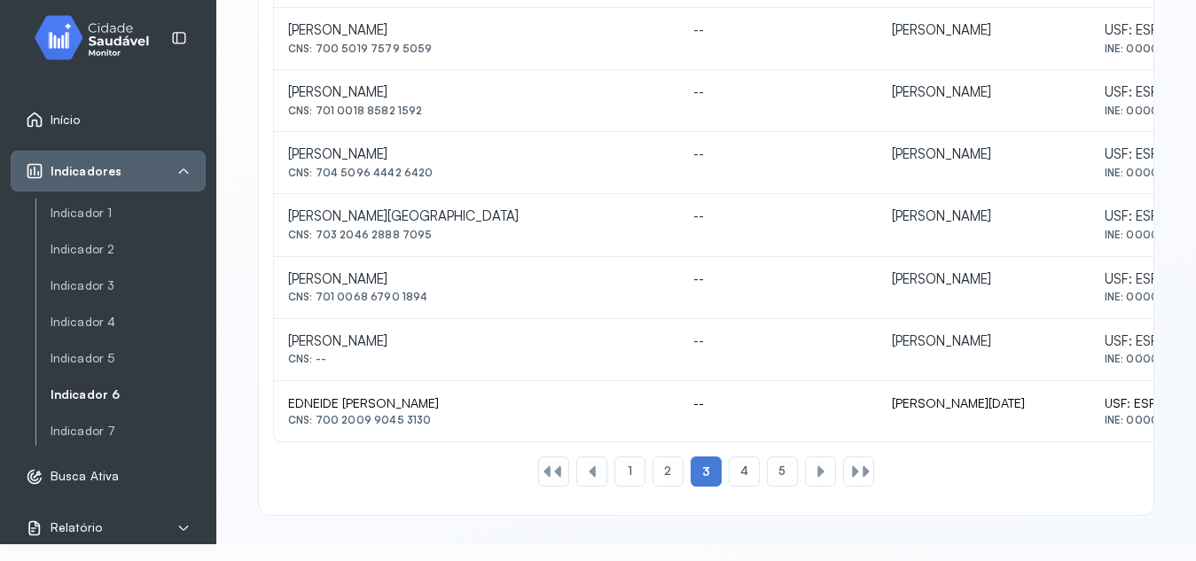
scroll to position [878, 0]
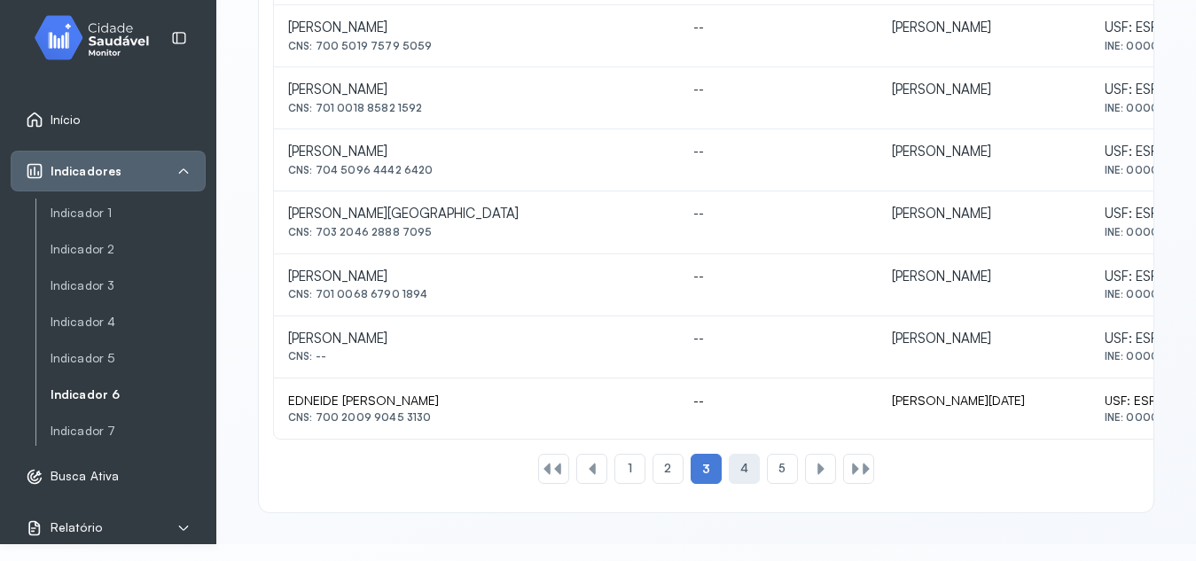
click at [744, 474] on div "4" at bounding box center [744, 469] width 31 height 30
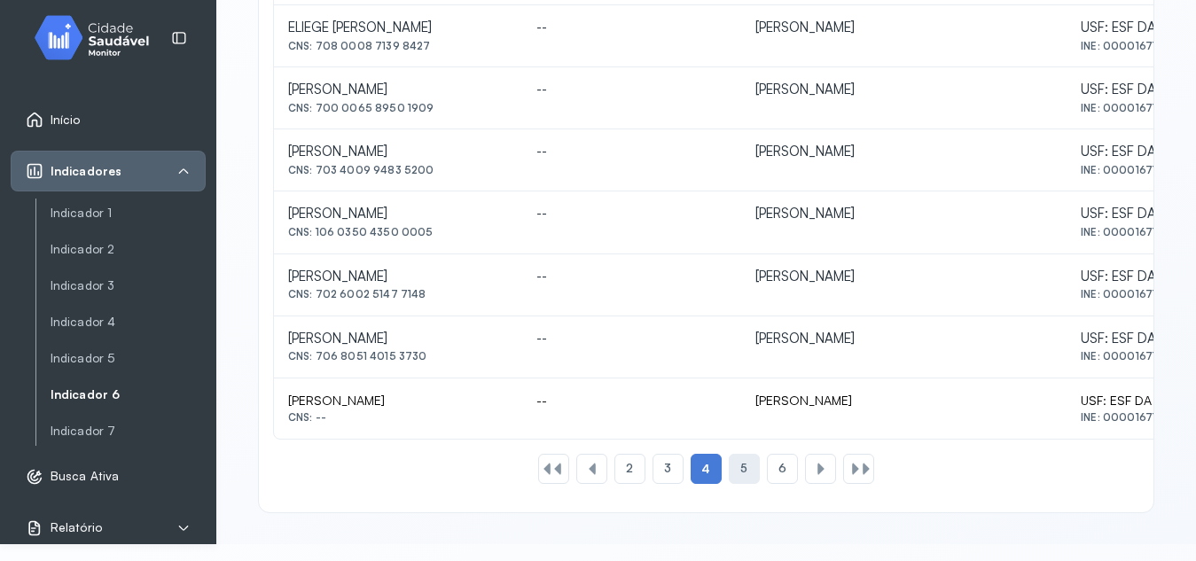
click at [736, 479] on div "5" at bounding box center [744, 469] width 31 height 30
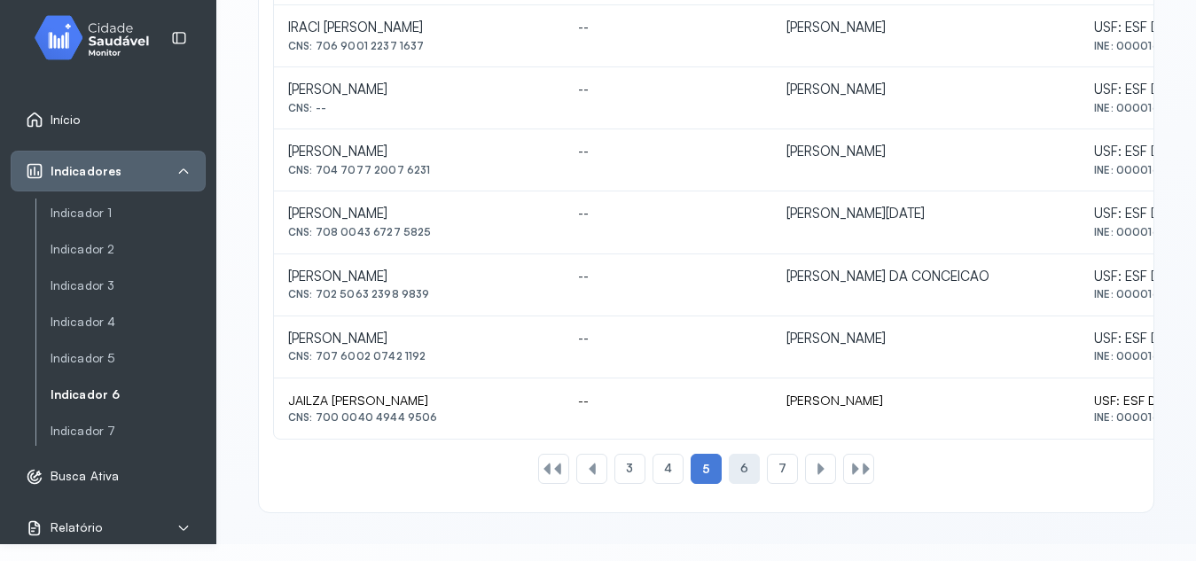
click at [729, 470] on div "6" at bounding box center [744, 469] width 31 height 30
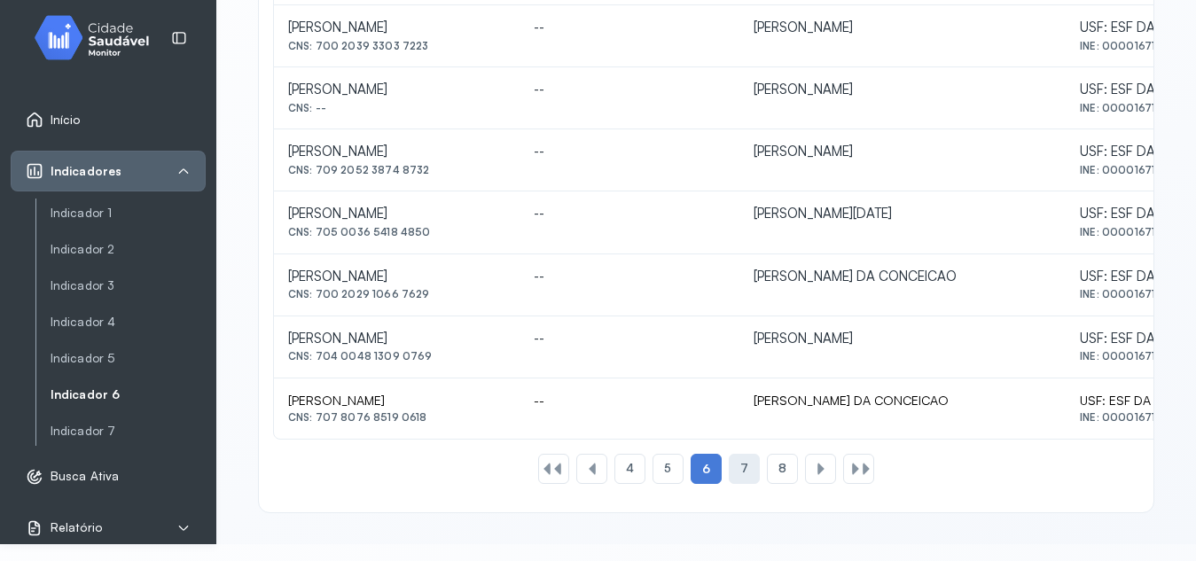
click at [741, 474] on span "7" at bounding box center [745, 468] width 8 height 15
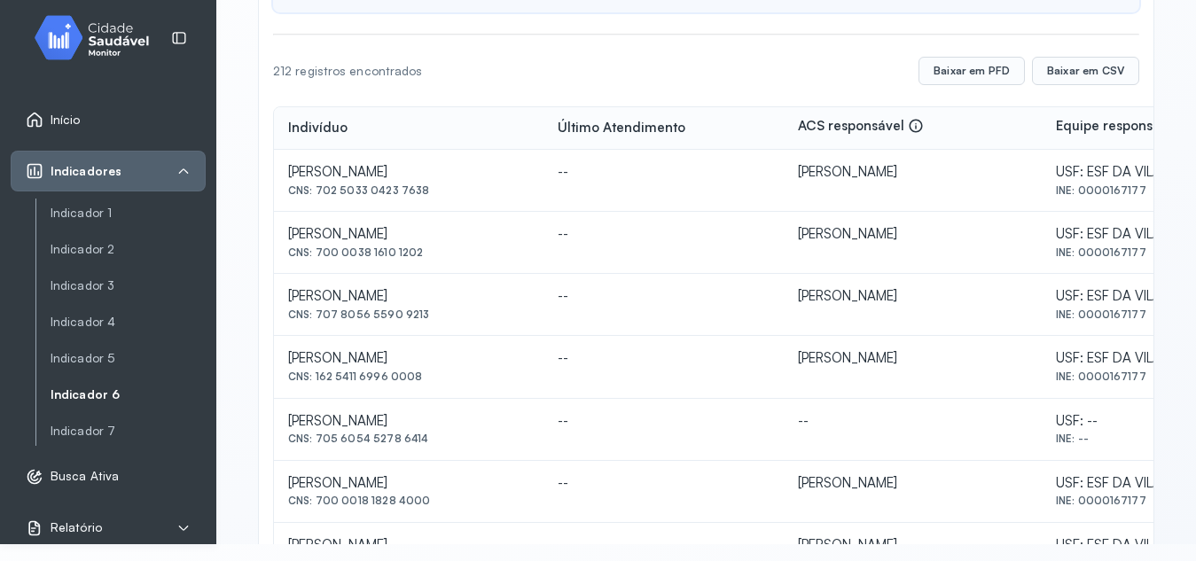
scroll to position [240, 0]
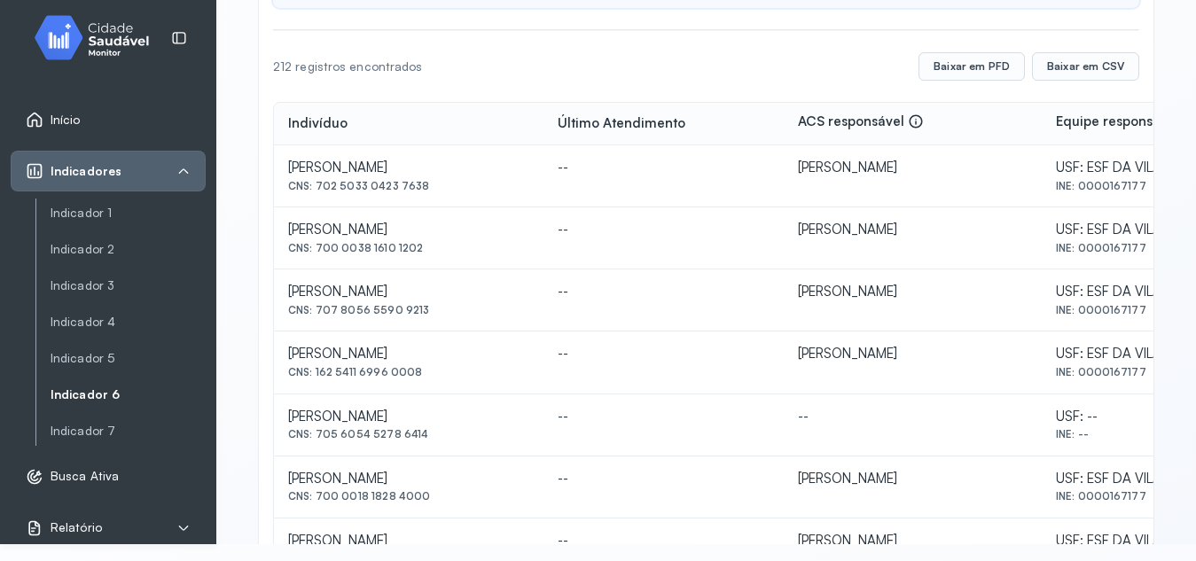
drag, startPoint x: 317, startPoint y: 372, endPoint x: 425, endPoint y: 375, distance: 107.4
click at [425, 375] on div "CNS: 162 5411 6996 0008" at bounding box center [408, 372] width 241 height 12
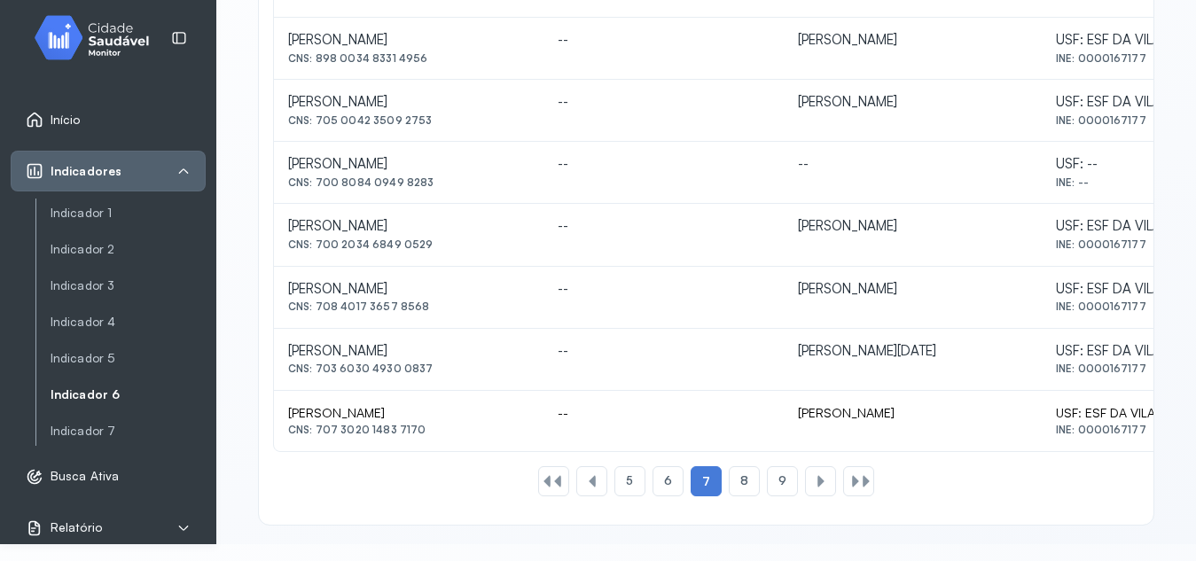
scroll to position [878, 0]
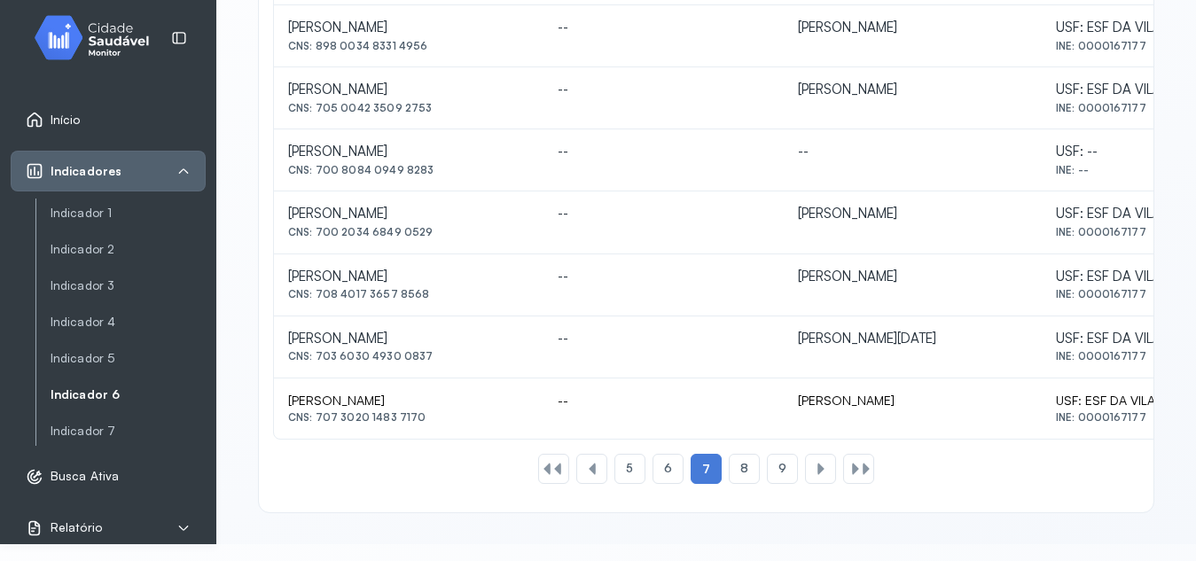
drag, startPoint x: 317, startPoint y: 419, endPoint x: 436, endPoint y: 420, distance: 119.7
click at [436, 420] on div "CNS: 707 3020 1483 7170" at bounding box center [408, 417] width 241 height 12
click at [731, 473] on div "8" at bounding box center [744, 469] width 31 height 30
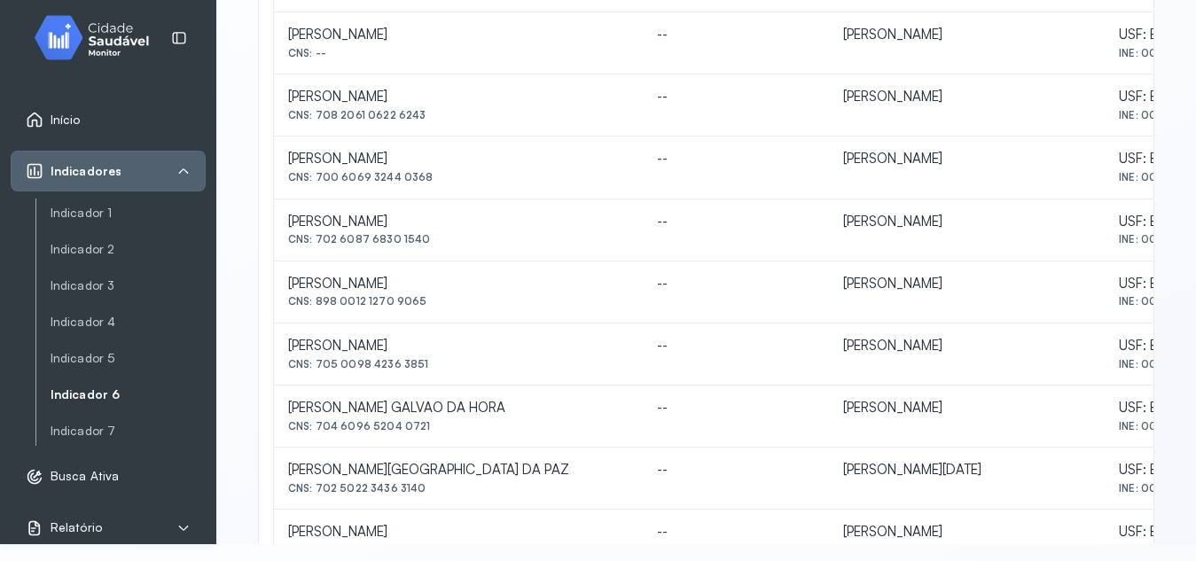
scroll to position [438, 0]
drag, startPoint x: 318, startPoint y: 301, endPoint x: 435, endPoint y: 307, distance: 116.3
click at [435, 307] on td "[PERSON_NAME] CNS: 898 0012 1270 9065" at bounding box center [458, 290] width 369 height 62
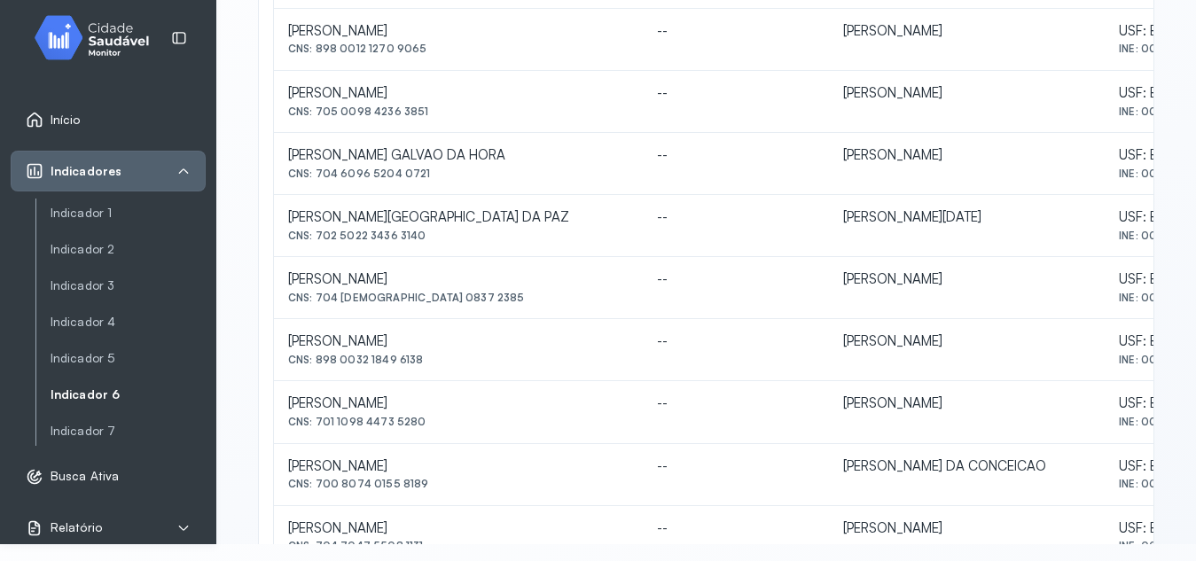
scroll to position [690, 0]
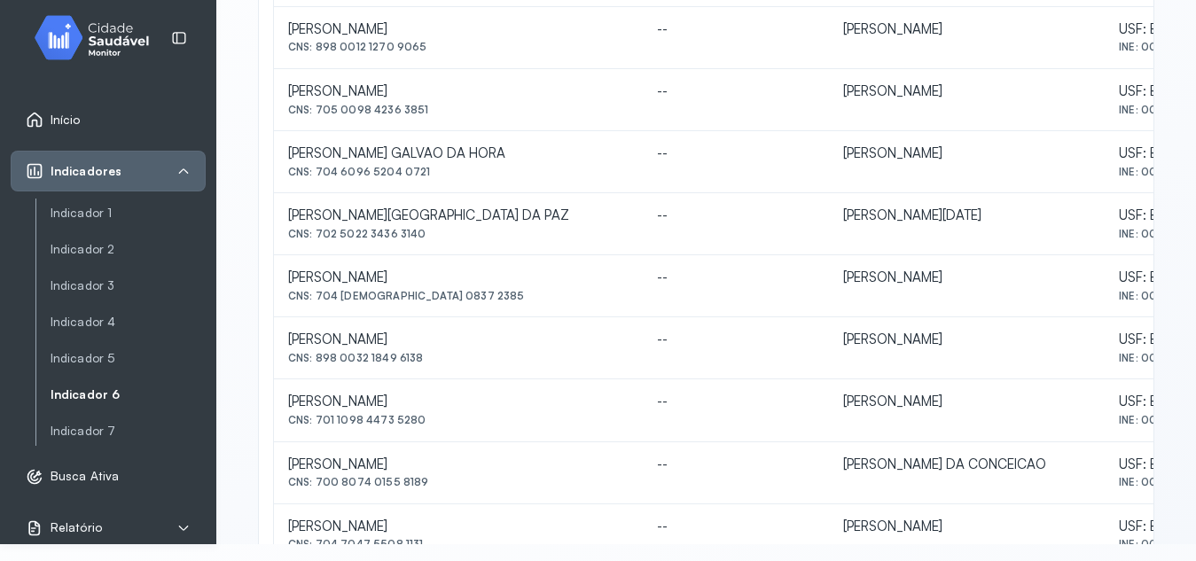
drag, startPoint x: 314, startPoint y: 420, endPoint x: 438, endPoint y: 421, distance: 124.2
click at [438, 421] on div "CNS: 701 1098 4473 5280" at bounding box center [458, 420] width 341 height 12
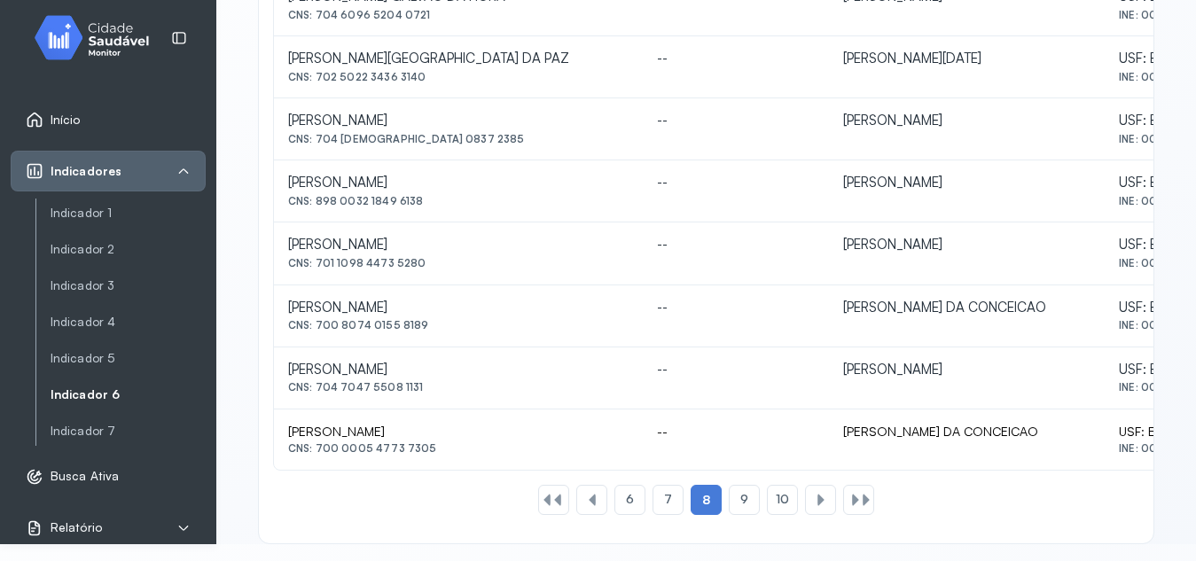
scroll to position [849, 0]
click at [742, 493] on div "9" at bounding box center [744, 498] width 31 height 30
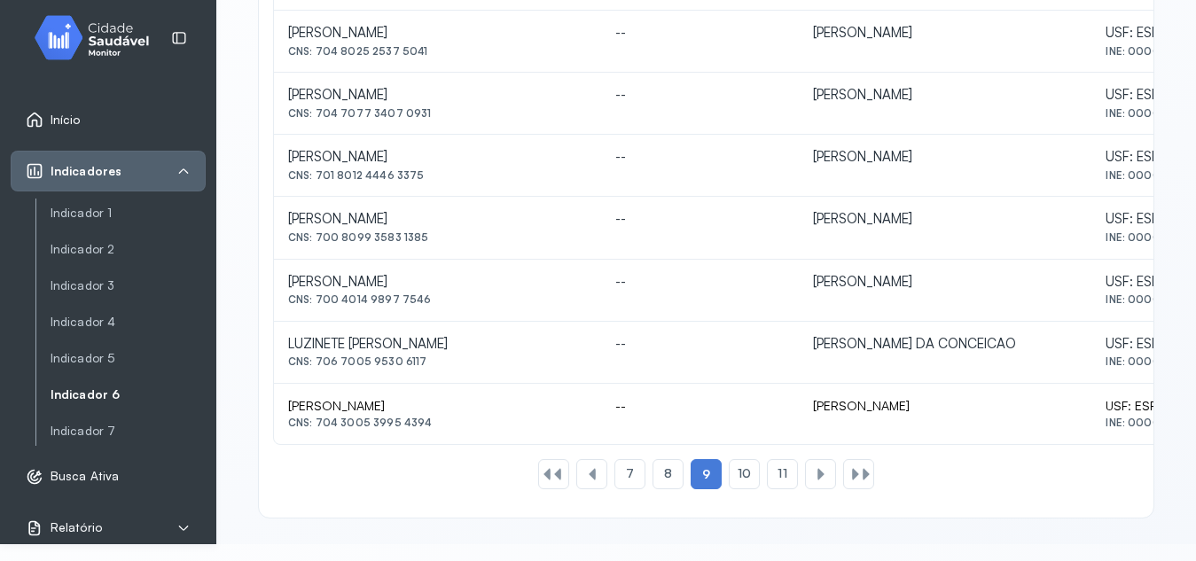
scroll to position [878, 0]
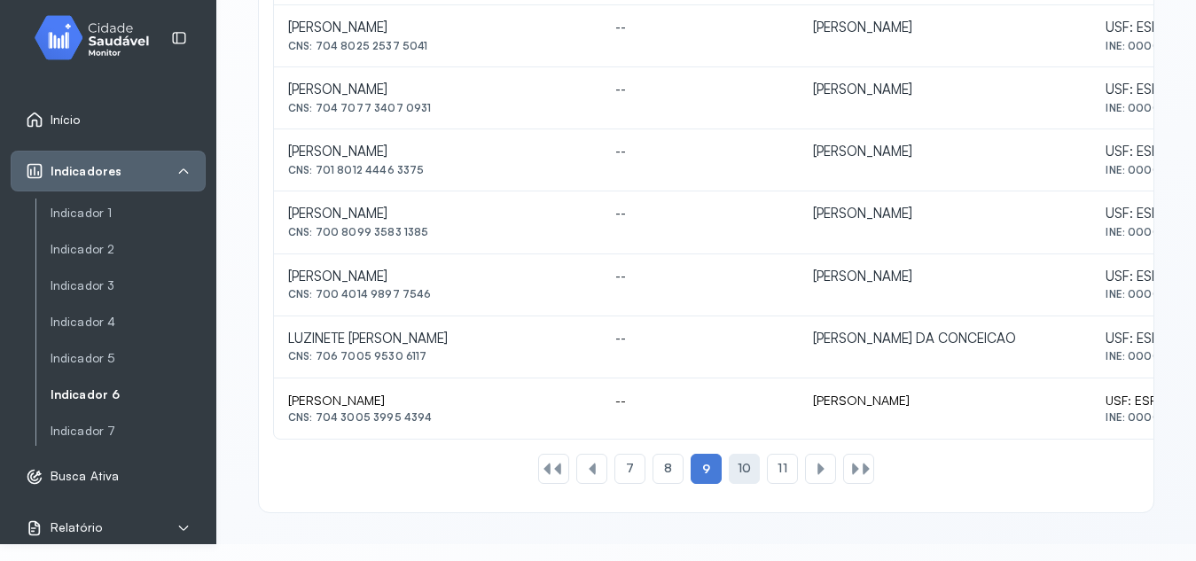
click at [739, 476] on span "10" at bounding box center [744, 468] width 13 height 15
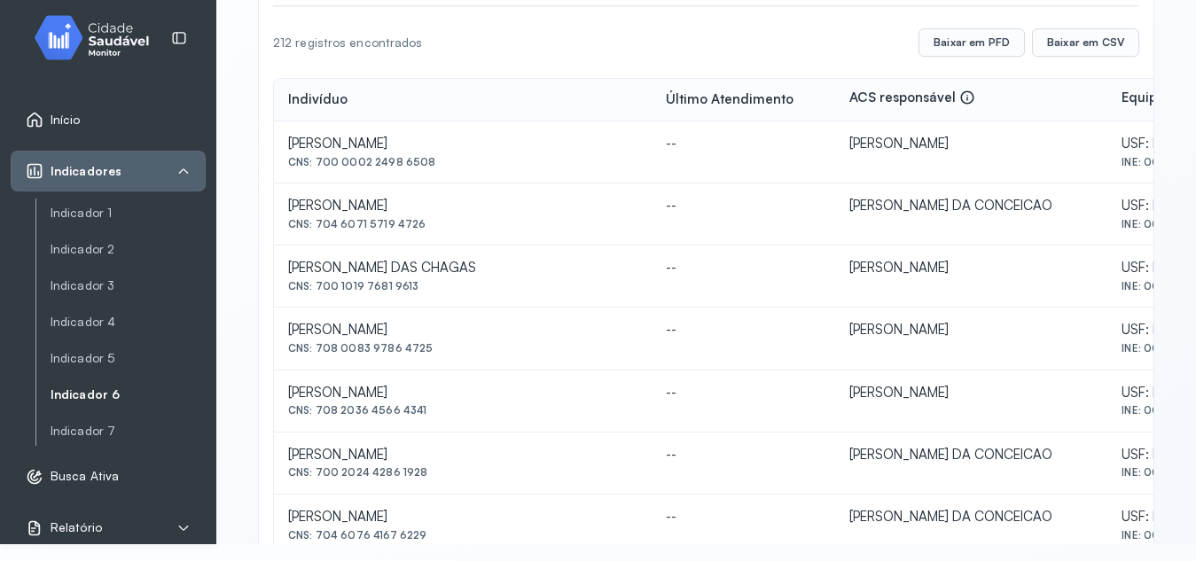
scroll to position [272, 0]
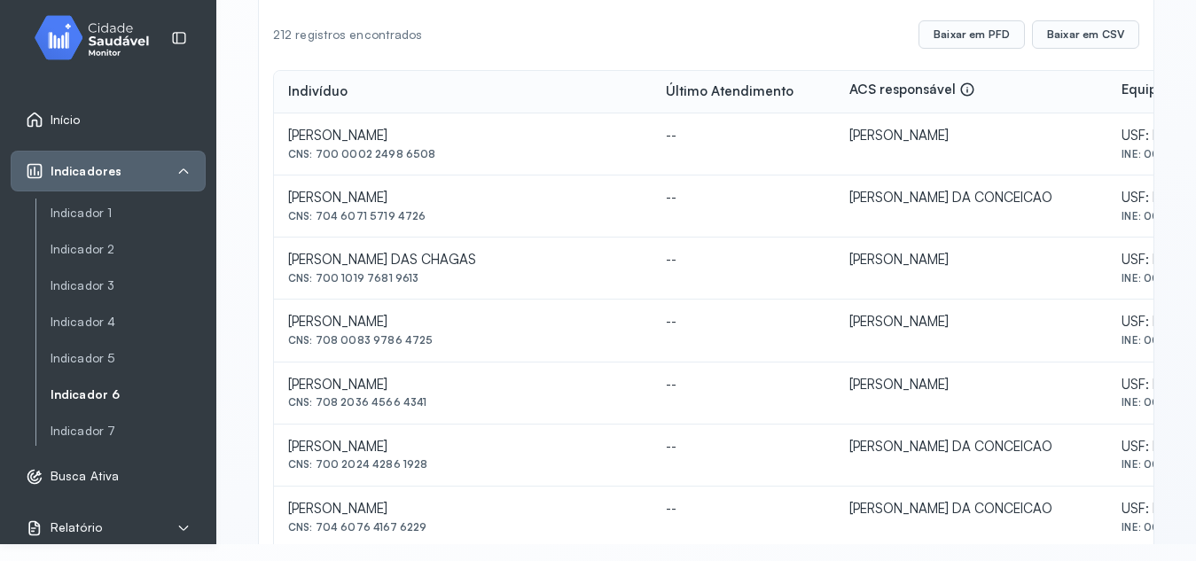
drag, startPoint x: 318, startPoint y: 277, endPoint x: 418, endPoint y: 280, distance: 99.4
click at [418, 280] on div "CNS: 700 1019 7681 9613" at bounding box center [462, 278] width 349 height 12
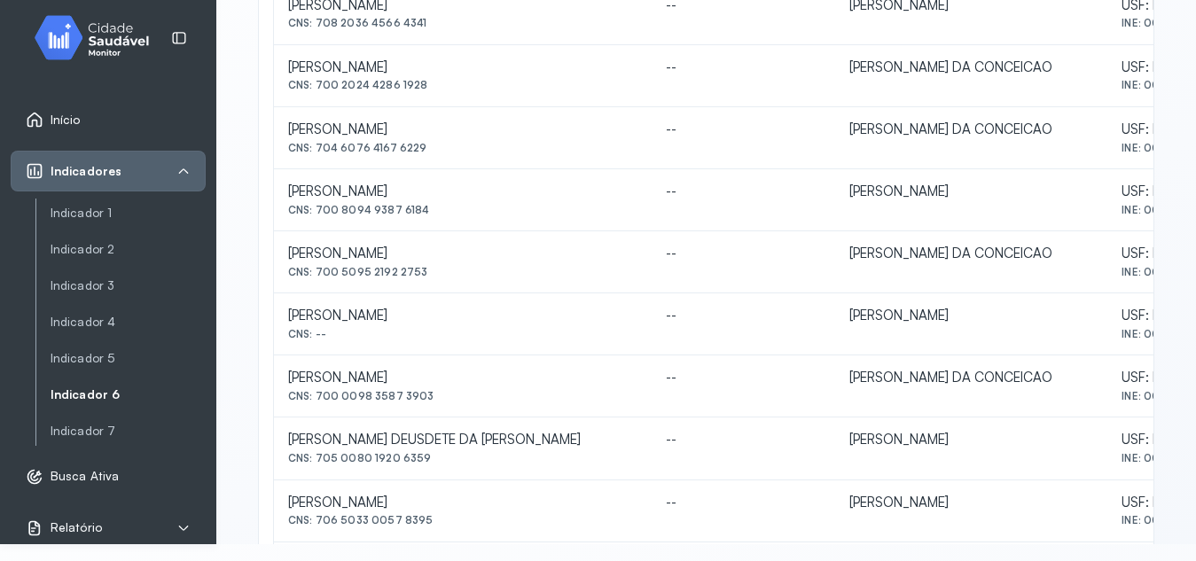
scroll to position [694, 0]
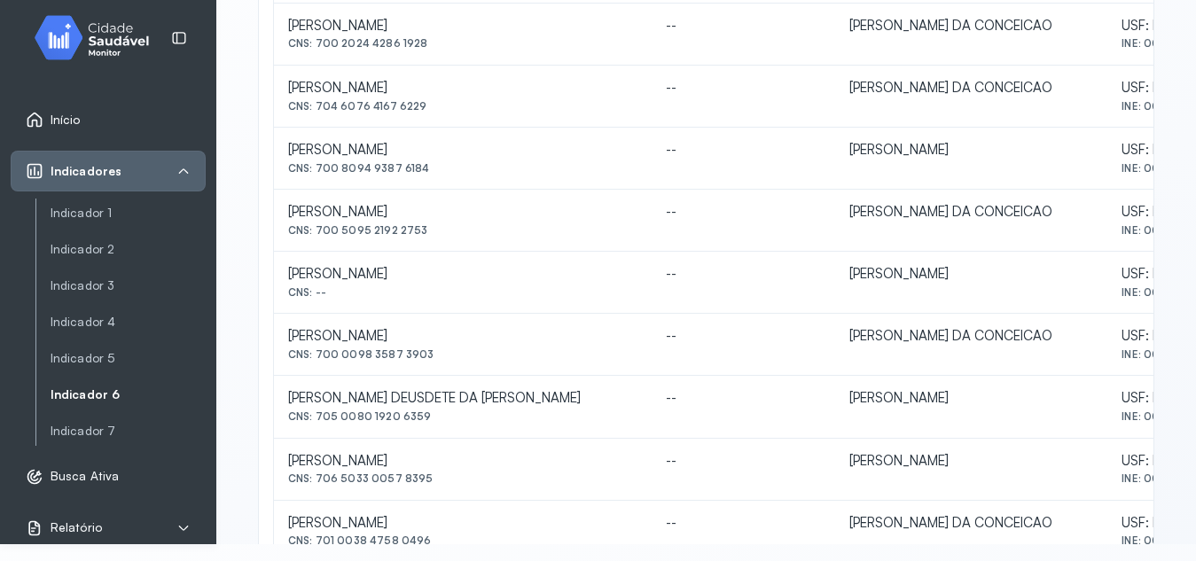
drag, startPoint x: 287, startPoint y: 271, endPoint x: 535, endPoint y: 276, distance: 247.5
click at [535, 276] on td "[PERSON_NAME] CNS: --" at bounding box center [463, 283] width 378 height 62
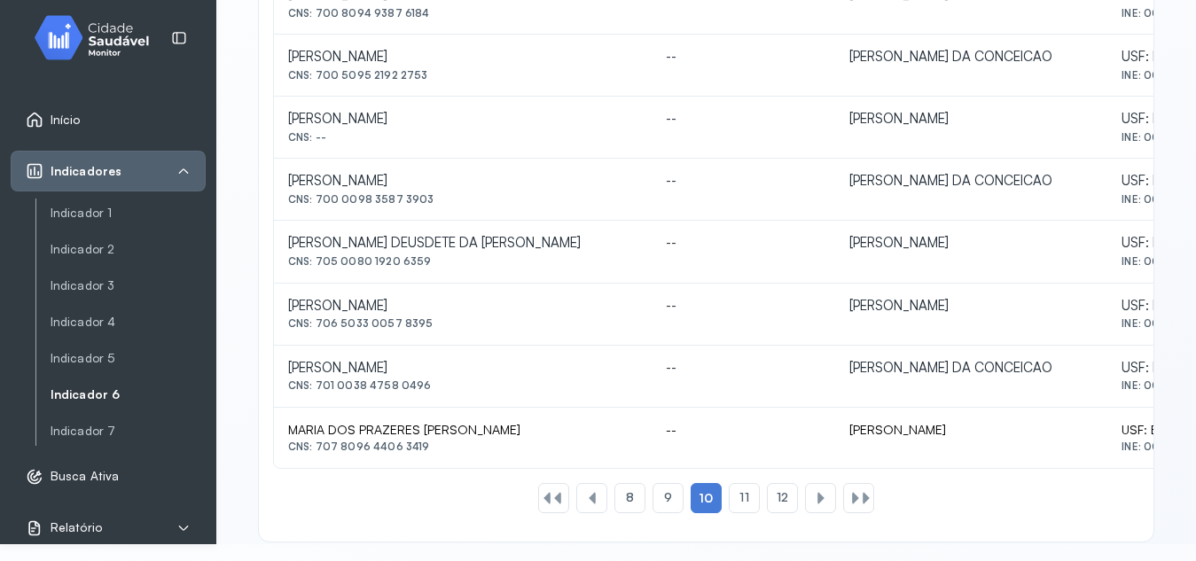
scroll to position [878, 0]
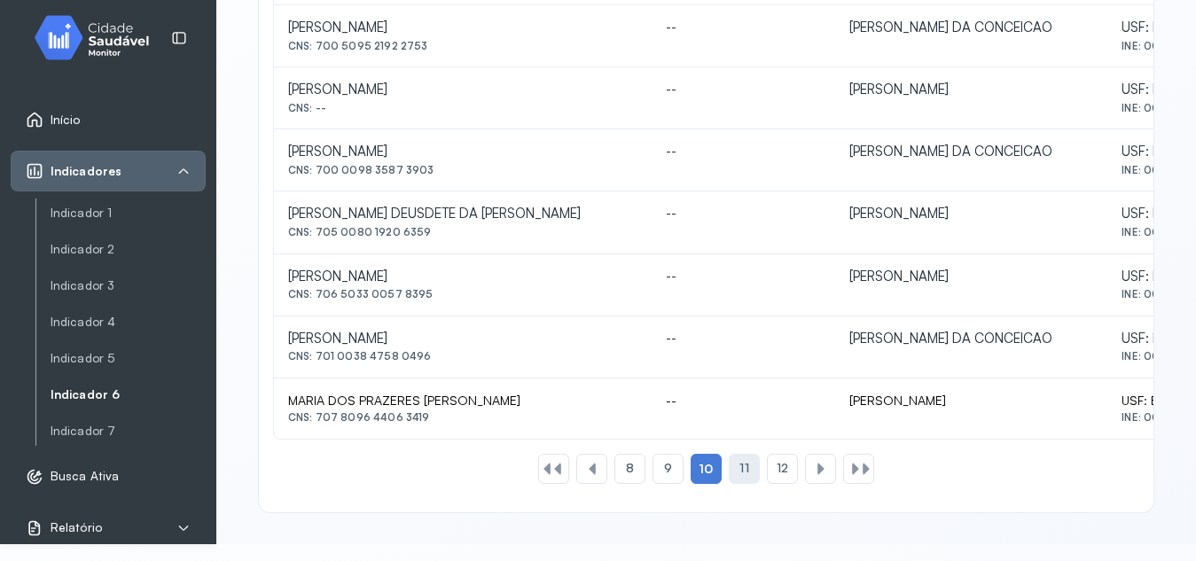
click at [750, 460] on div "11" at bounding box center [744, 469] width 31 height 30
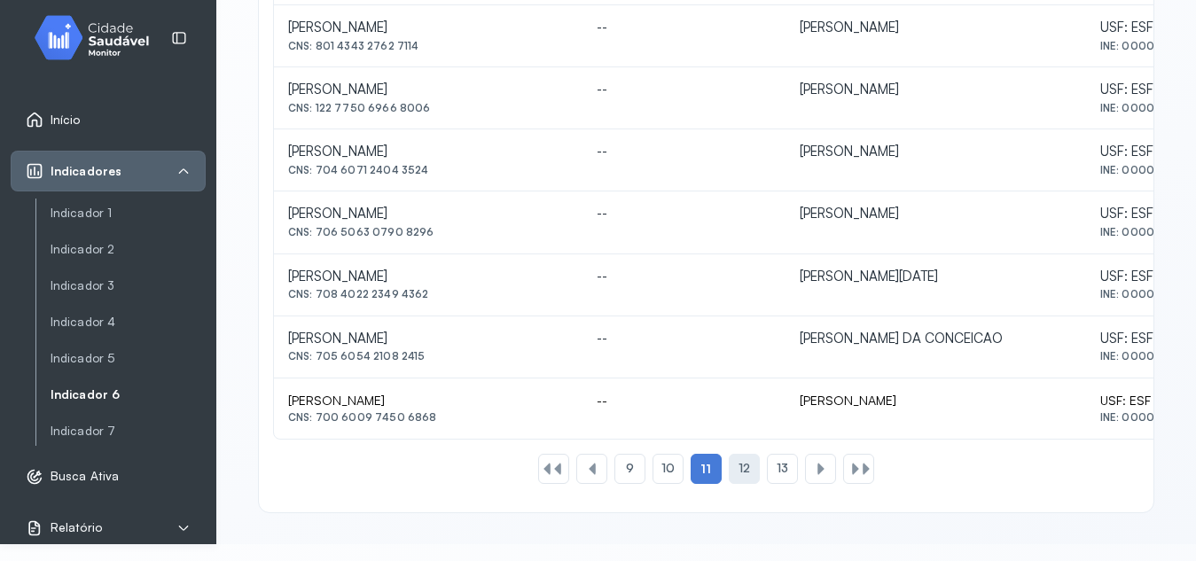
click at [739, 470] on span "12" at bounding box center [745, 468] width 12 height 15
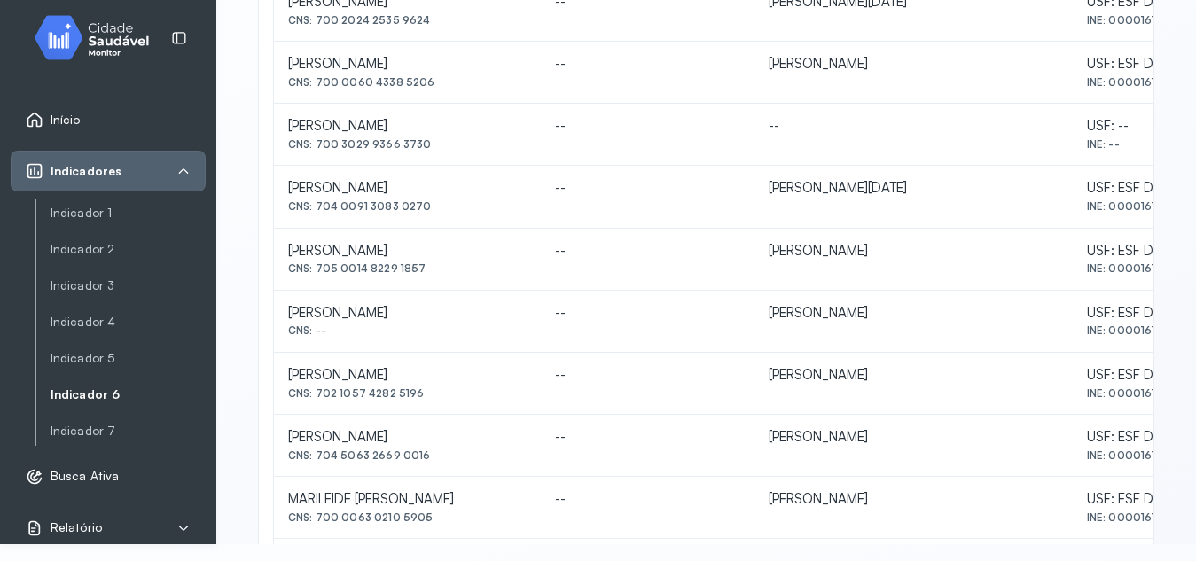
scroll to position [419, 0]
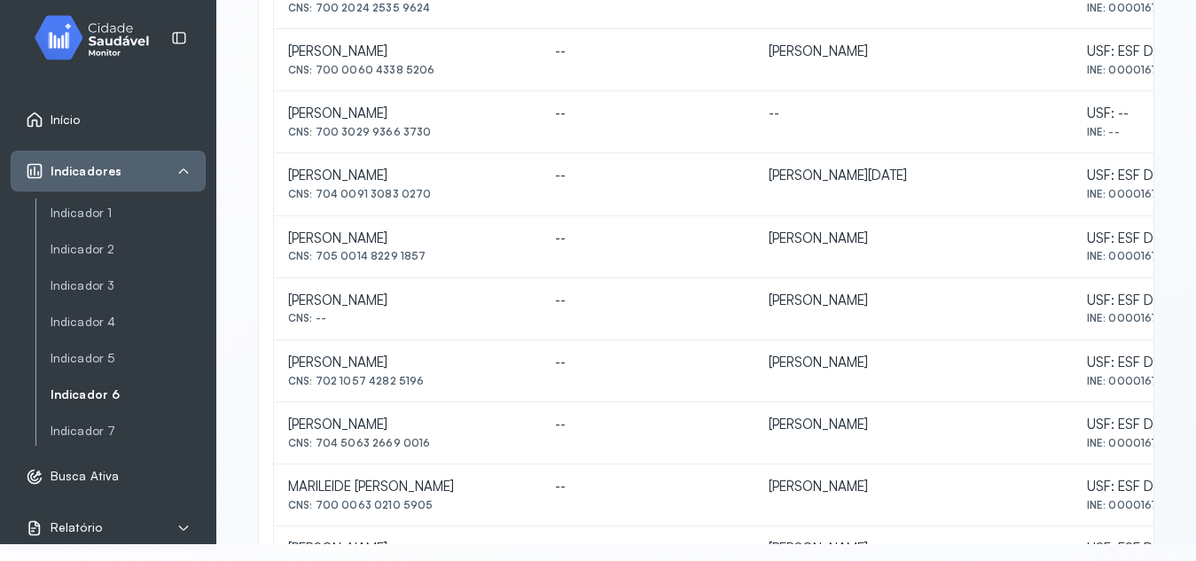
drag, startPoint x: 317, startPoint y: 254, endPoint x: 444, endPoint y: 252, distance: 127.7
click at [444, 252] on div "CNS: 705 0014 8229 1857" at bounding box center [407, 256] width 239 height 12
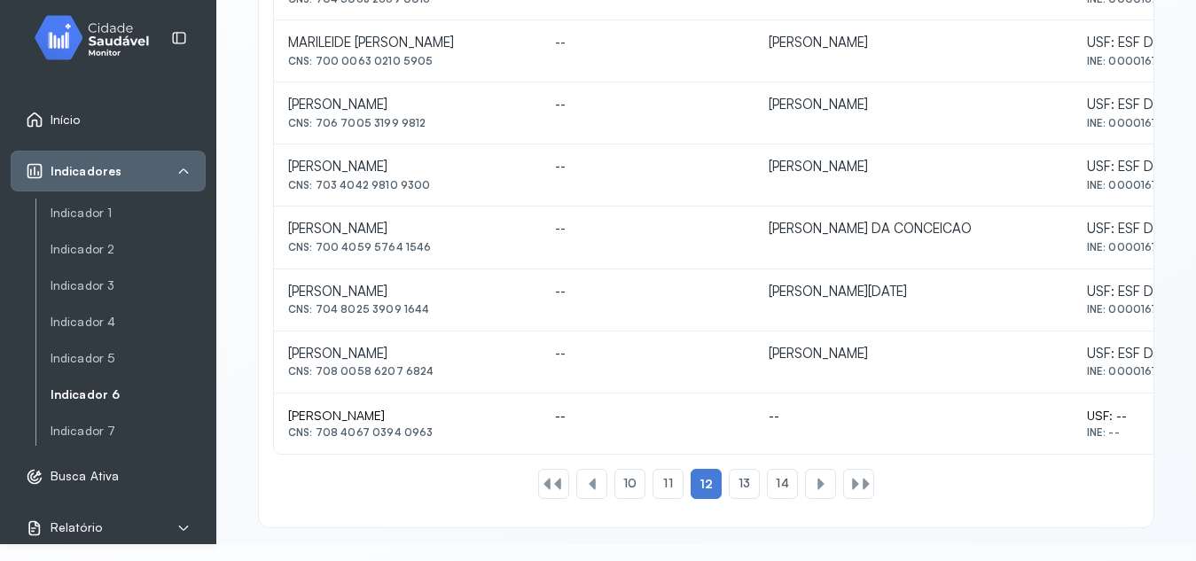
scroll to position [878, 0]
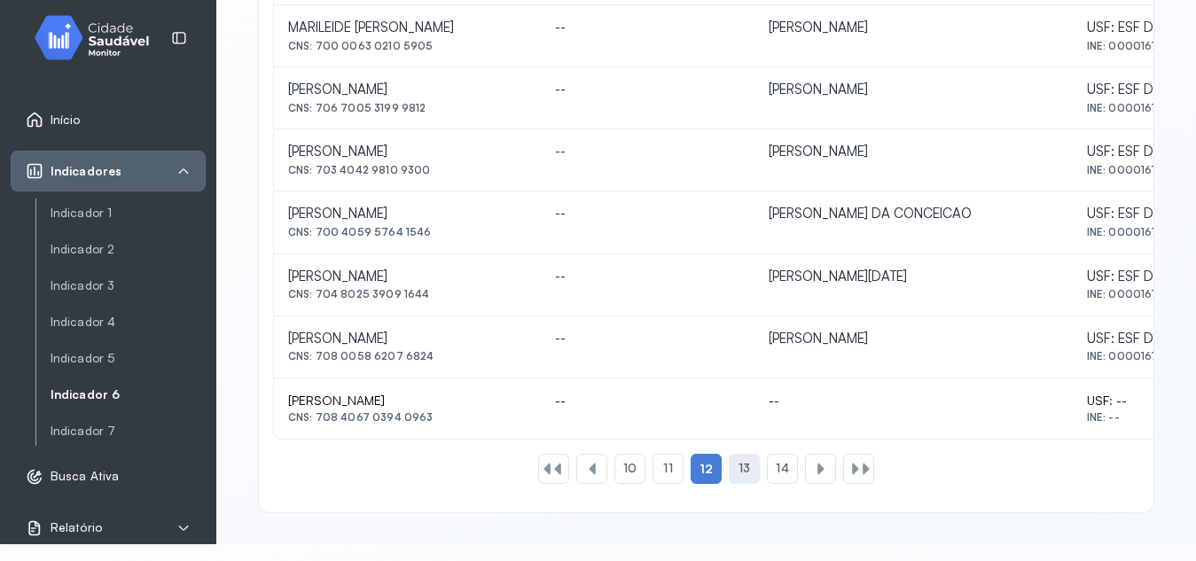
click at [737, 482] on div "13" at bounding box center [744, 469] width 31 height 30
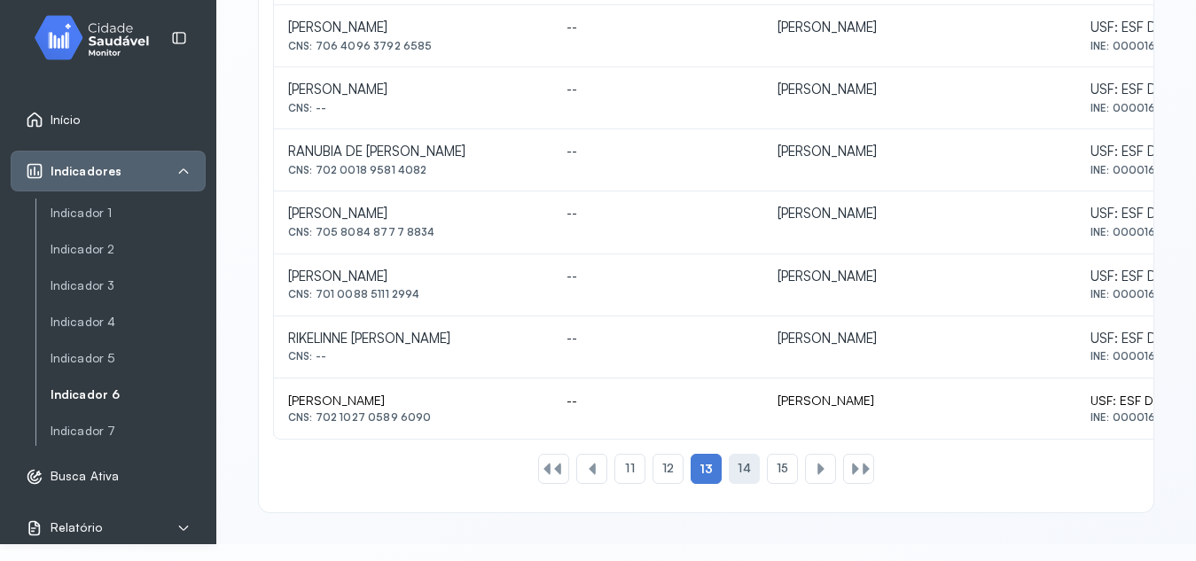
click at [729, 466] on div "14" at bounding box center [744, 469] width 31 height 30
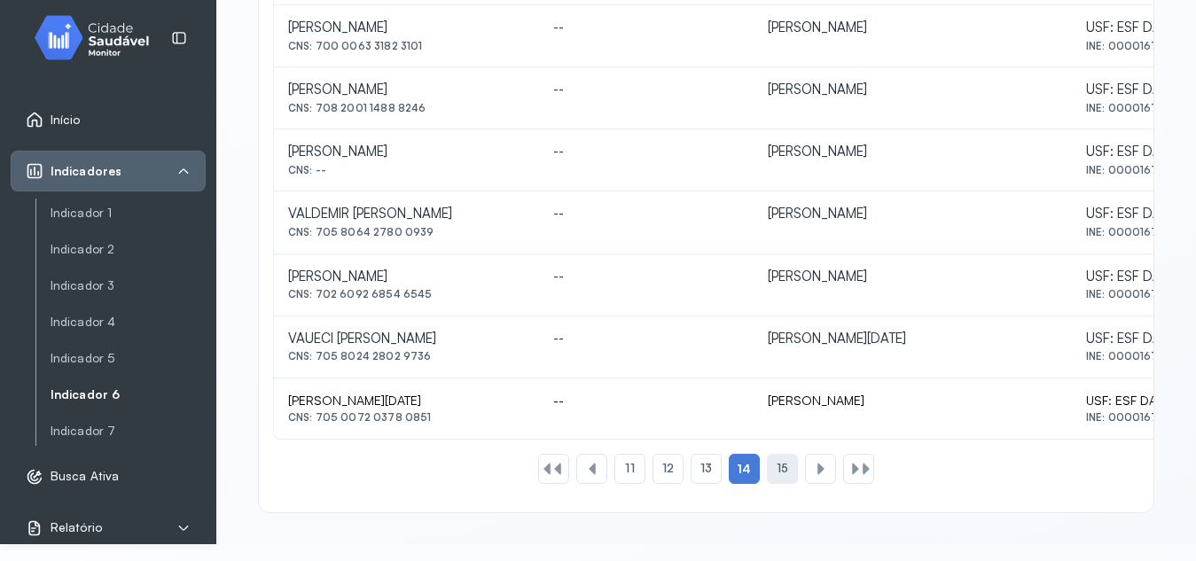
click at [777, 464] on span "15" at bounding box center [783, 468] width 12 height 15
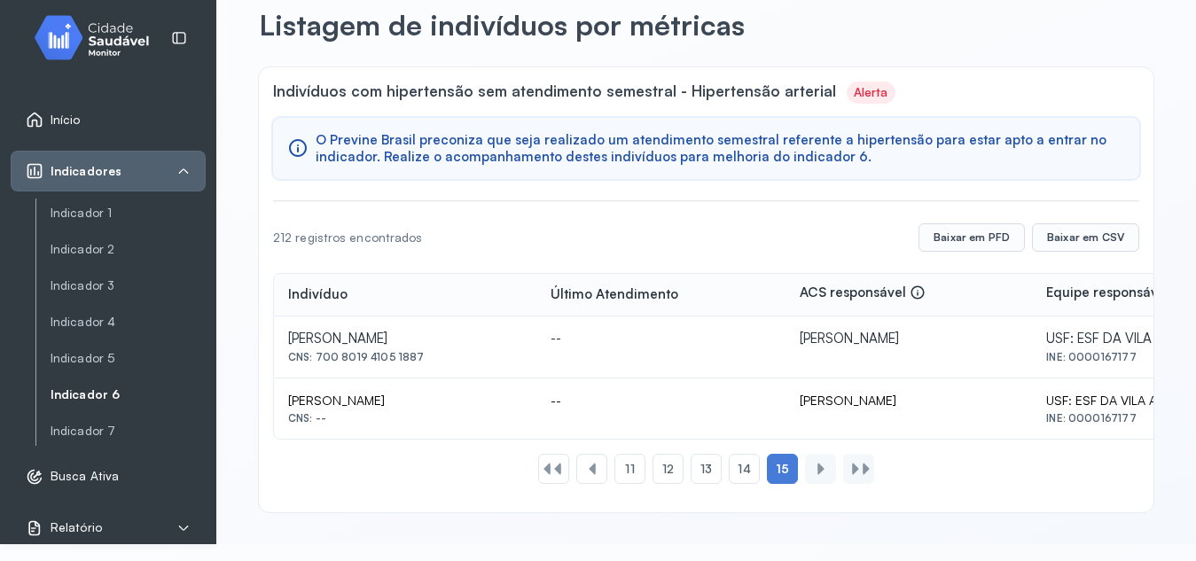
scroll to position [69, 0]
click at [543, 476] on div at bounding box center [553, 469] width 31 height 30
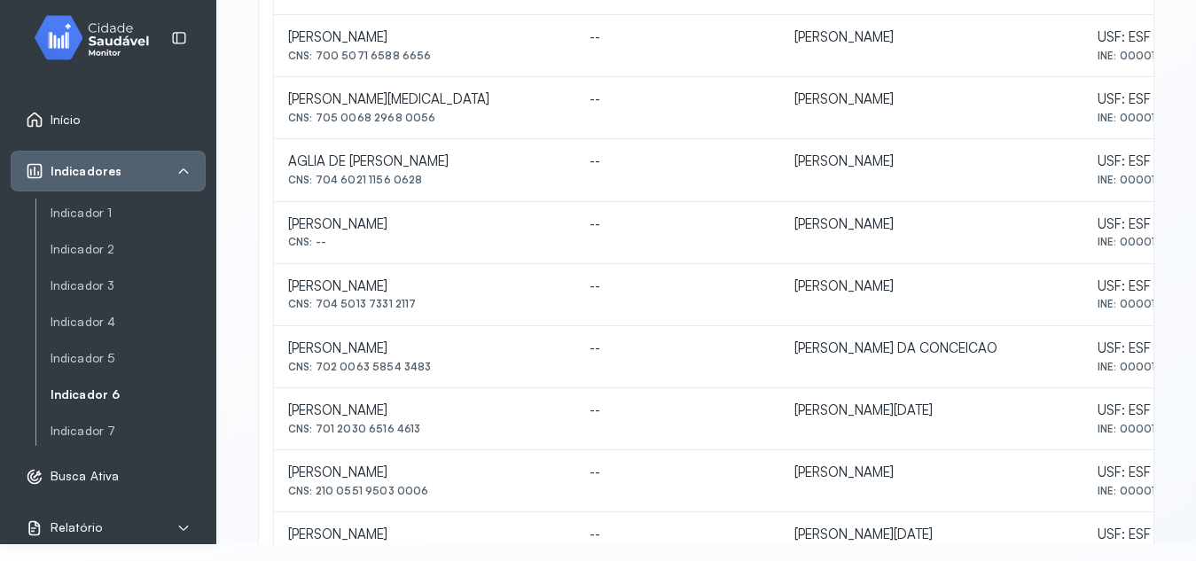
scroll to position [450, 0]
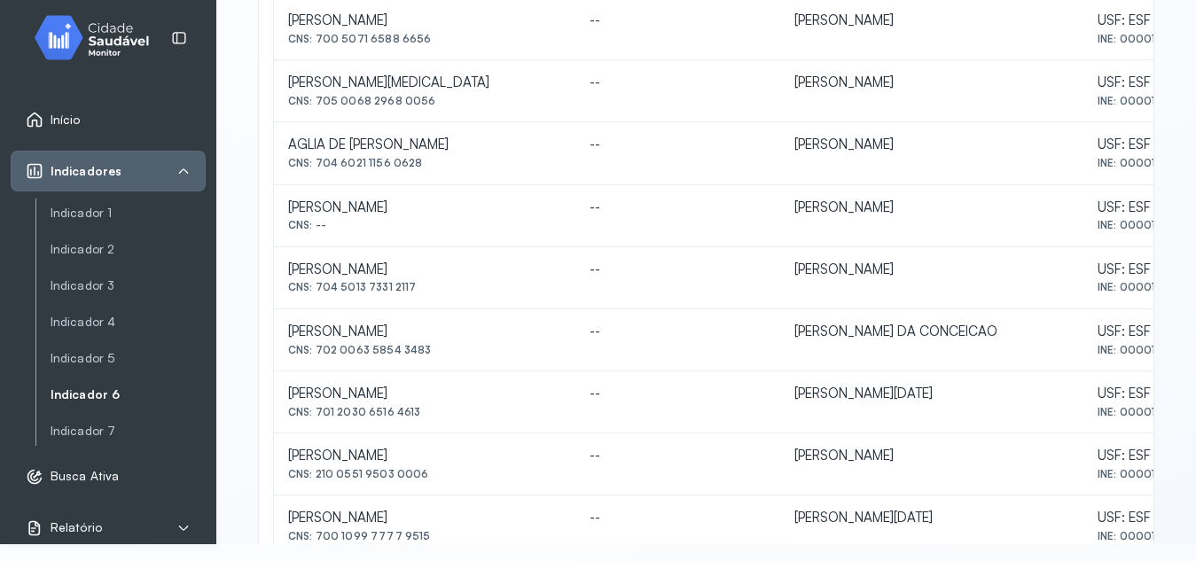
drag, startPoint x: 316, startPoint y: 349, endPoint x: 431, endPoint y: 345, distance: 115.3
click at [431, 345] on div "CNS: 702 0063 5854 3483" at bounding box center [424, 350] width 273 height 12
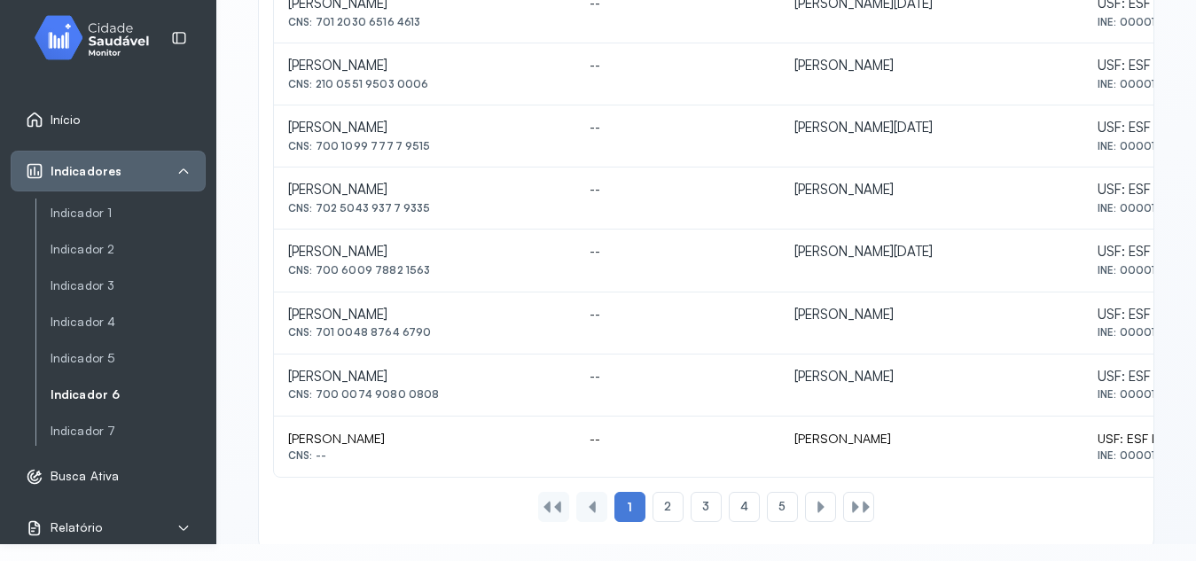
scroll to position [878, 0]
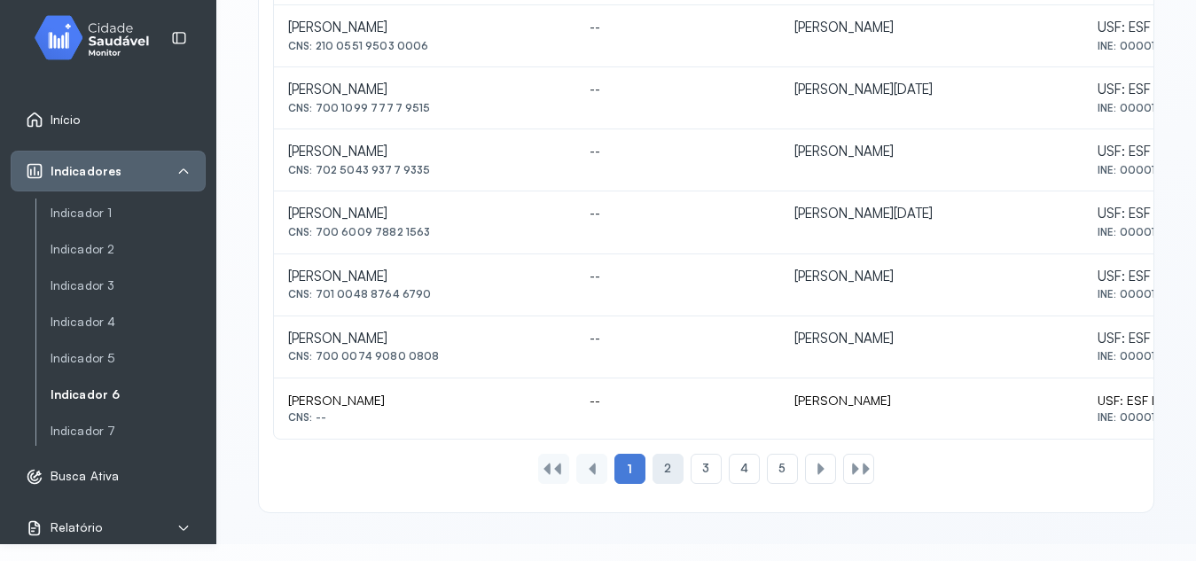
click at [664, 464] on span "2" at bounding box center [667, 468] width 7 height 15
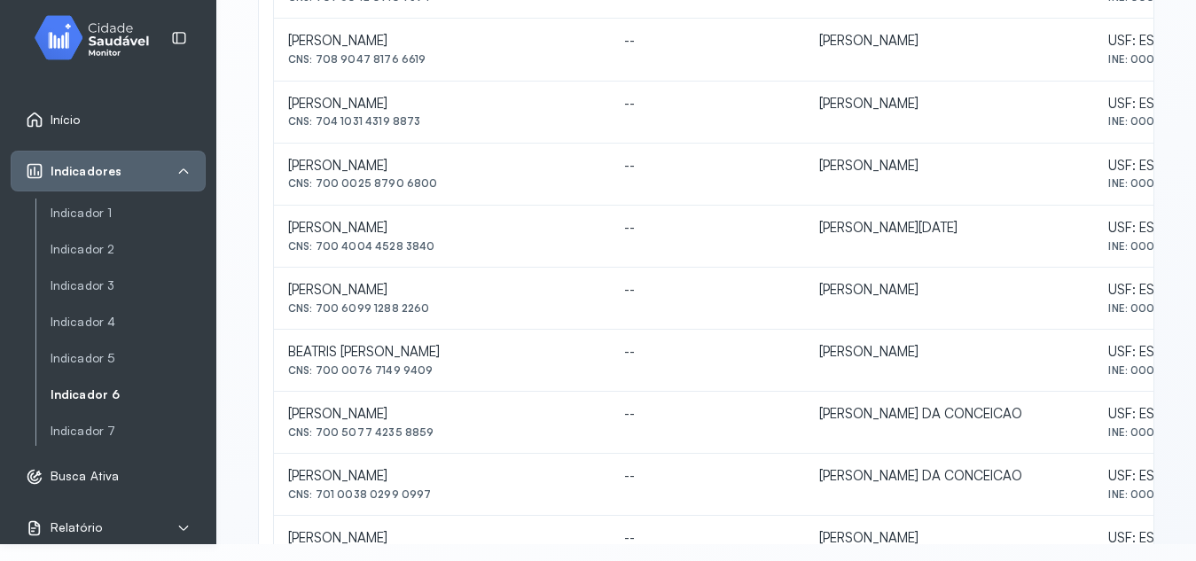
scroll to position [555, 0]
drag, startPoint x: 314, startPoint y: 433, endPoint x: 422, endPoint y: 435, distance: 108.2
click at [422, 435] on div "CNS: 700 5077 4235 8859" at bounding box center [442, 431] width 308 height 12
click at [317, 490] on div "CNS: 701 0038 0299 0997" at bounding box center [442, 493] width 308 height 12
click at [419, 482] on div "[PERSON_NAME]" at bounding box center [442, 474] width 308 height 17
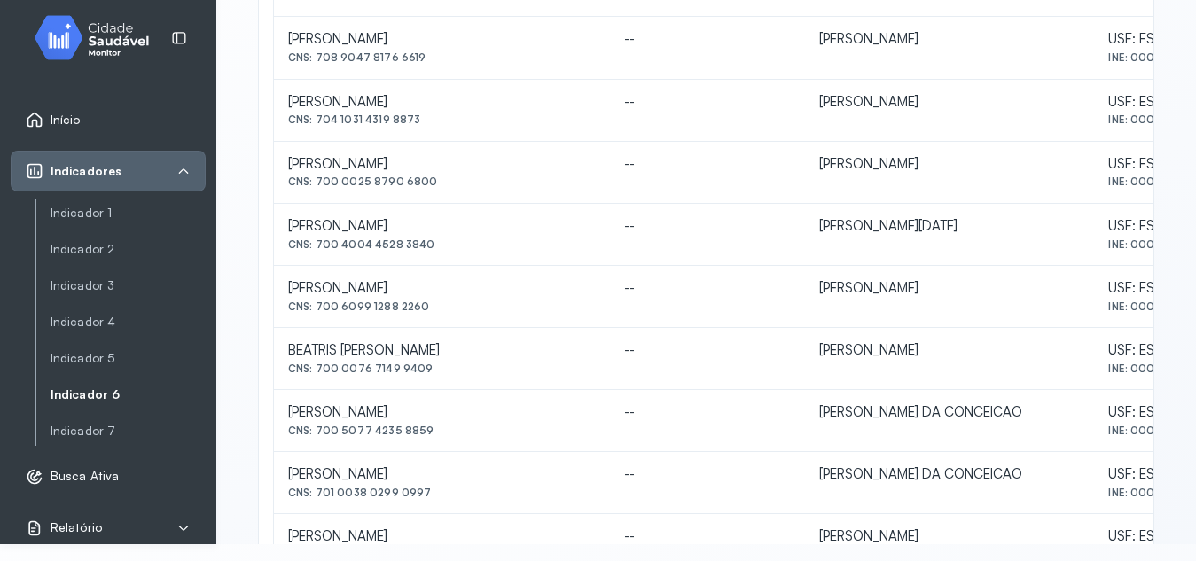
drag, startPoint x: 318, startPoint y: 490, endPoint x: 432, endPoint y: 490, distance: 113.5
click at [432, 490] on div "CNS: 701 0038 0299 0997" at bounding box center [442, 493] width 308 height 12
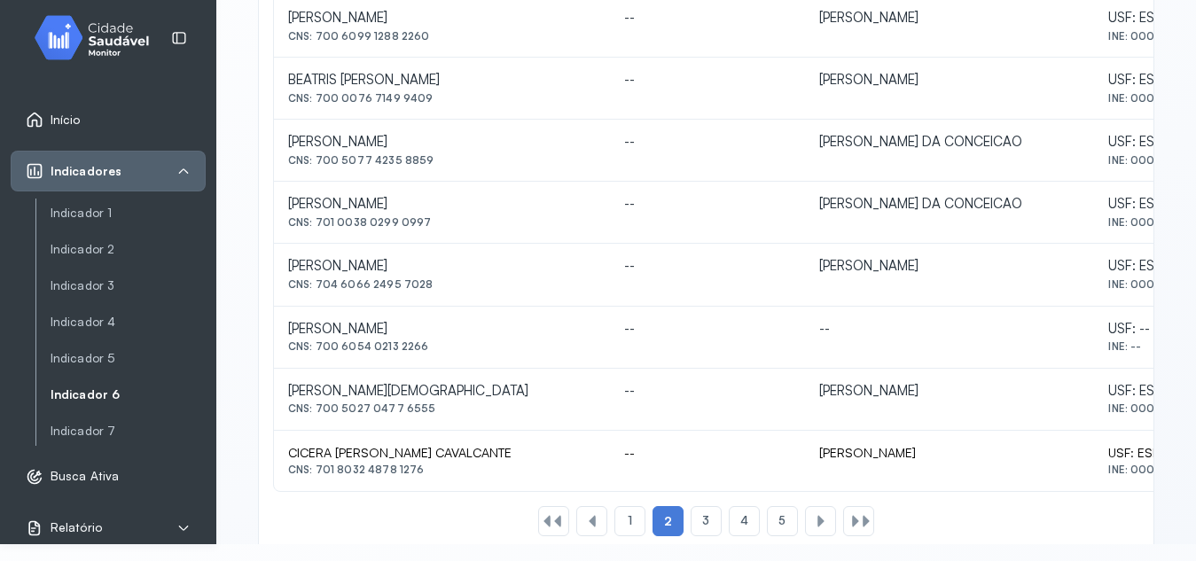
scroll to position [878, 0]
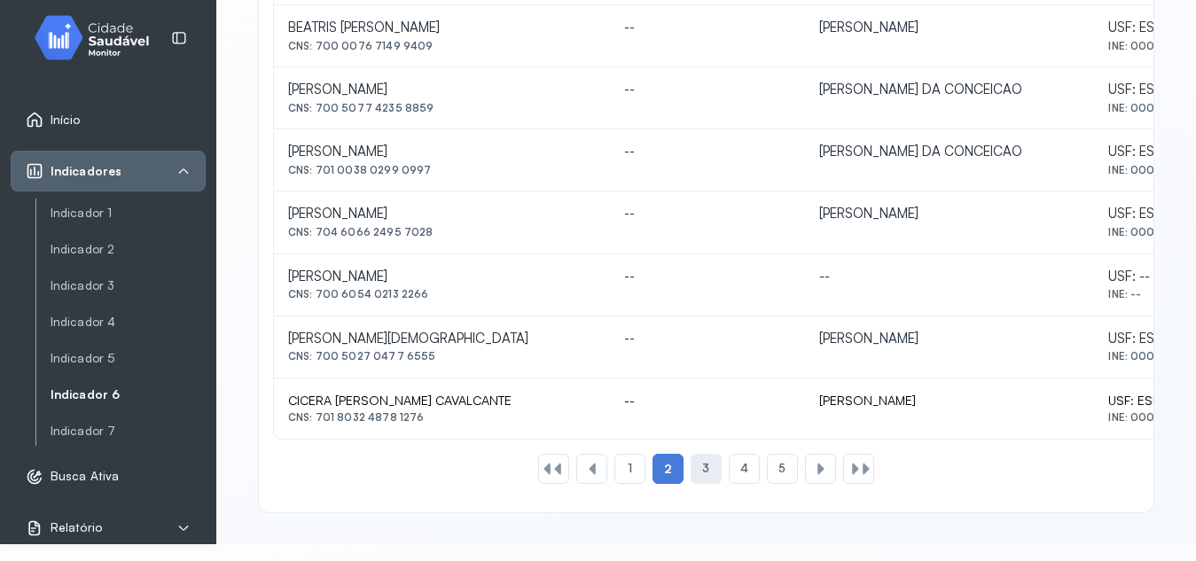
click at [702, 474] on span "3" at bounding box center [705, 468] width 7 height 15
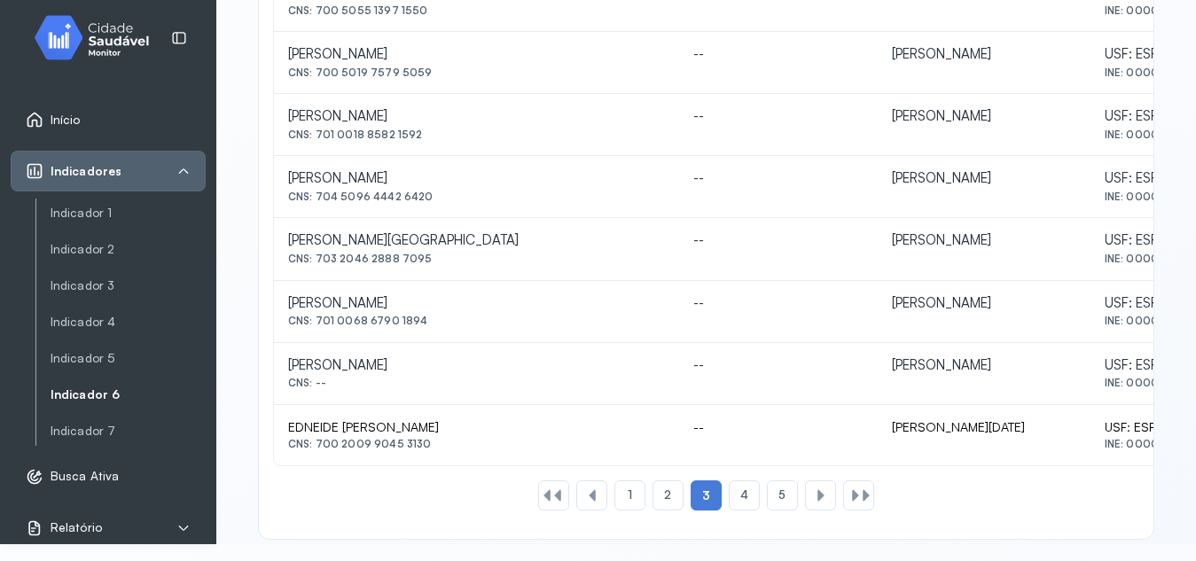
scroll to position [856, 0]
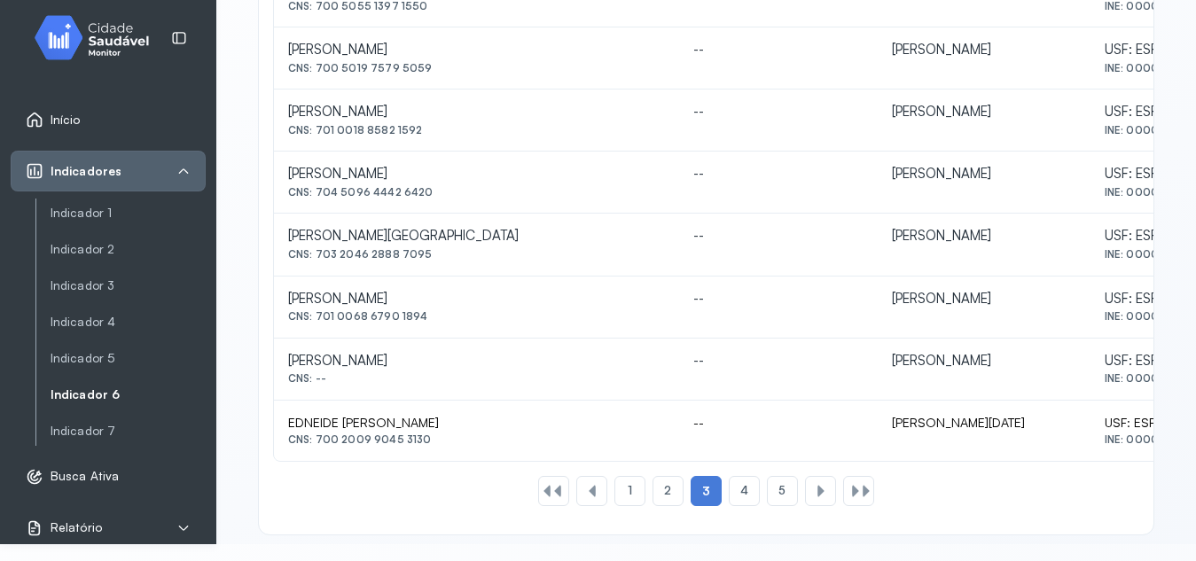
click at [737, 506] on div "4" at bounding box center [744, 491] width 31 height 30
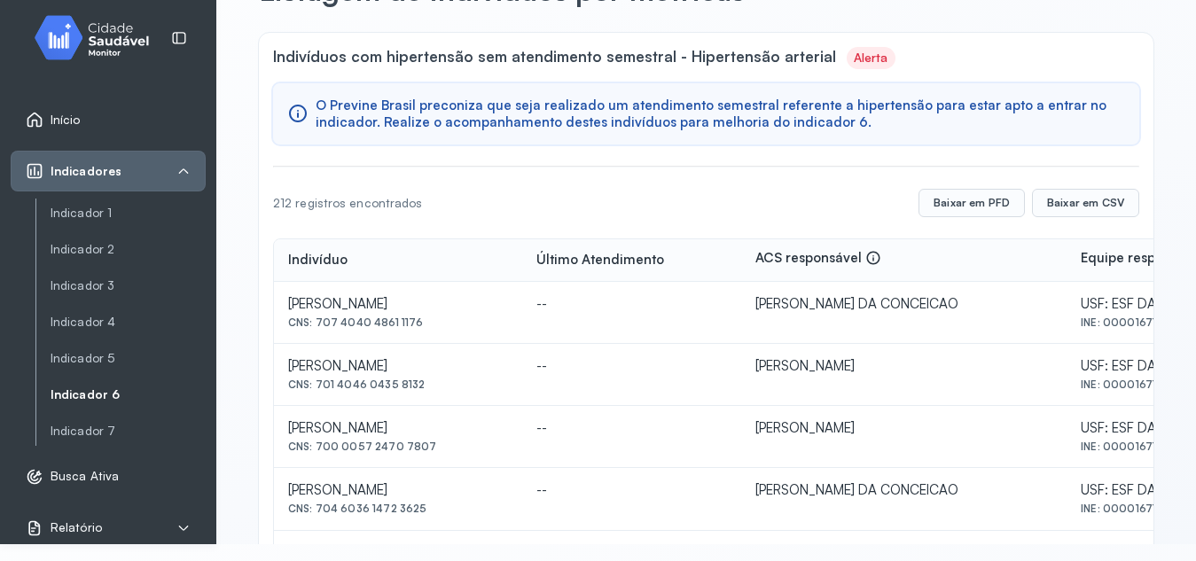
scroll to position [116, 0]
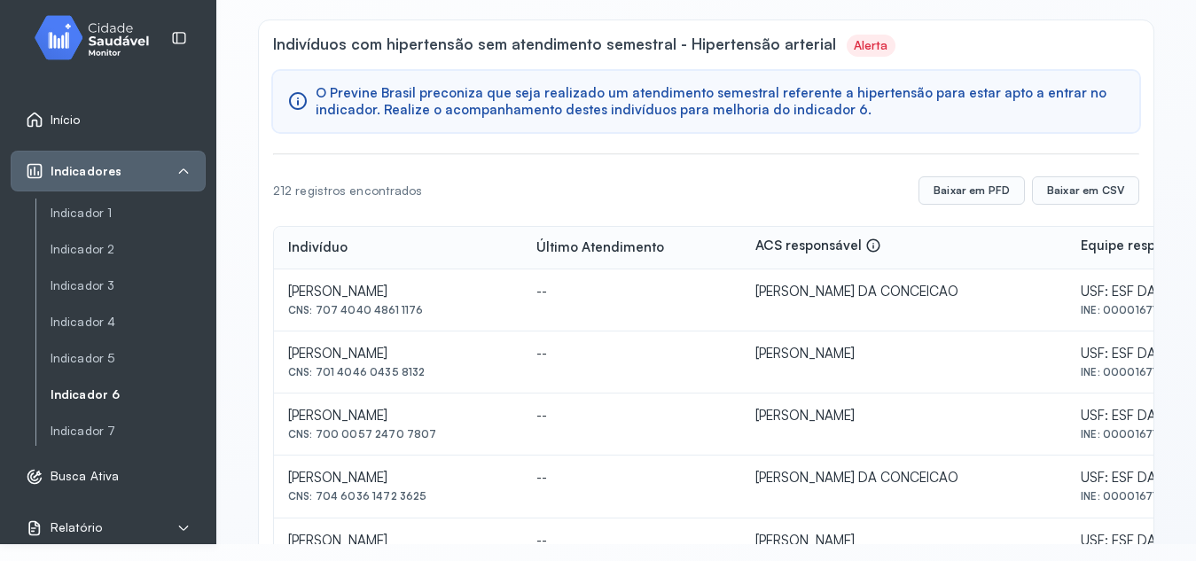
drag, startPoint x: 318, startPoint y: 310, endPoint x: 423, endPoint y: 310, distance: 104.6
click at [423, 310] on div "CNS: 707 4040 4861 1176" at bounding box center [398, 310] width 220 height 12
drag, startPoint x: 317, startPoint y: 497, endPoint x: 427, endPoint y: 499, distance: 110.9
click at [427, 499] on div "CNS: 704 6036 1472 3625" at bounding box center [398, 496] width 220 height 12
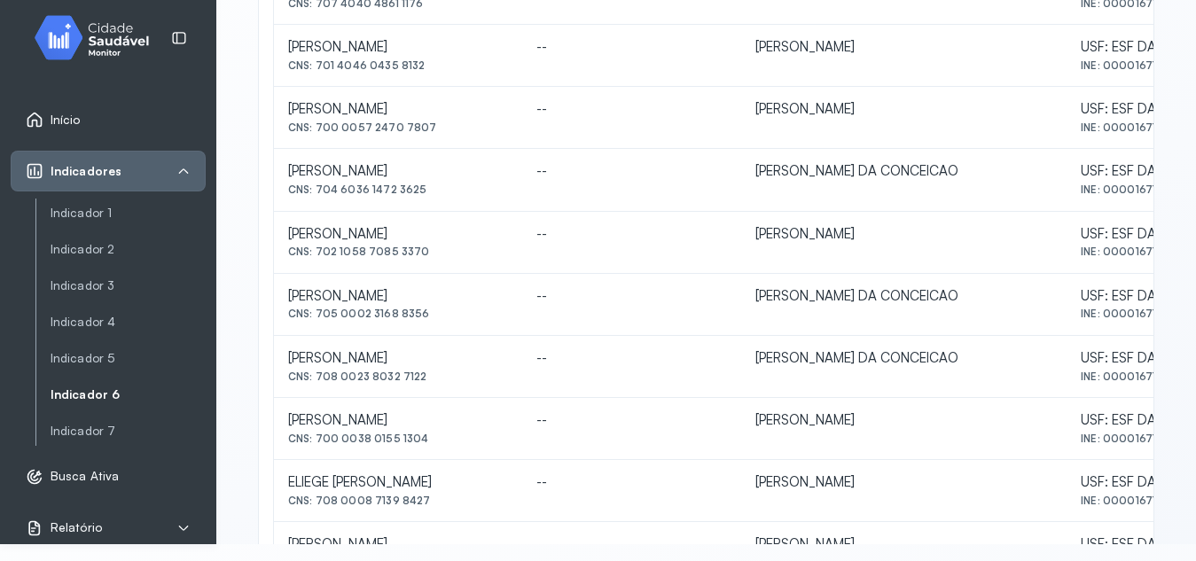
scroll to position [431, 0]
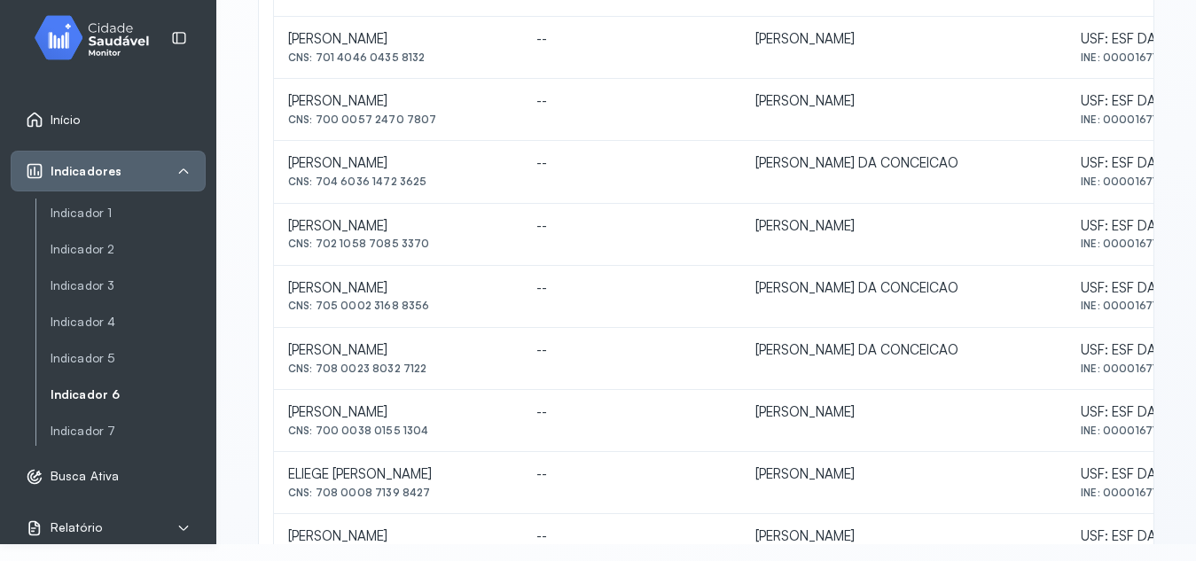
drag, startPoint x: 316, startPoint y: 307, endPoint x: 476, endPoint y: 324, distance: 161.4
click at [476, 324] on td "[PERSON_NAME] CNS: 705 0002 3168 8356" at bounding box center [398, 297] width 248 height 62
drag, startPoint x: 318, startPoint y: 369, endPoint x: 437, endPoint y: 380, distance: 119.4
click at [437, 380] on td "[PERSON_NAME] CNS: 708 0023 8032 7122" at bounding box center [398, 359] width 248 height 62
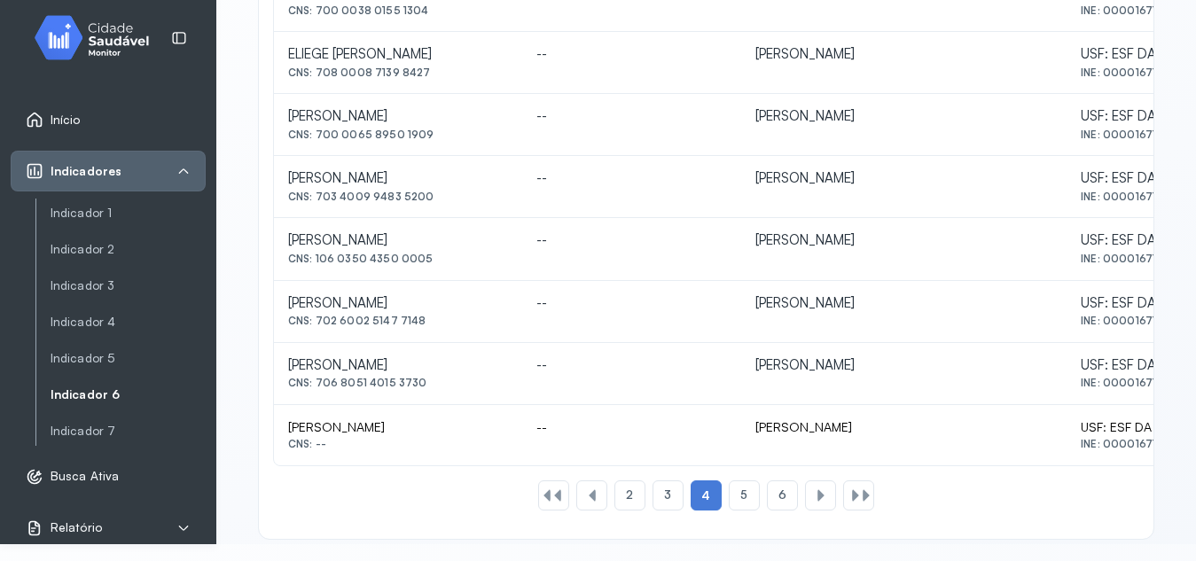
scroll to position [878, 0]
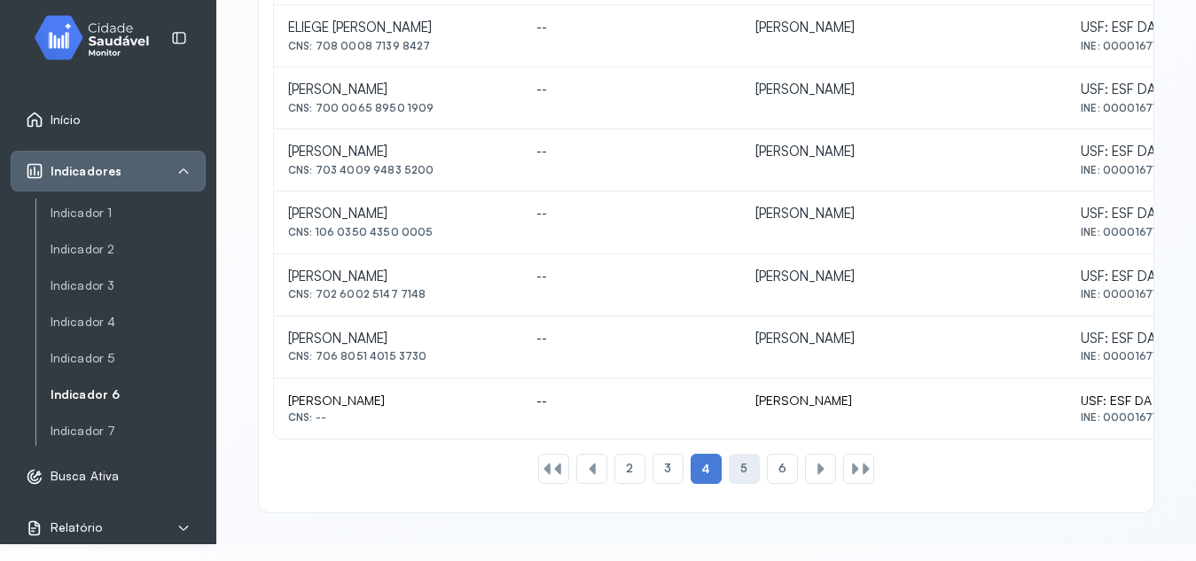
click at [741, 472] on span "5" at bounding box center [744, 468] width 7 height 15
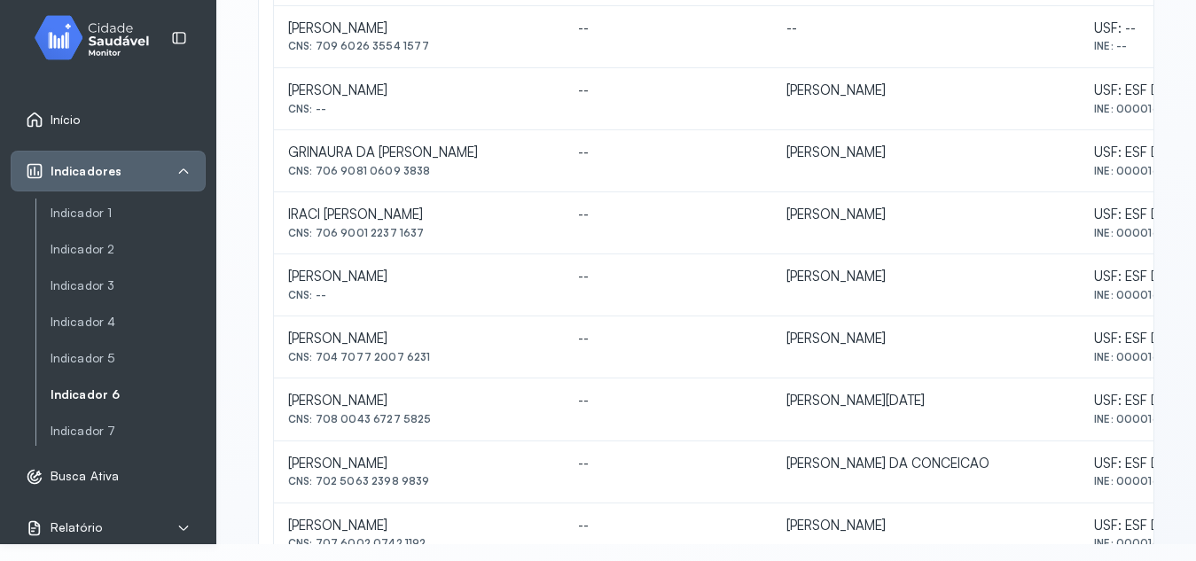
scroll to position [695, 0]
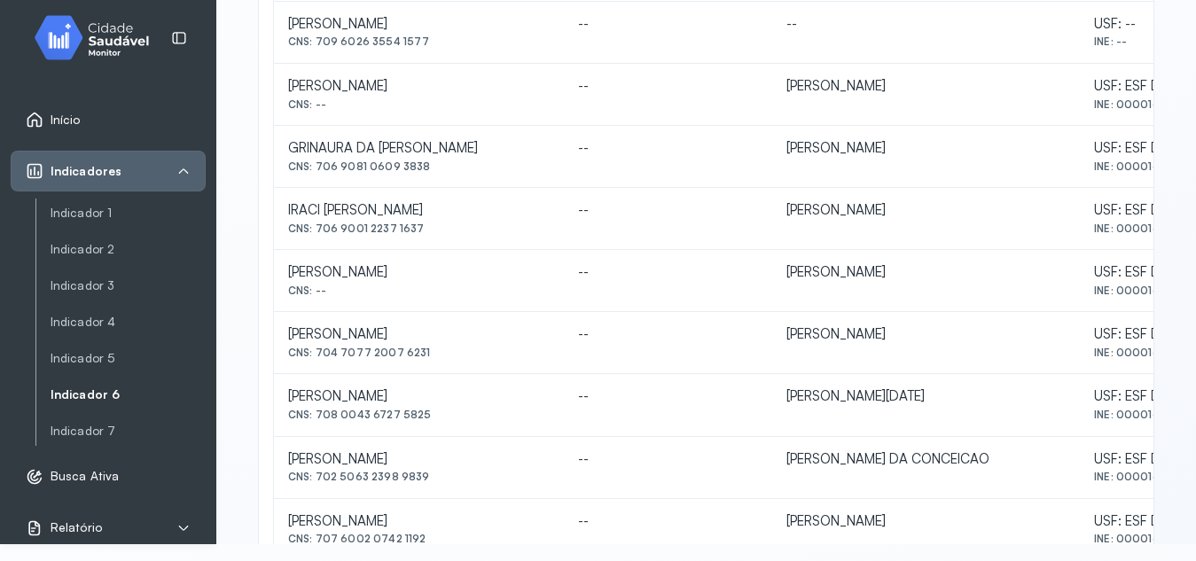
drag, startPoint x: 316, startPoint y: 477, endPoint x: 428, endPoint y: 493, distance: 113.8
click at [428, 493] on td "[PERSON_NAME] DOS SANTOS CNS: 702 5063 2398 9839" at bounding box center [419, 468] width 290 height 62
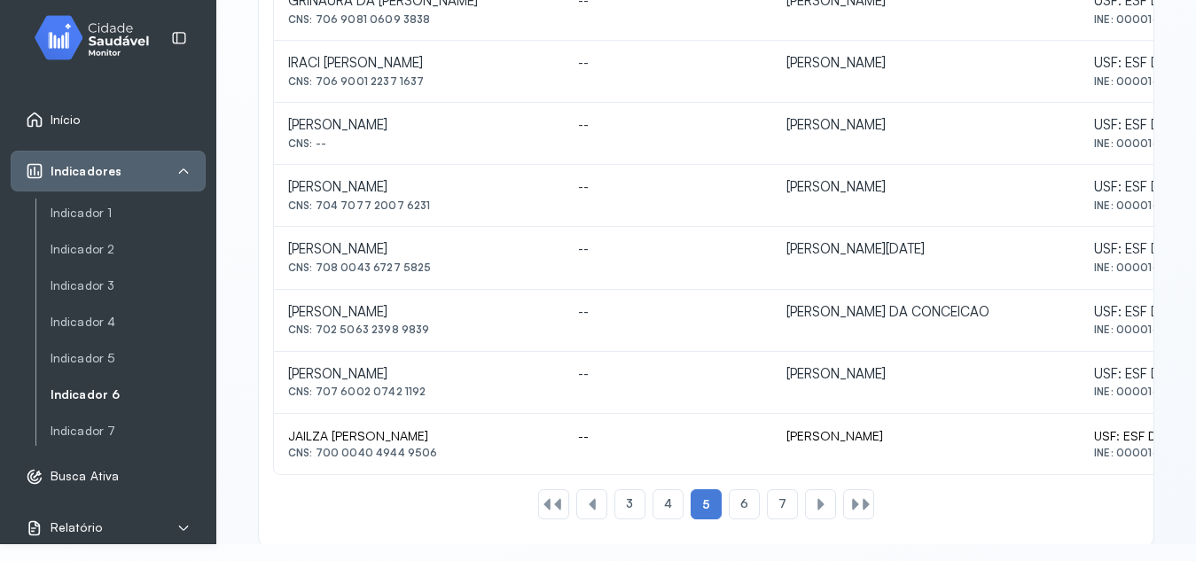
scroll to position [850, 0]
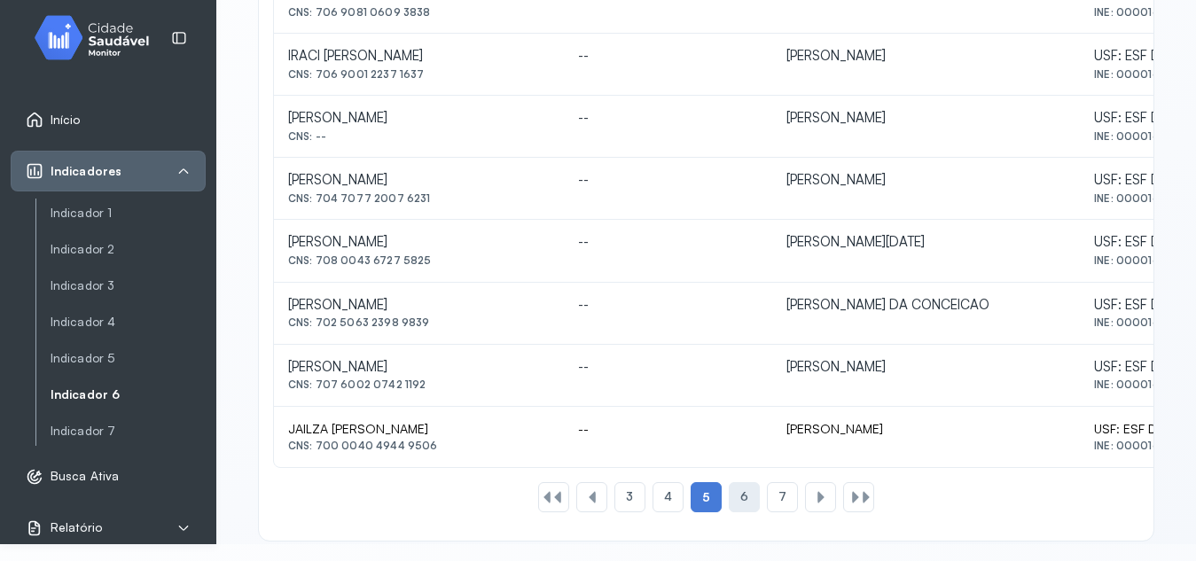
click at [749, 501] on div "6" at bounding box center [744, 497] width 31 height 30
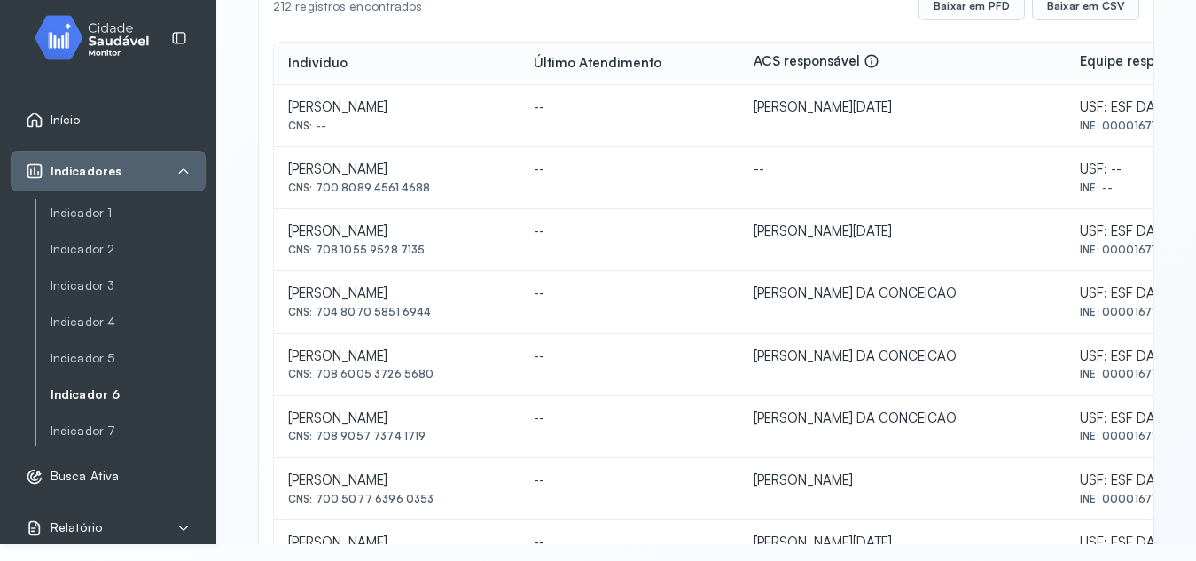
scroll to position [303, 0]
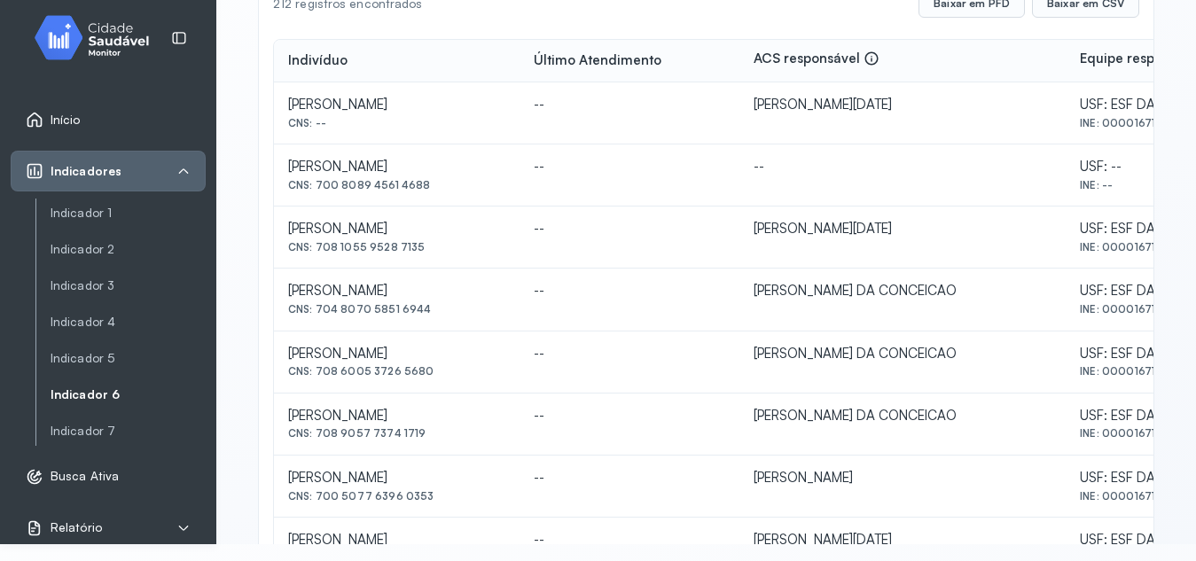
drag, startPoint x: 317, startPoint y: 310, endPoint x: 427, endPoint y: 305, distance: 109.2
click at [427, 305] on div "CNS: 704 8070 5851 6944" at bounding box center [396, 309] width 217 height 12
drag, startPoint x: 319, startPoint y: 370, endPoint x: 434, endPoint y: 373, distance: 114.5
click at [434, 373] on div "CNS: 708 6005 3726 5680" at bounding box center [396, 371] width 217 height 12
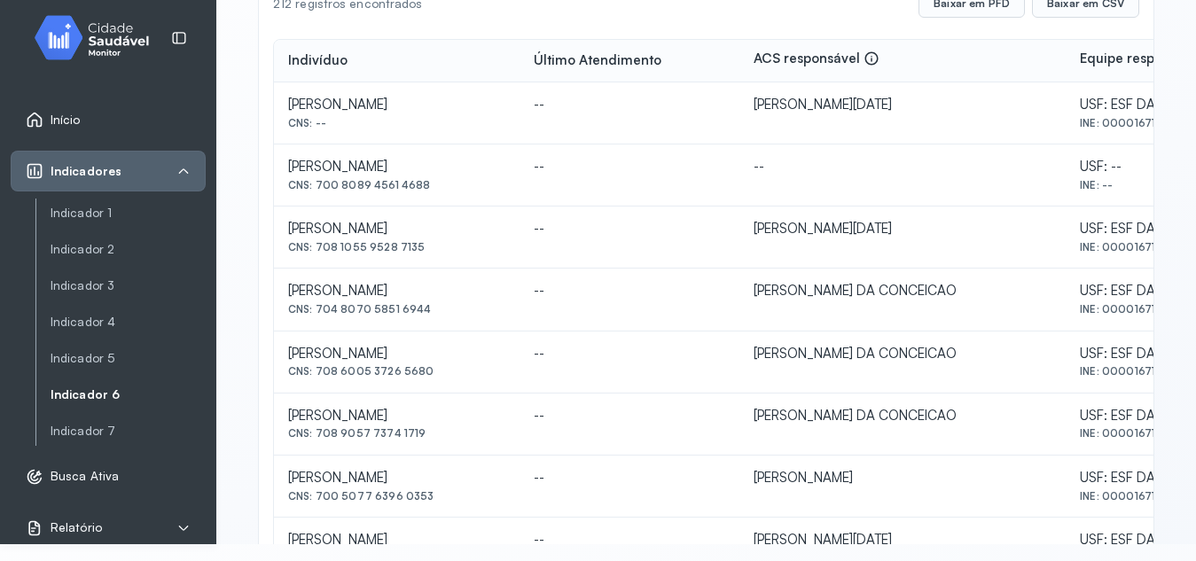
drag, startPoint x: 317, startPoint y: 369, endPoint x: 440, endPoint y: 383, distance: 123.2
click at [440, 383] on td "[PERSON_NAME] CNS: 708 6005 3726 5680" at bounding box center [397, 363] width 246 height 62
click at [317, 435] on div "CNS: 708 9057 7374 1719" at bounding box center [396, 433] width 217 height 12
drag, startPoint x: 317, startPoint y: 435, endPoint x: 413, endPoint y: 433, distance: 95.8
click at [413, 433] on div "CNS: 708 9057 7374 1719" at bounding box center [396, 433] width 217 height 12
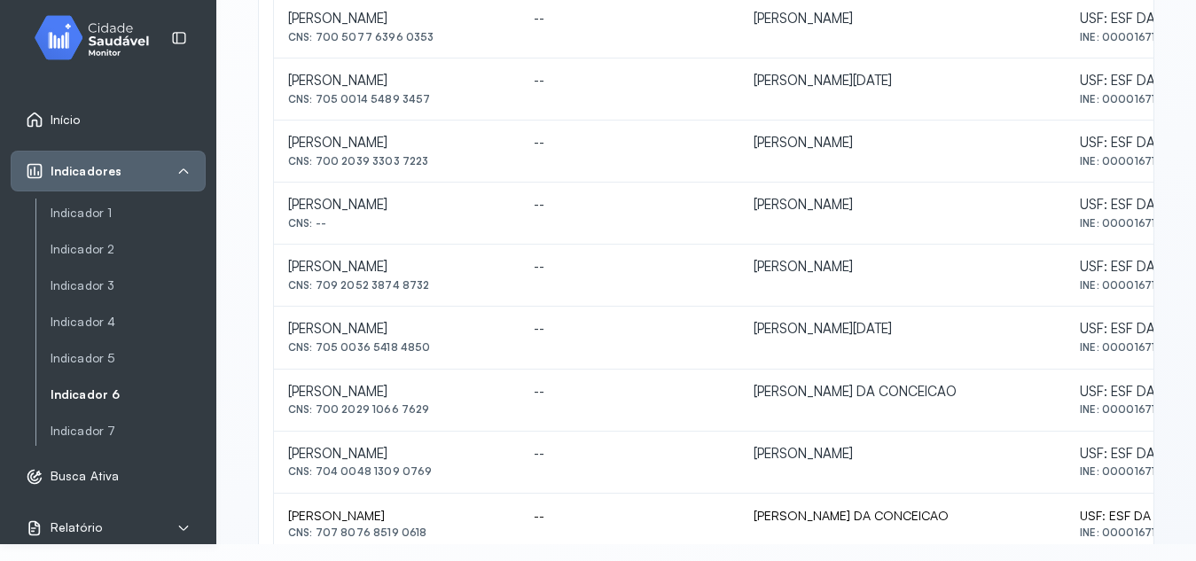
scroll to position [767, 0]
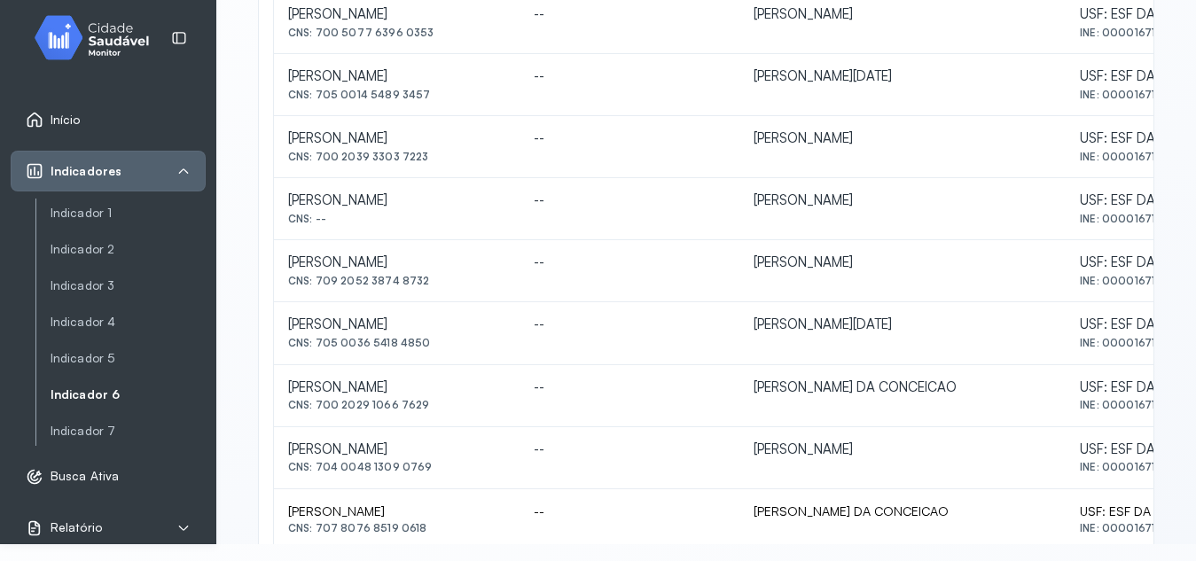
drag, startPoint x: 318, startPoint y: 405, endPoint x: 442, endPoint y: 415, distance: 123.7
click at [442, 415] on td "[PERSON_NAME] CNS: 700 2029 1066 7629" at bounding box center [397, 396] width 246 height 62
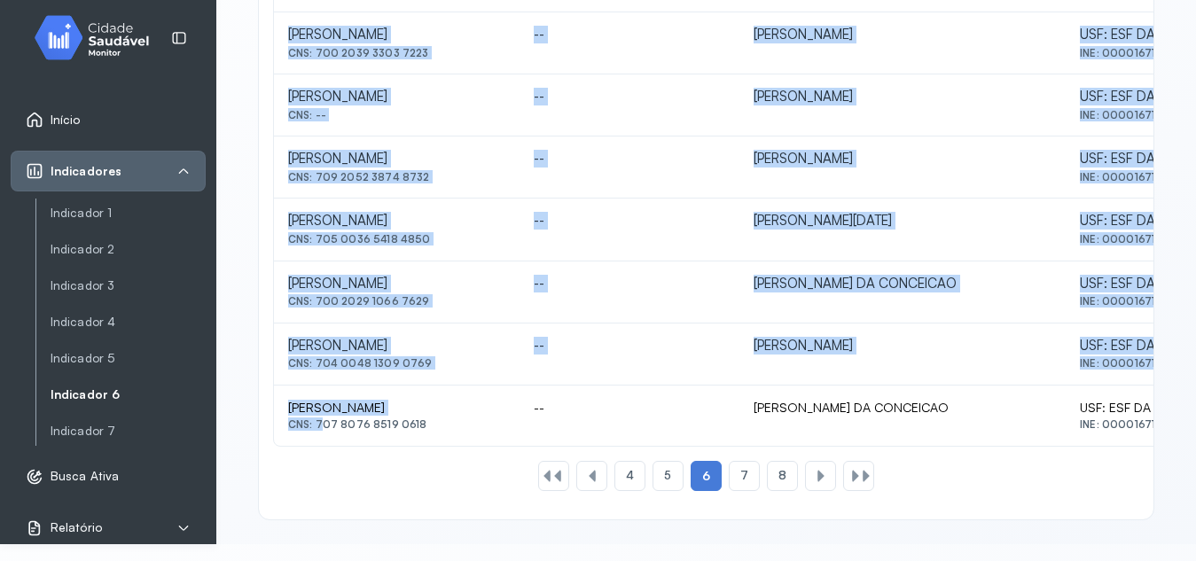
scroll to position [878, 0]
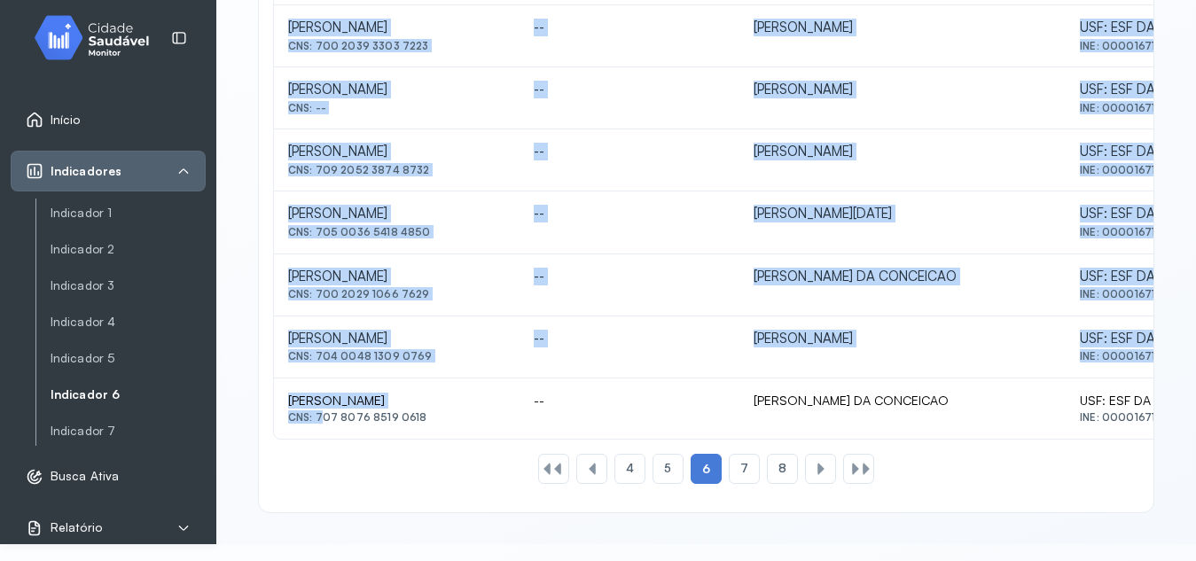
drag, startPoint x: 317, startPoint y: 529, endPoint x: 444, endPoint y: 425, distance: 165.1
click at [444, 425] on td "[PERSON_NAME] CNS: 707 8076 8519 0618" at bounding box center [397, 409] width 246 height 60
click at [741, 474] on div "7" at bounding box center [744, 469] width 31 height 30
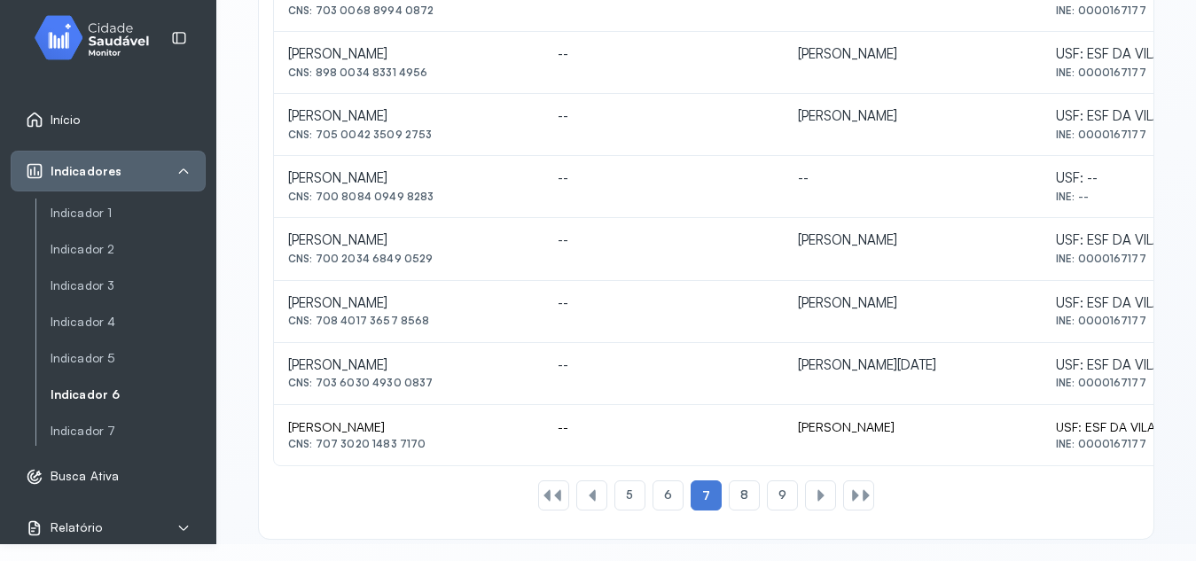
scroll to position [854, 0]
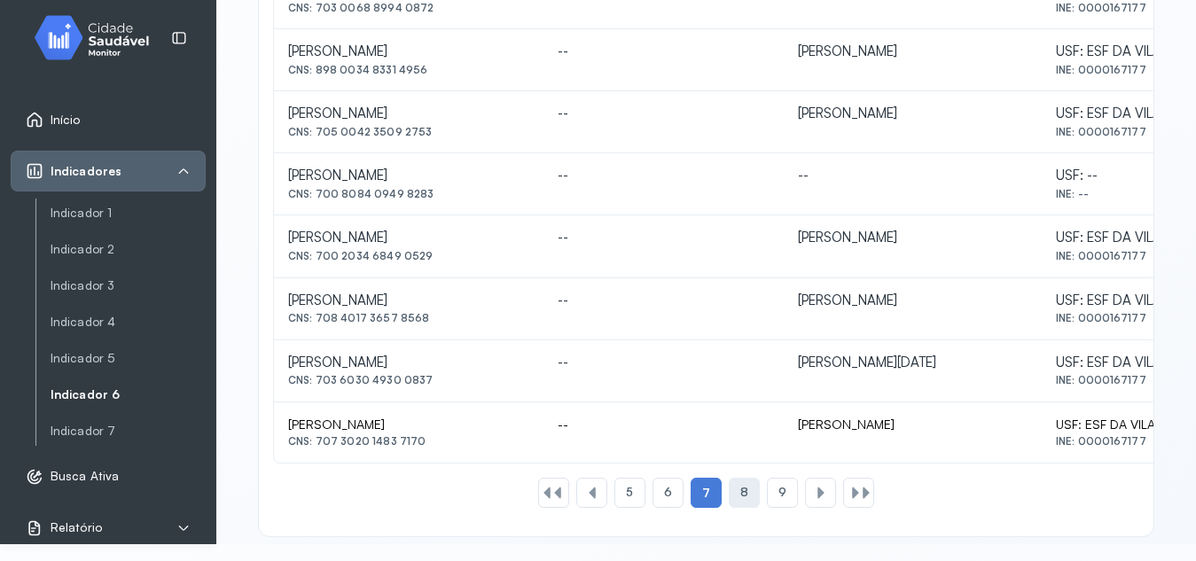
click at [729, 497] on div "8" at bounding box center [744, 493] width 31 height 30
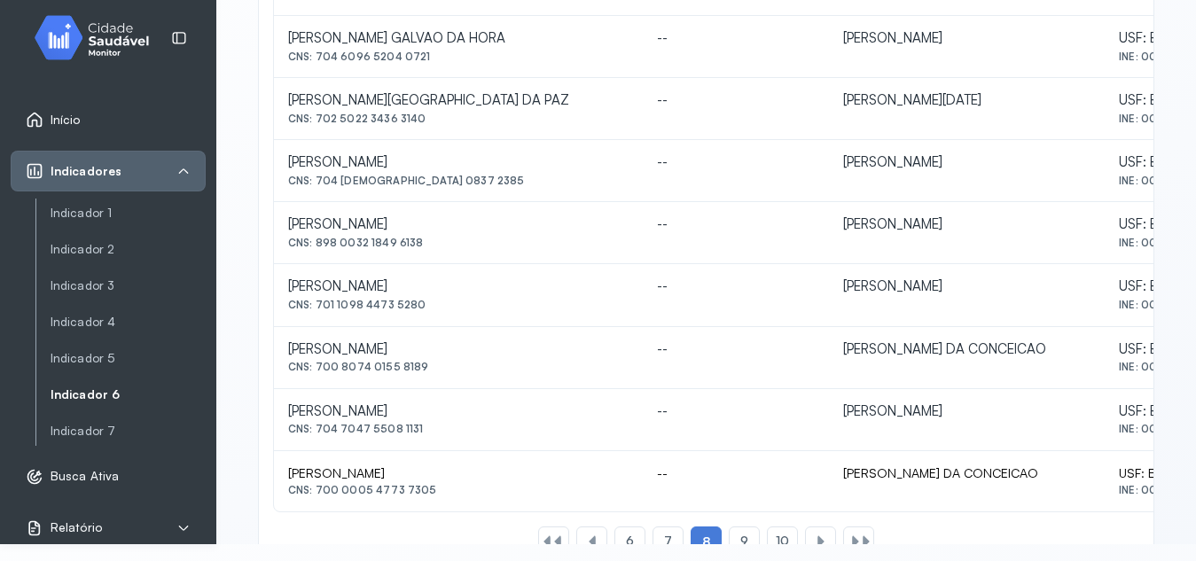
scroll to position [819, 0]
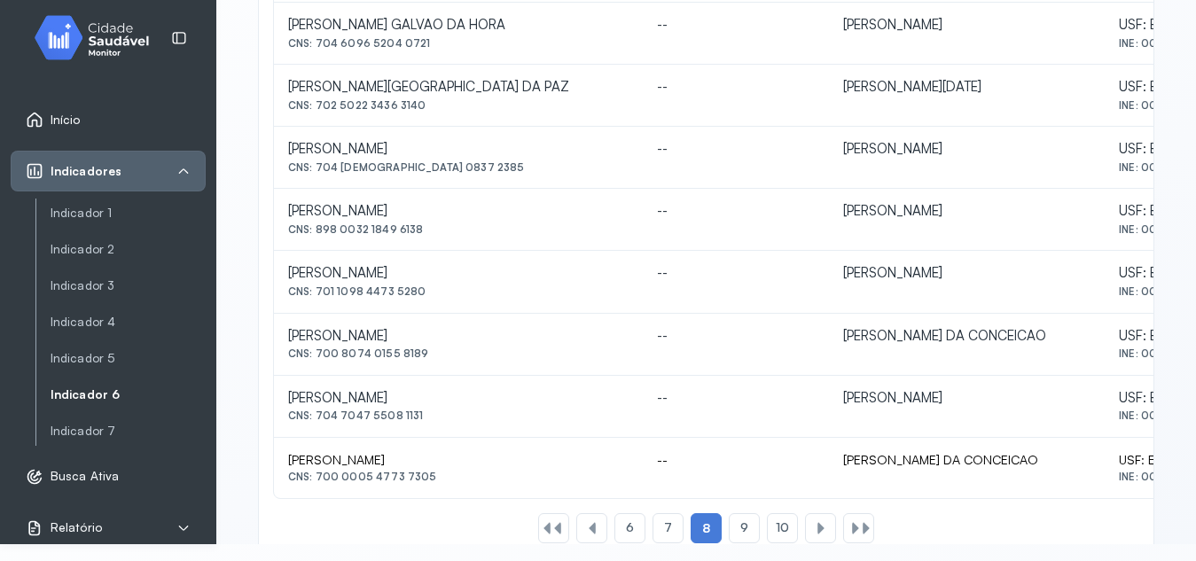
drag, startPoint x: 317, startPoint y: 357, endPoint x: 440, endPoint y: 358, distance: 123.3
click at [440, 358] on div "CNS: 700 8074 0155 8189" at bounding box center [458, 354] width 341 height 12
drag, startPoint x: 316, startPoint y: 474, endPoint x: 434, endPoint y: 487, distance: 118.7
click at [434, 487] on td "[PERSON_NAME] CNS: 700 0005 4773 7305" at bounding box center [458, 468] width 369 height 60
click at [744, 530] on div "9" at bounding box center [744, 528] width 31 height 30
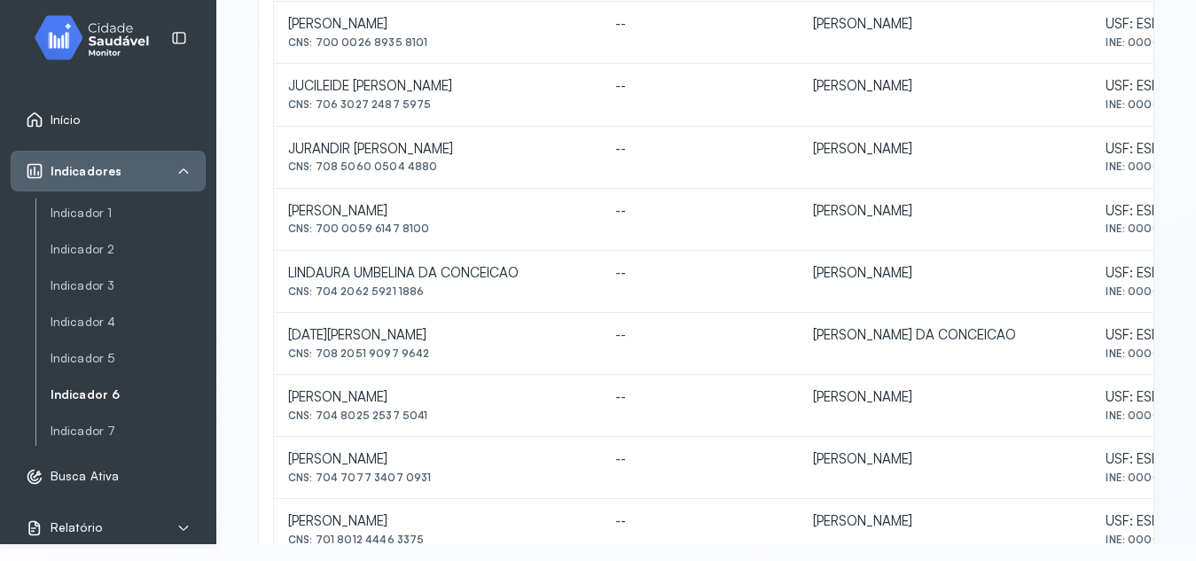
scroll to position [510, 0]
drag, startPoint x: 317, startPoint y: 349, endPoint x: 466, endPoint y: 354, distance: 148.2
click at [466, 354] on div "CNS: 708 2051 9097 9642" at bounding box center [437, 352] width 299 height 12
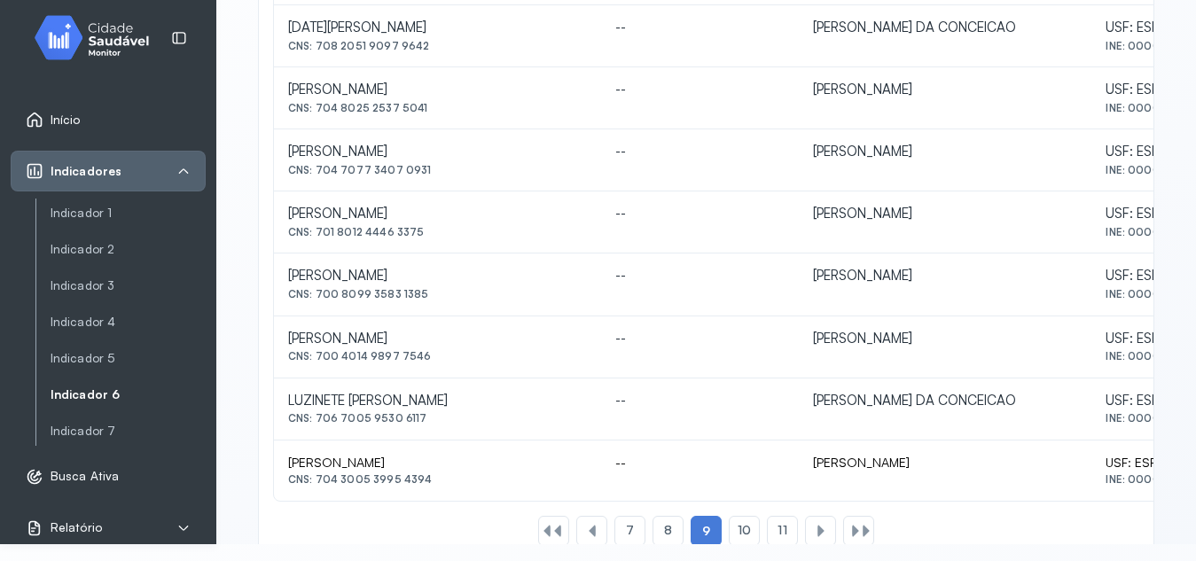
scroll to position [818, 0]
drag, startPoint x: 316, startPoint y: 415, endPoint x: 442, endPoint y: 429, distance: 126.7
click at [442, 429] on td "LUZINETE [PERSON_NAME] CNS: 706 7005 9530 6117" at bounding box center [437, 408] width 327 height 62
click at [738, 523] on span "10" at bounding box center [744, 528] width 13 height 15
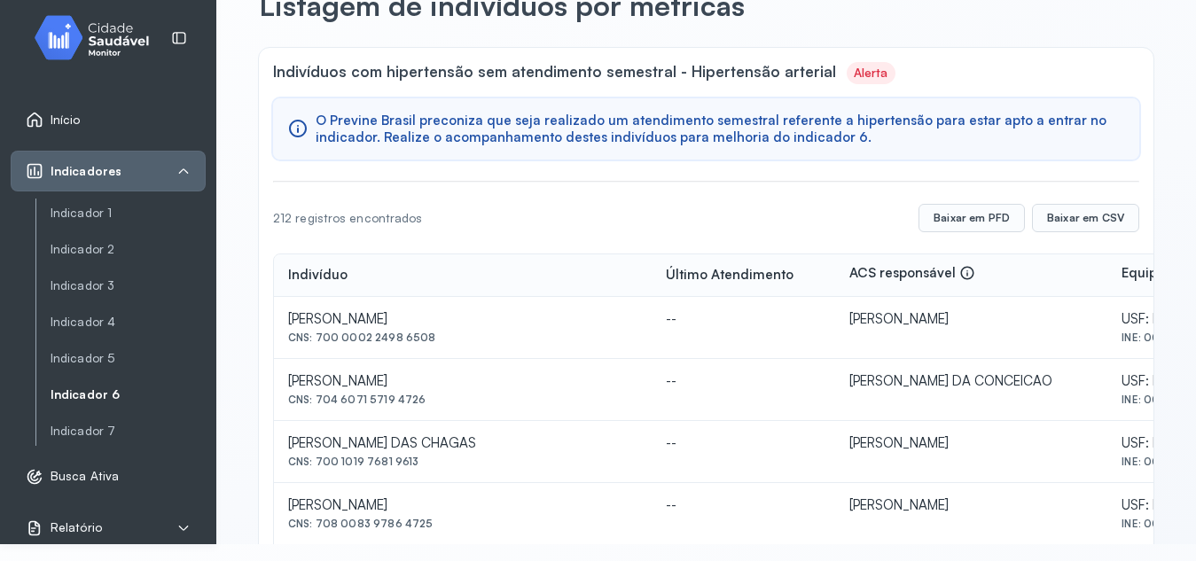
scroll to position [79, 0]
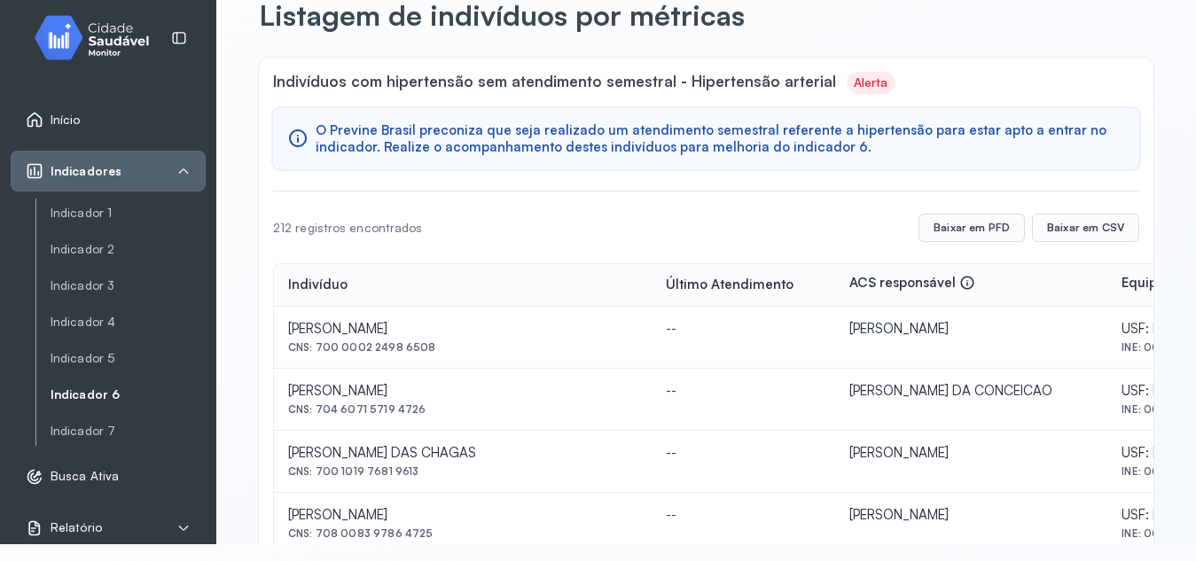
drag, startPoint x: 318, startPoint y: 408, endPoint x: 421, endPoint y: 402, distance: 103.1
click at [421, 402] on div "[PERSON_NAME] CNS: 704 6071 5719 4726" at bounding box center [462, 399] width 349 height 33
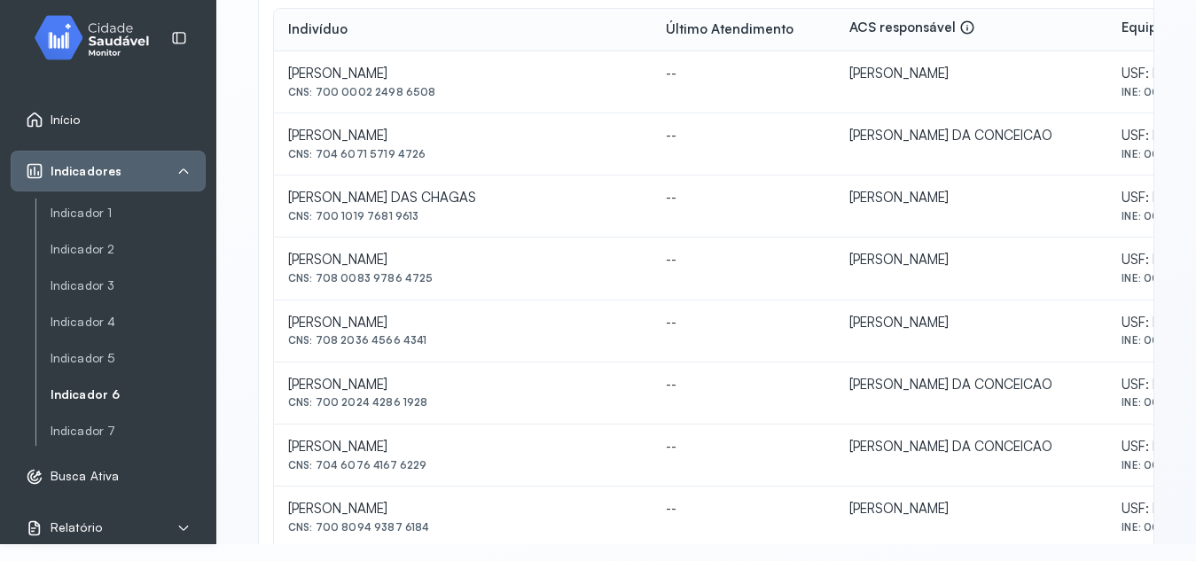
scroll to position [317, 0]
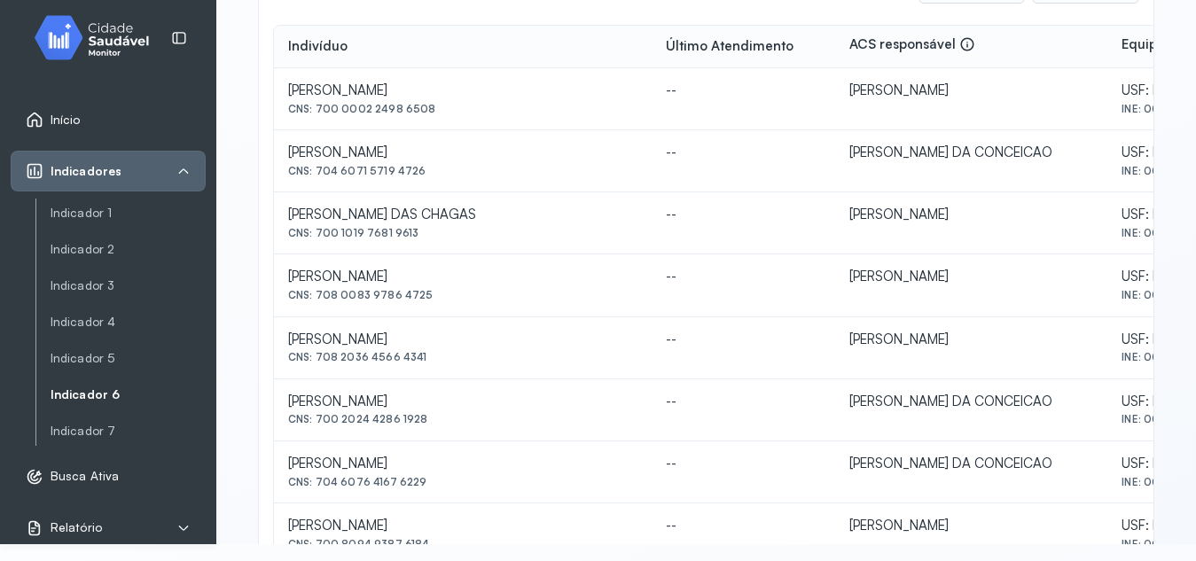
drag, startPoint x: 317, startPoint y: 420, endPoint x: 441, endPoint y: 431, distance: 124.6
click at [441, 431] on td "[PERSON_NAME] CNS: 700 2024 4286 1928" at bounding box center [463, 411] width 378 height 62
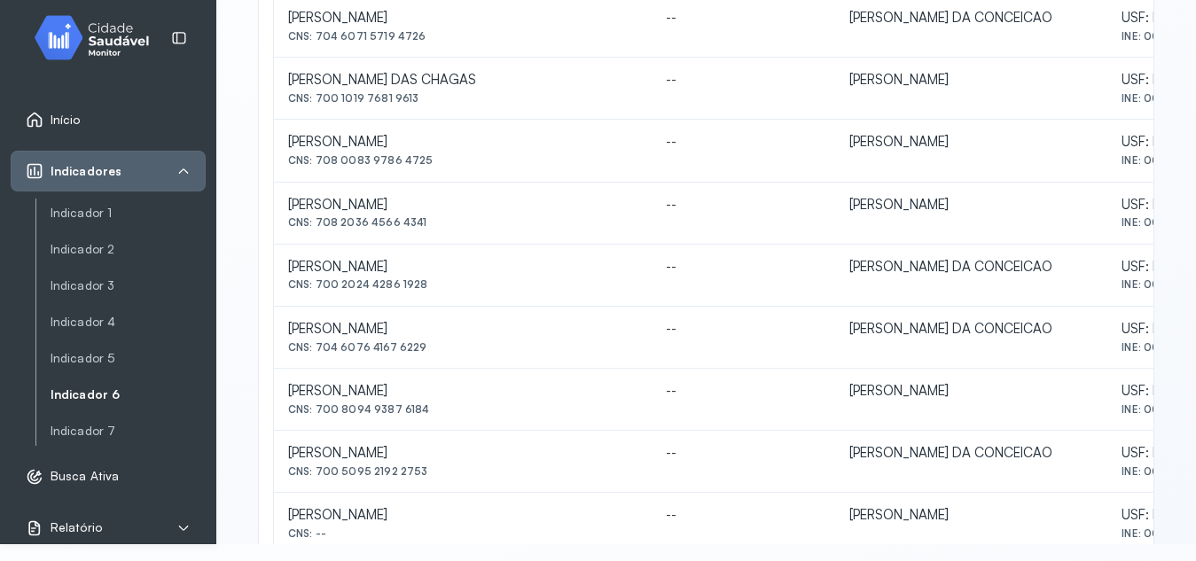
scroll to position [459, 0]
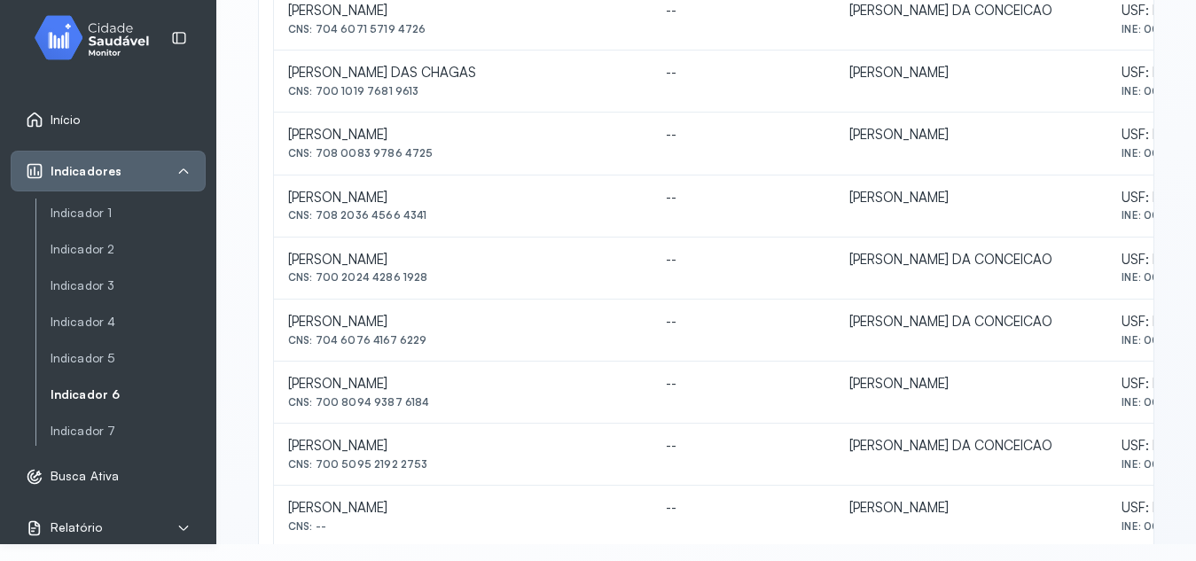
drag, startPoint x: 318, startPoint y: 340, endPoint x: 419, endPoint y: 348, distance: 100.5
click at [419, 348] on td "[PERSON_NAME] DOS SANTOS CNS: 704 6076 4167 6229" at bounding box center [463, 331] width 378 height 62
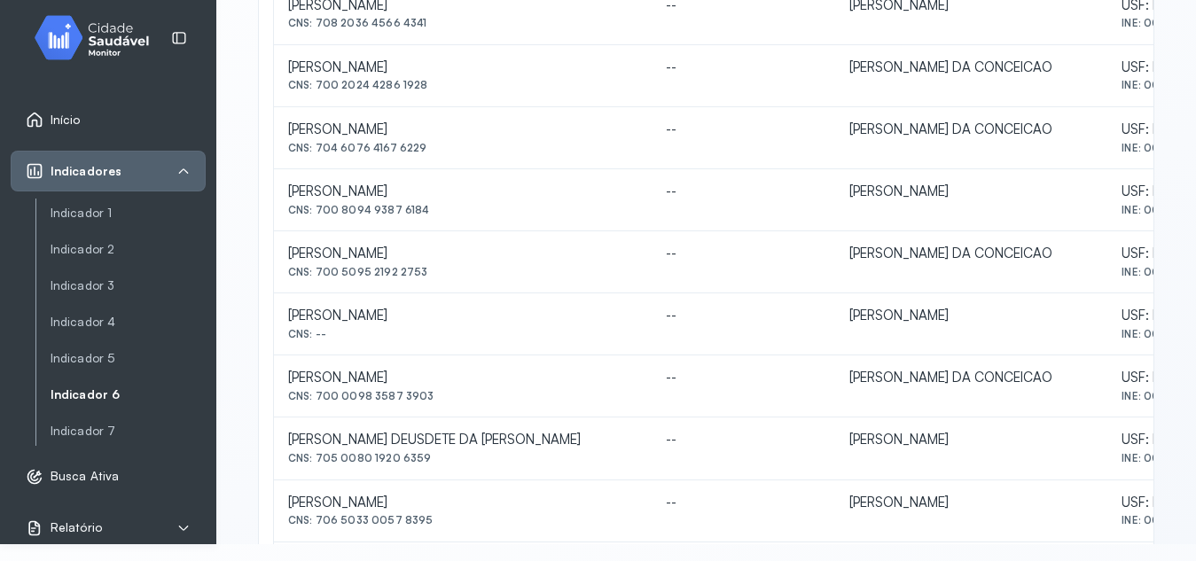
scroll to position [654, 0]
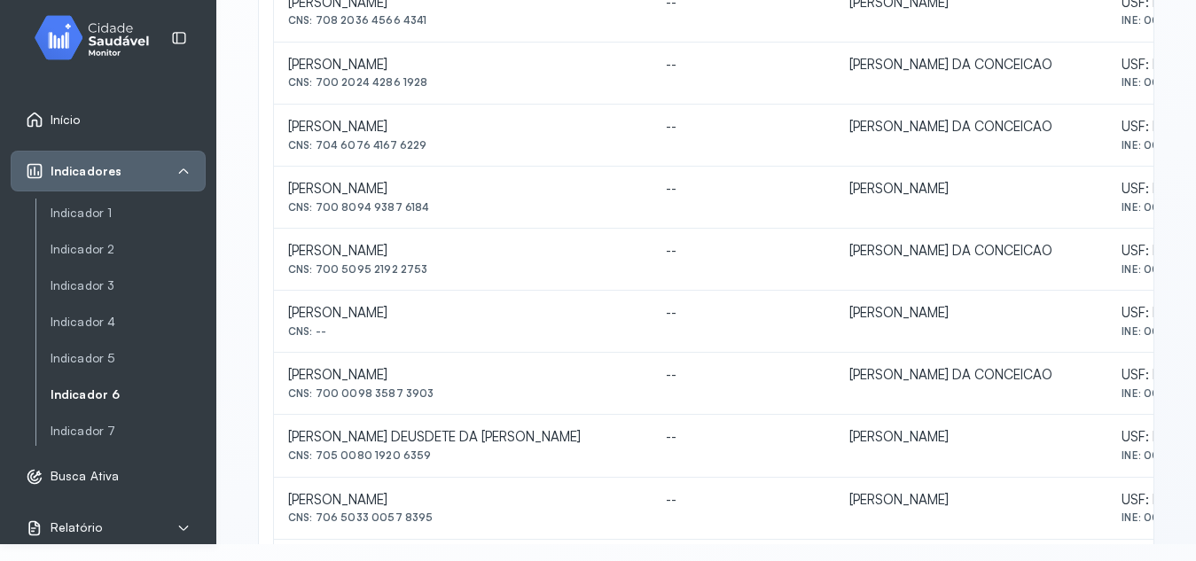
drag, startPoint x: 314, startPoint y: 266, endPoint x: 435, endPoint y: 276, distance: 121.0
click at [435, 276] on div "CNS: 700 5095 2192 2753" at bounding box center [462, 269] width 349 height 12
drag, startPoint x: 317, startPoint y: 392, endPoint x: 440, endPoint y: 407, distance: 124.2
click at [440, 407] on td "[PERSON_NAME] CNS: 700 0098 3587 3903" at bounding box center [463, 384] width 378 height 62
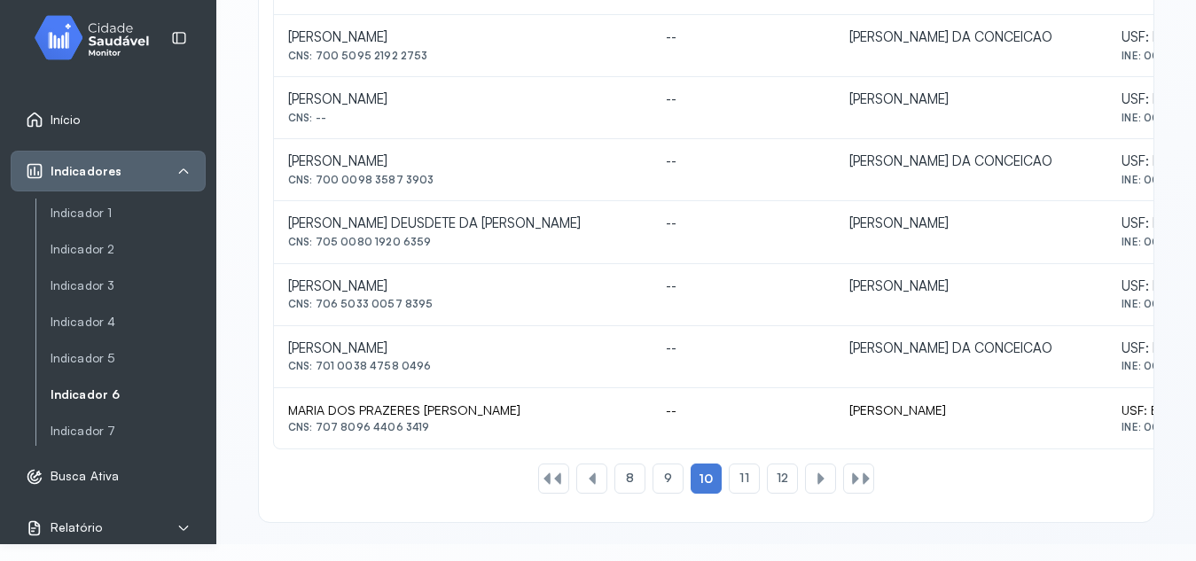
scroll to position [873, 0]
